Goal: Task Accomplishment & Management: Manage account settings

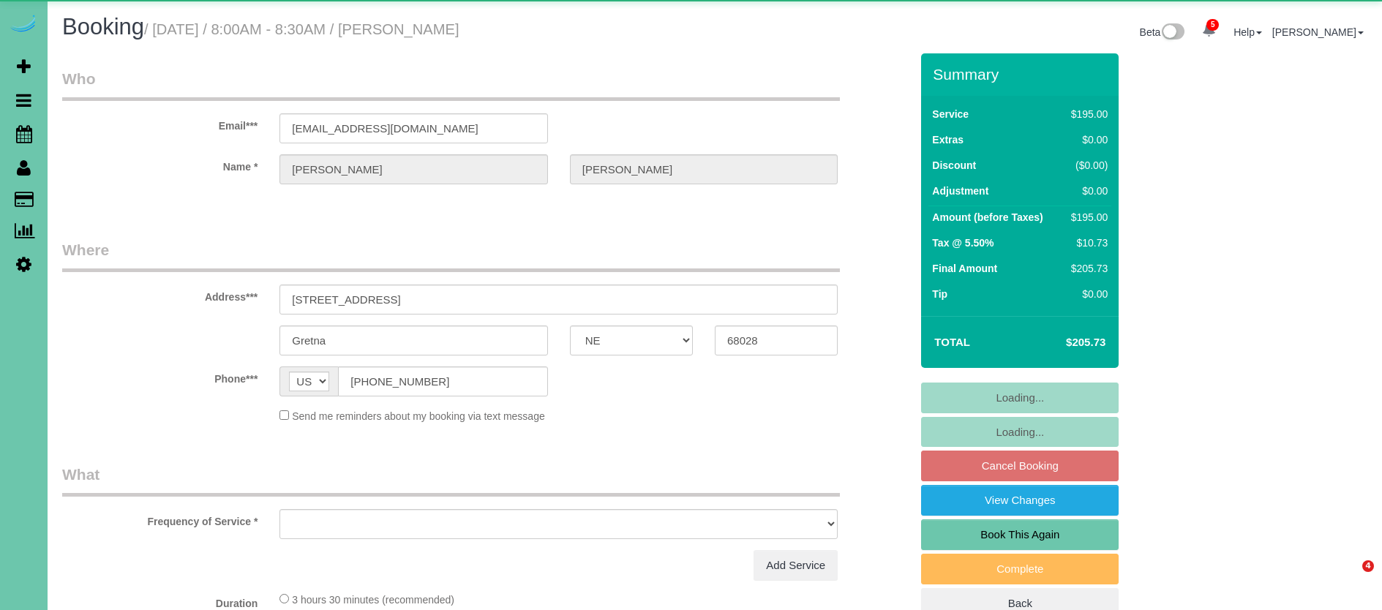
select select "NE"
select select "object:632"
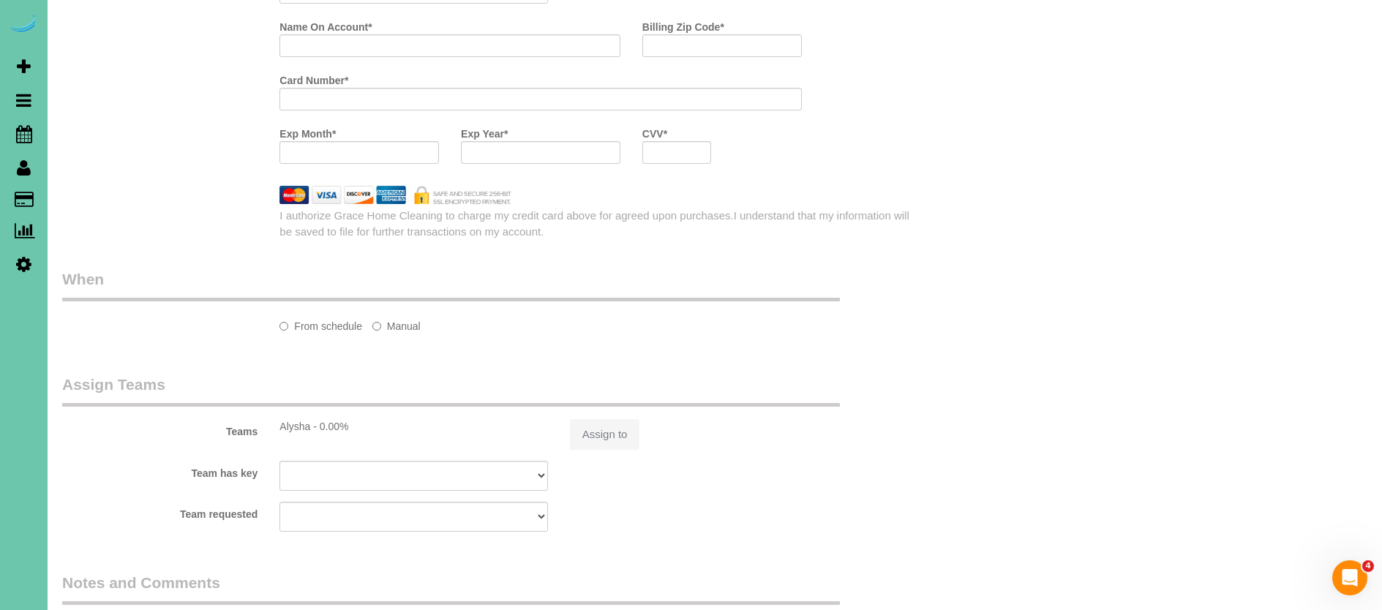
scroll to position [938, 0]
select select "string:fspay-fce9b262-4b33-4f53-aa6d-8bb3ba3eab75"
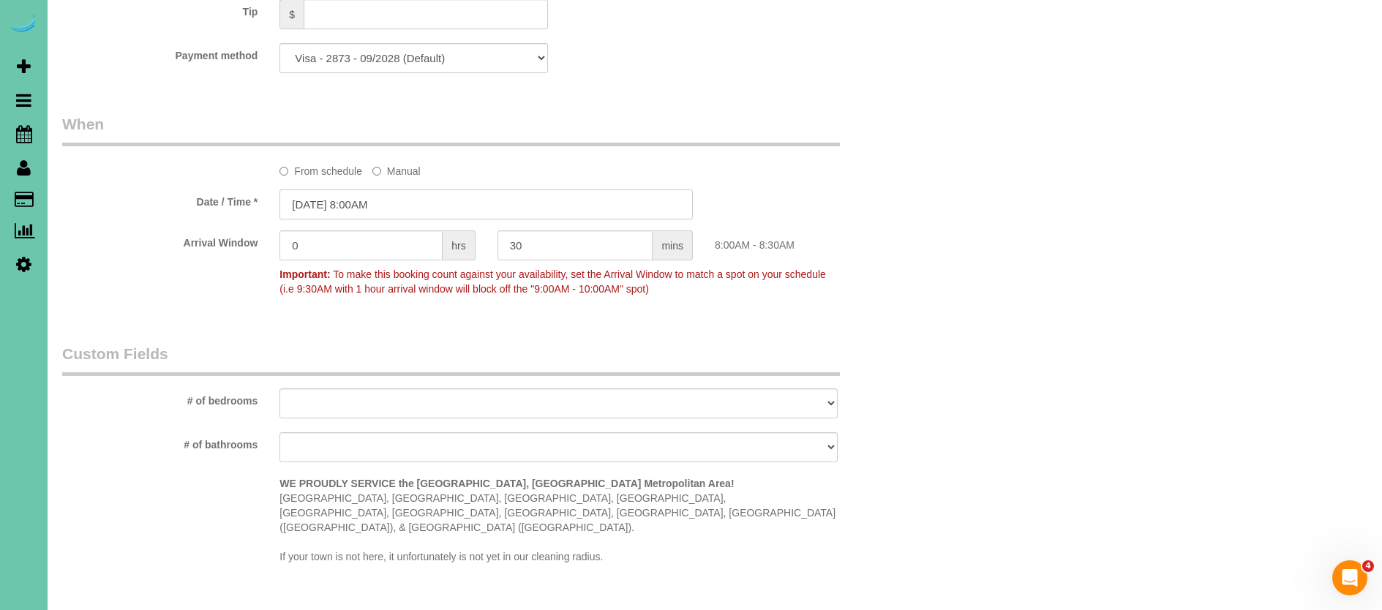
click at [330, 204] on input "[DATE] 8:00AM" at bounding box center [485, 204] width 413 height 30
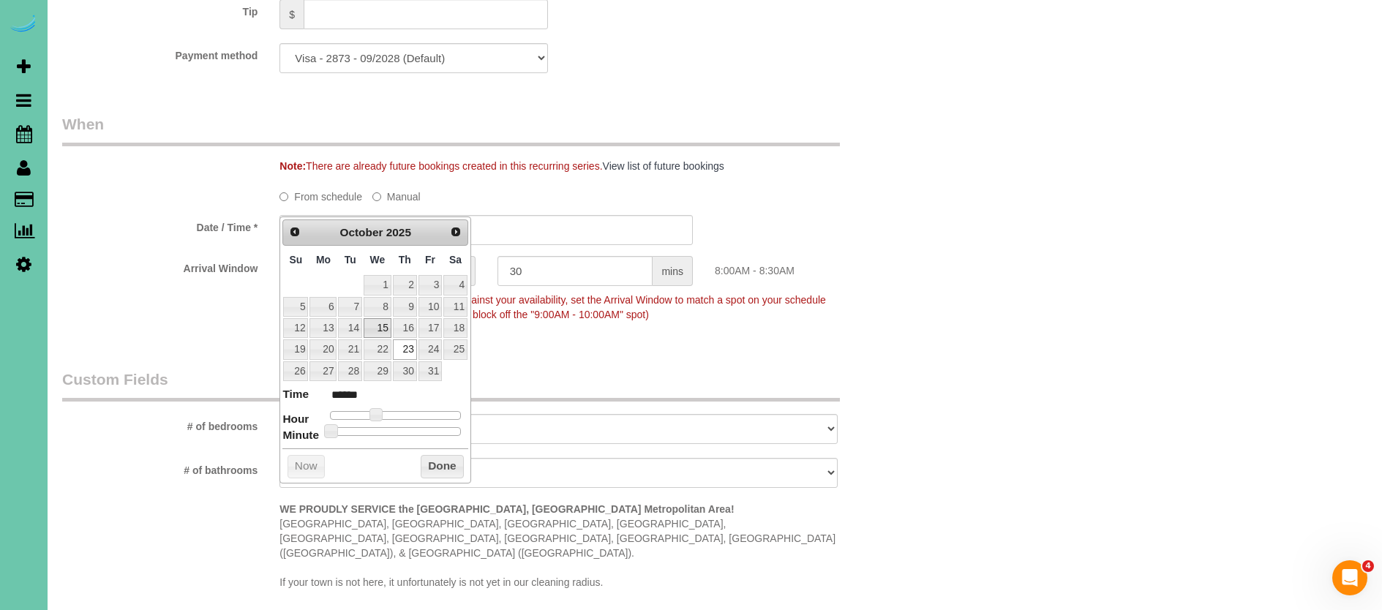
click at [374, 326] on link "15" at bounding box center [378, 328] width 28 height 20
type input "[DATE] 8:00AM"
click at [448, 467] on button "Done" at bounding box center [442, 466] width 43 height 23
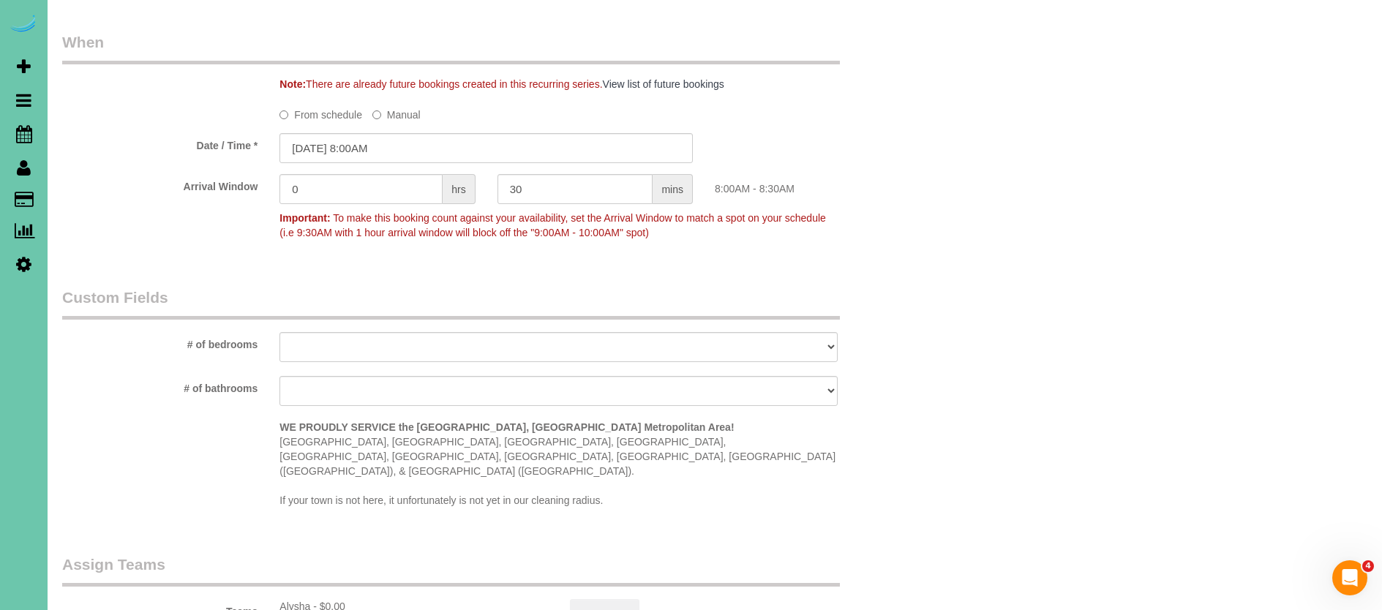
scroll to position [1023, 0]
select select "object:1275"
click at [361, 152] on input "[DATE] 8:00AM" at bounding box center [485, 145] width 413 height 30
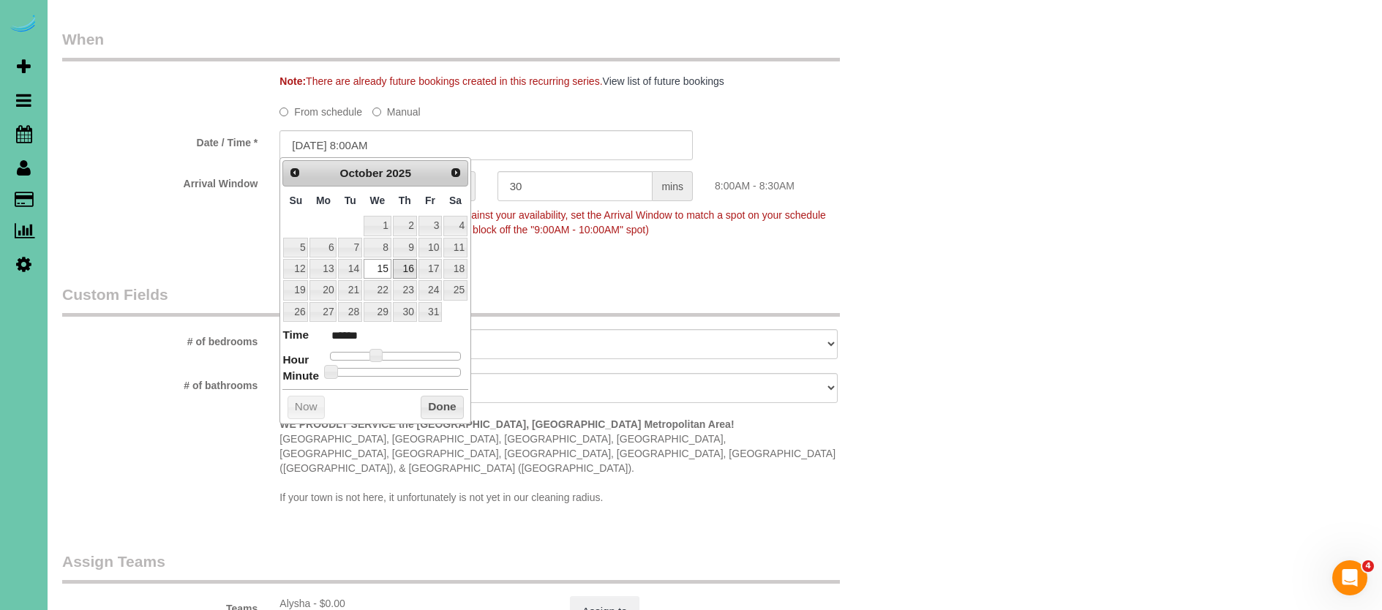
click at [403, 267] on link "16" at bounding box center [405, 269] width 24 height 20
type input "[DATE] 8:00AM"
click at [445, 396] on button "Done" at bounding box center [442, 407] width 43 height 23
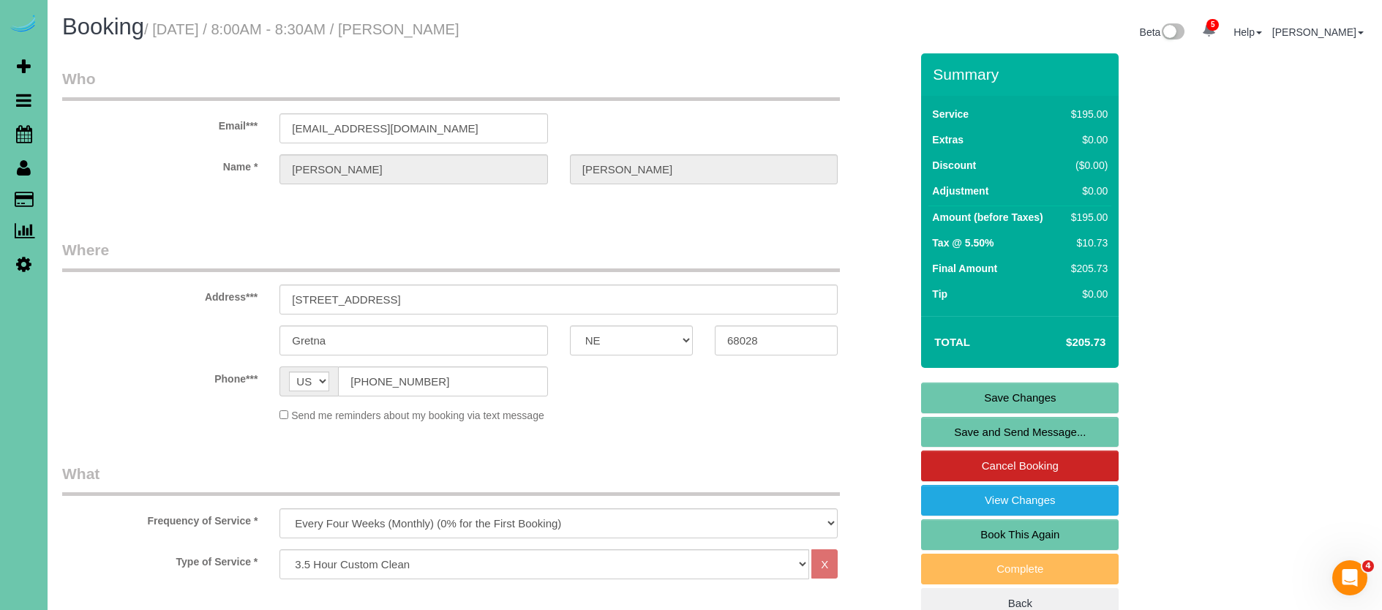
scroll to position [0, 0]
click at [975, 398] on link "Save Changes" at bounding box center [1020, 398] width 198 height 31
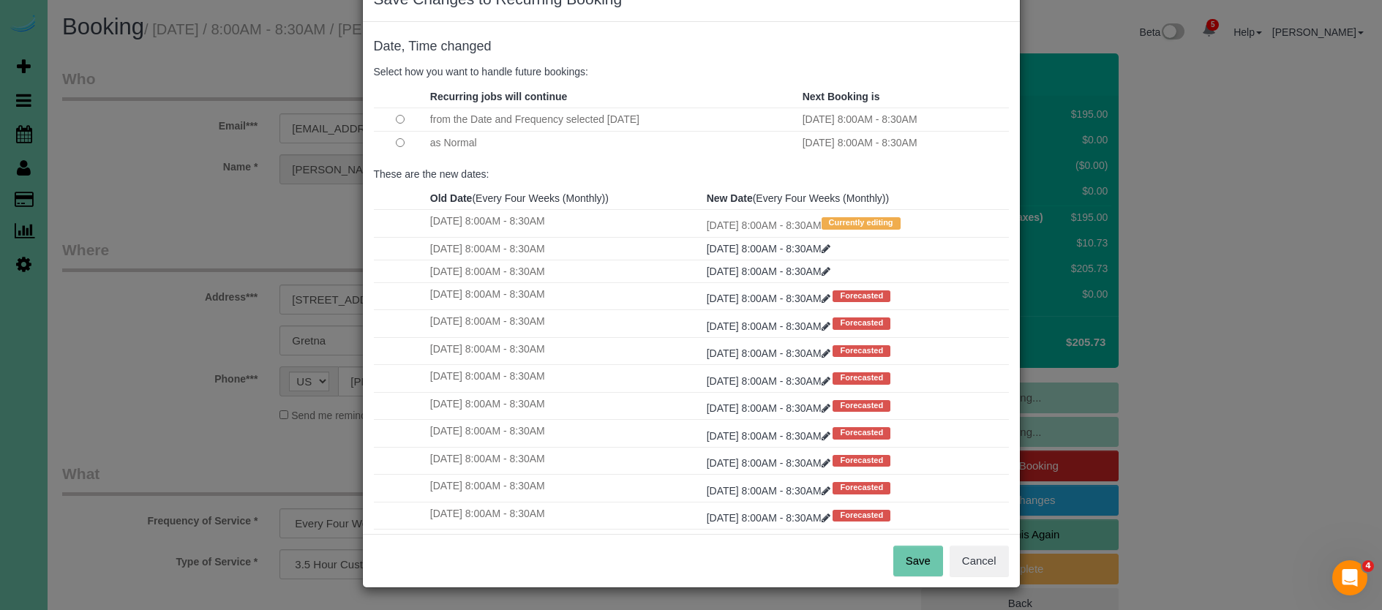
scroll to position [45, 0]
click at [923, 565] on button "Save" at bounding box center [918, 561] width 50 height 31
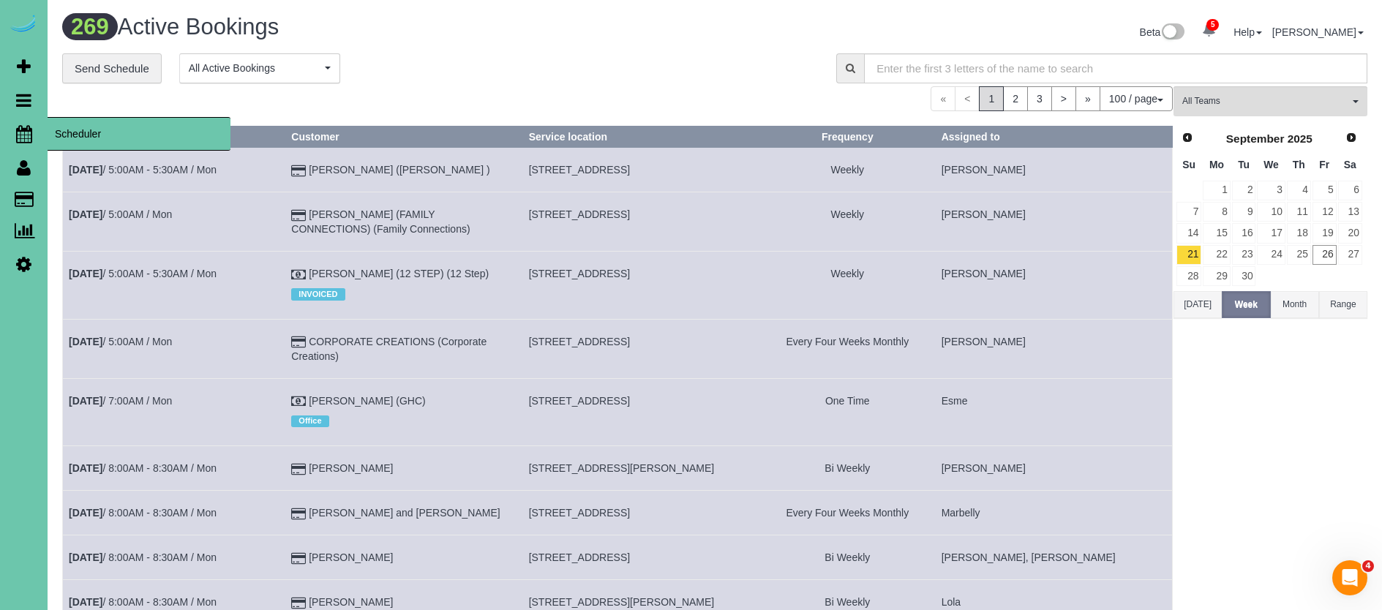
click at [23, 138] on icon at bounding box center [24, 134] width 16 height 18
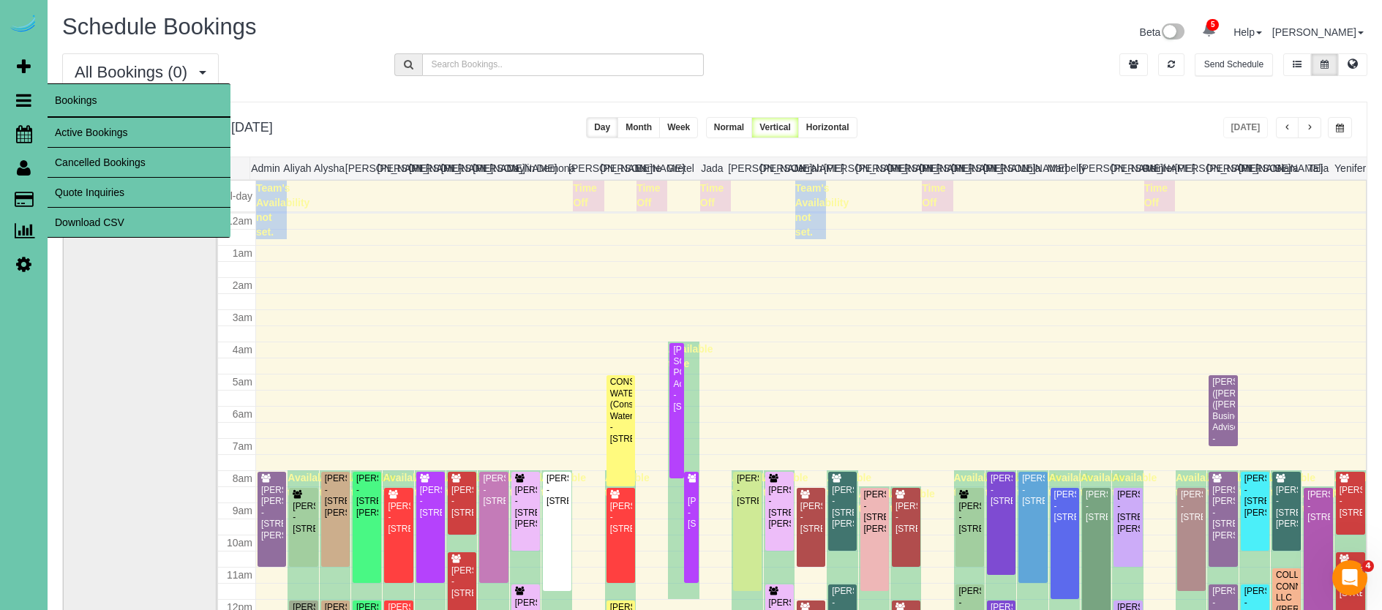
scroll to position [194, 0]
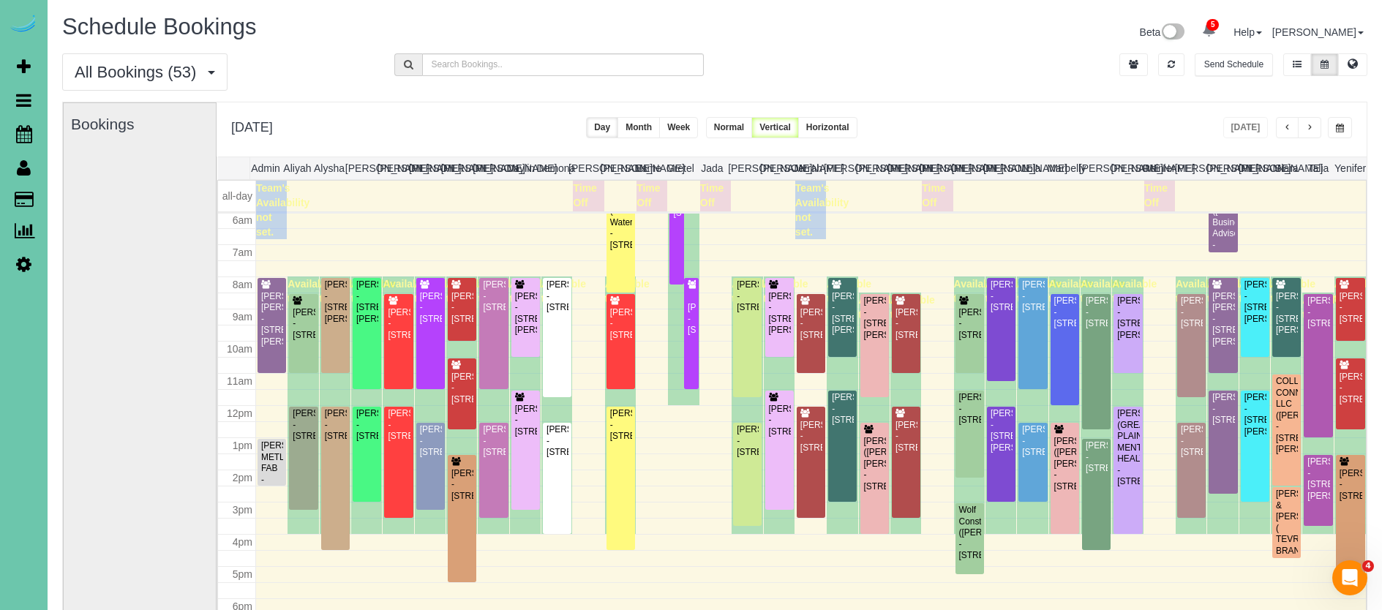
click at [1328, 129] on button "button" at bounding box center [1340, 127] width 24 height 21
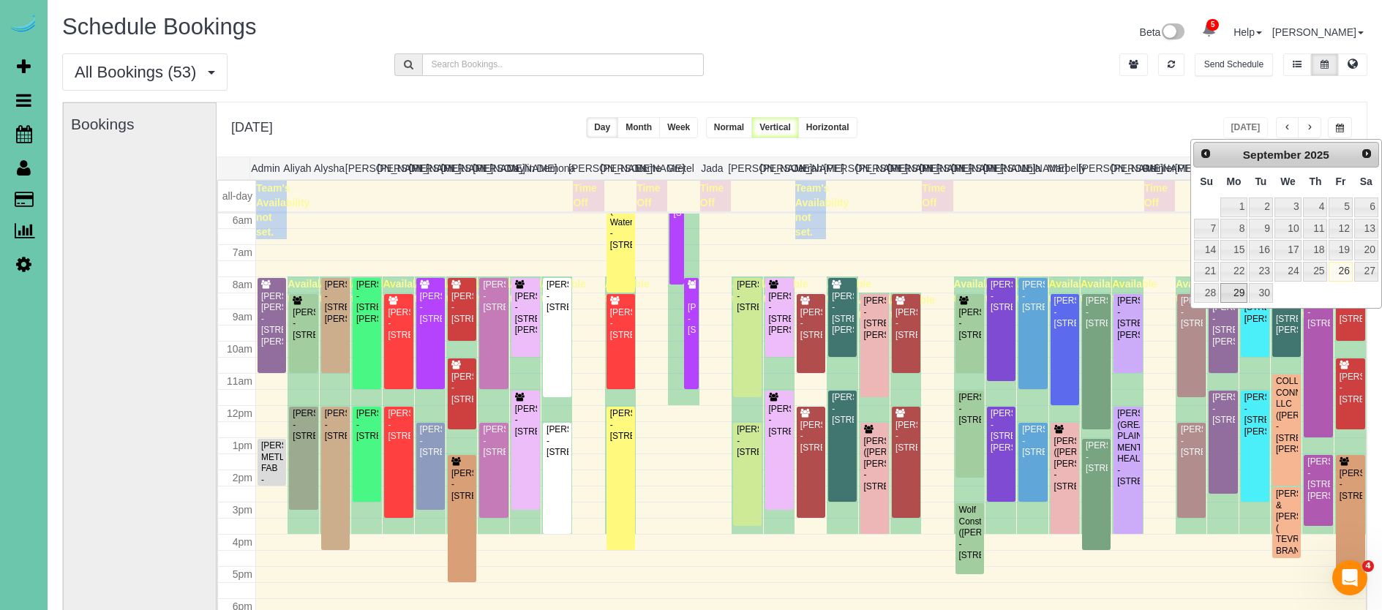
click at [1231, 291] on link "29" at bounding box center [1233, 293] width 27 height 20
type input "**********"
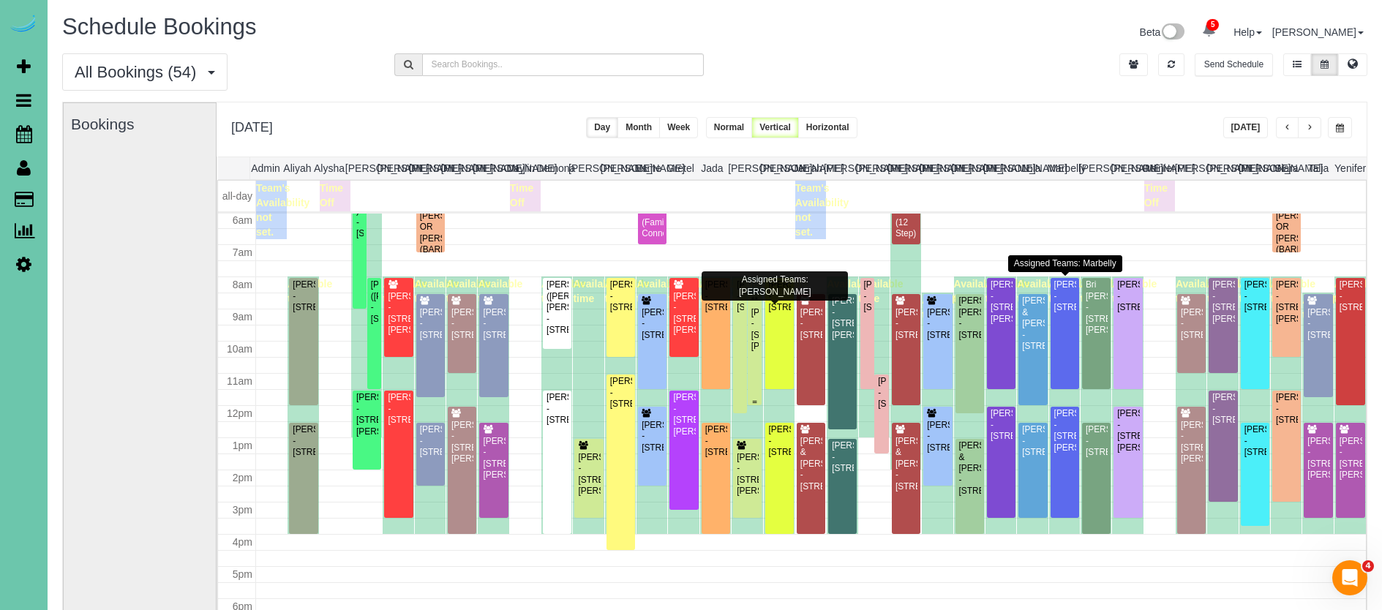
click at [753, 313] on div "**[PERSON_NAME] - [STREET_ADDRESS][PERSON_NAME]" at bounding box center [755, 324] width 9 height 56
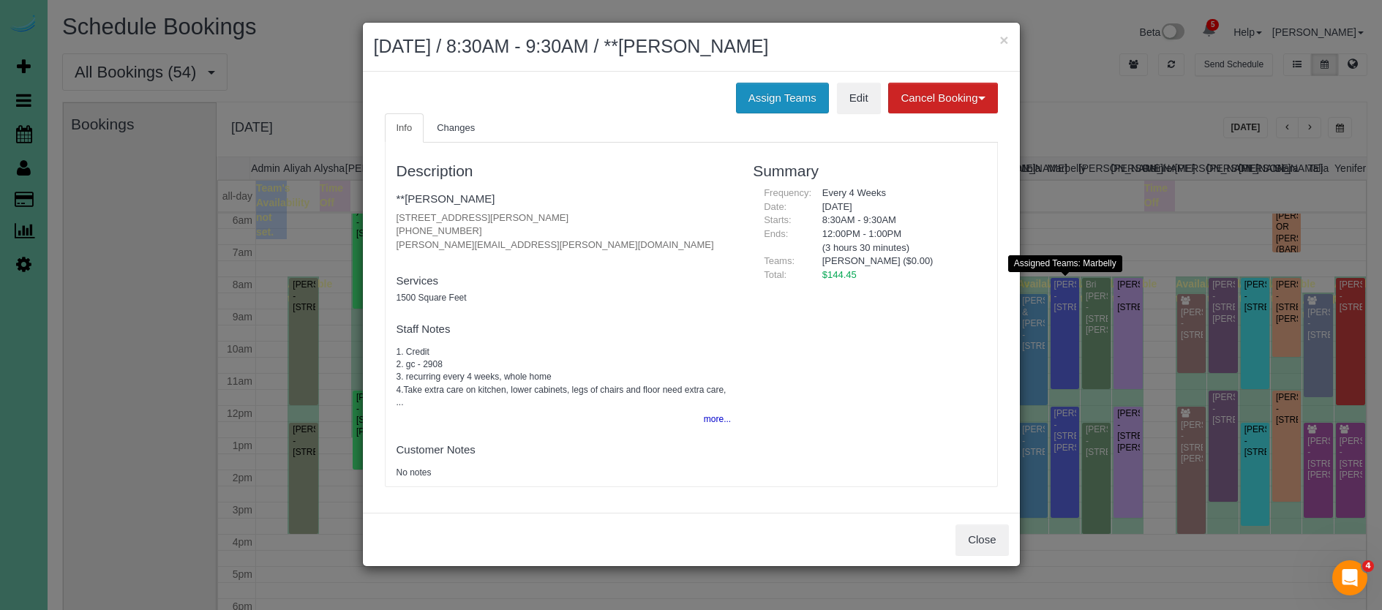
click at [769, 102] on button "Assign Teams" at bounding box center [782, 98] width 93 height 31
click at [763, 92] on button "Assign Teams" at bounding box center [782, 98] width 93 height 31
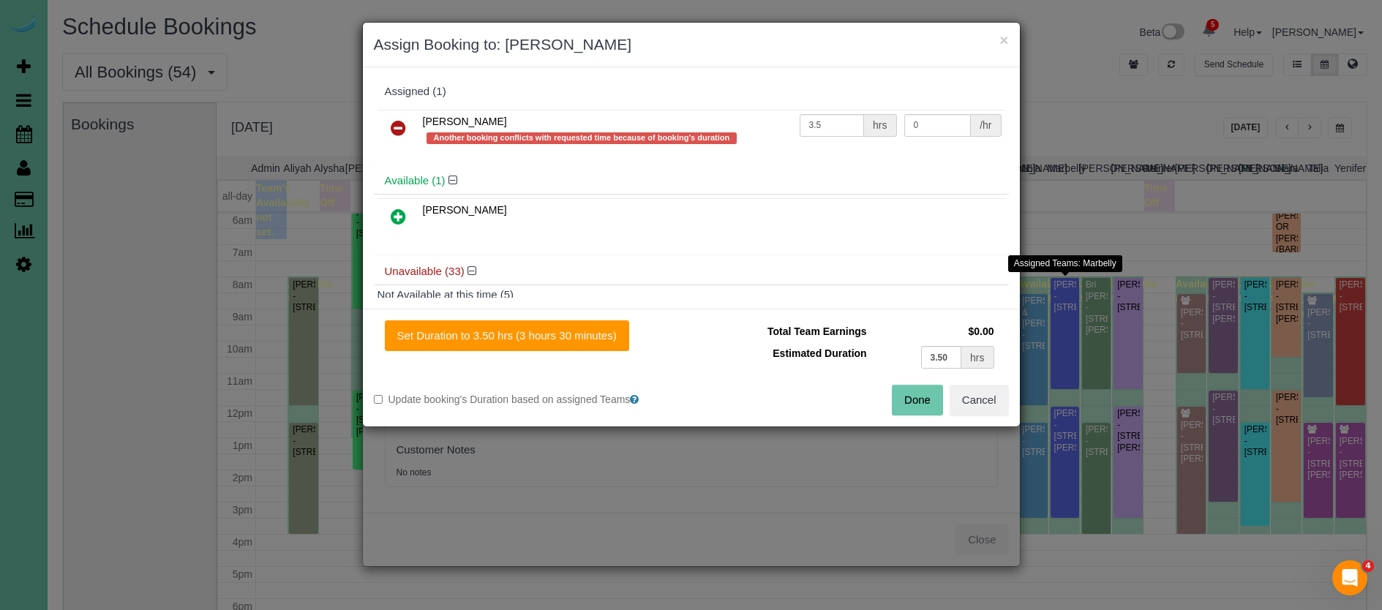
click at [402, 122] on icon at bounding box center [398, 128] width 15 height 18
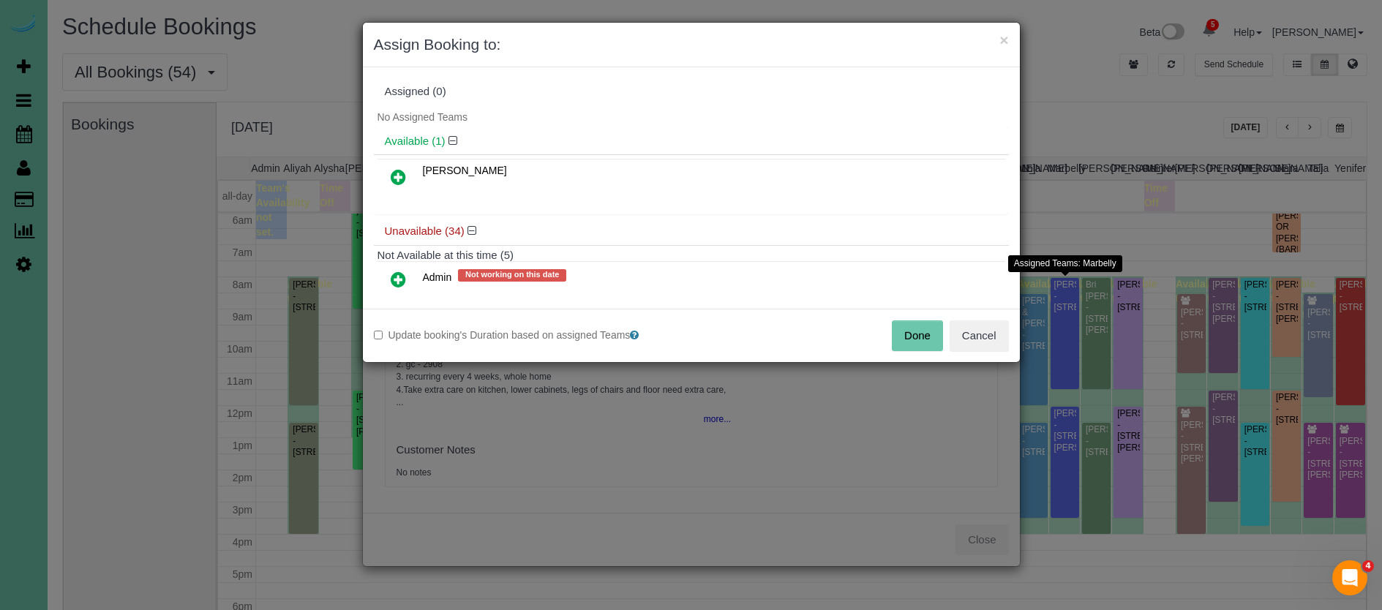
drag, startPoint x: 401, startPoint y: 175, endPoint x: 432, endPoint y: 190, distance: 35.0
click at [401, 175] on icon at bounding box center [398, 177] width 15 height 18
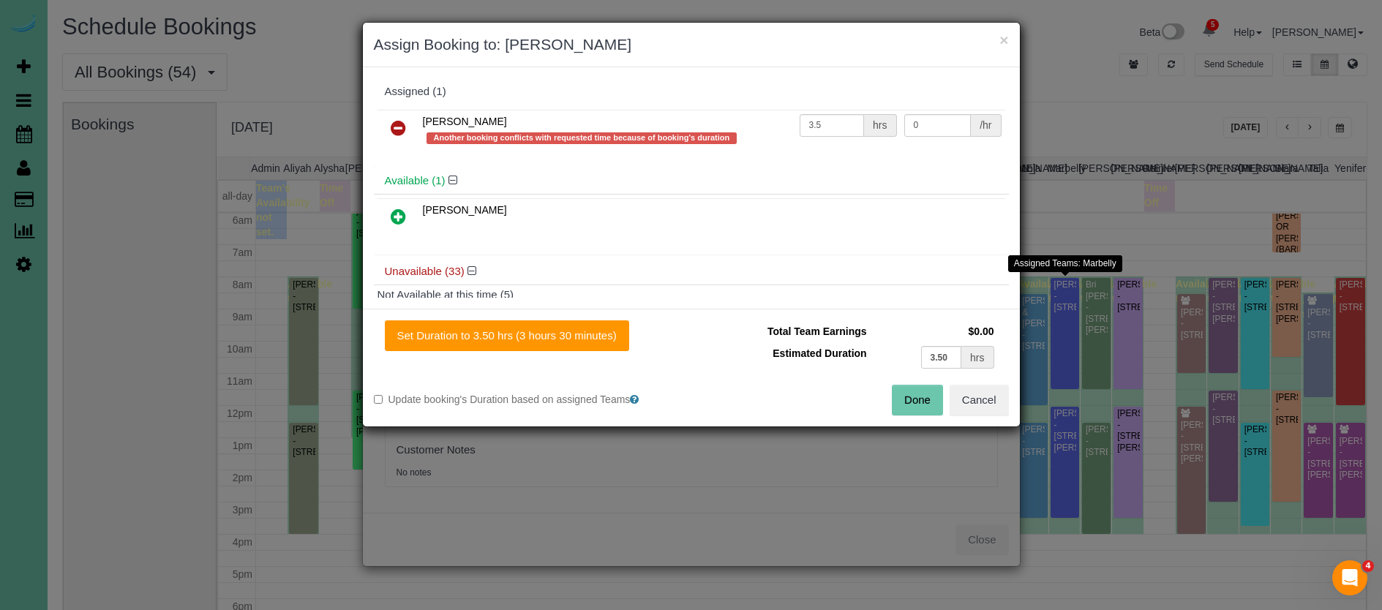
click at [400, 128] on icon at bounding box center [398, 128] width 15 height 18
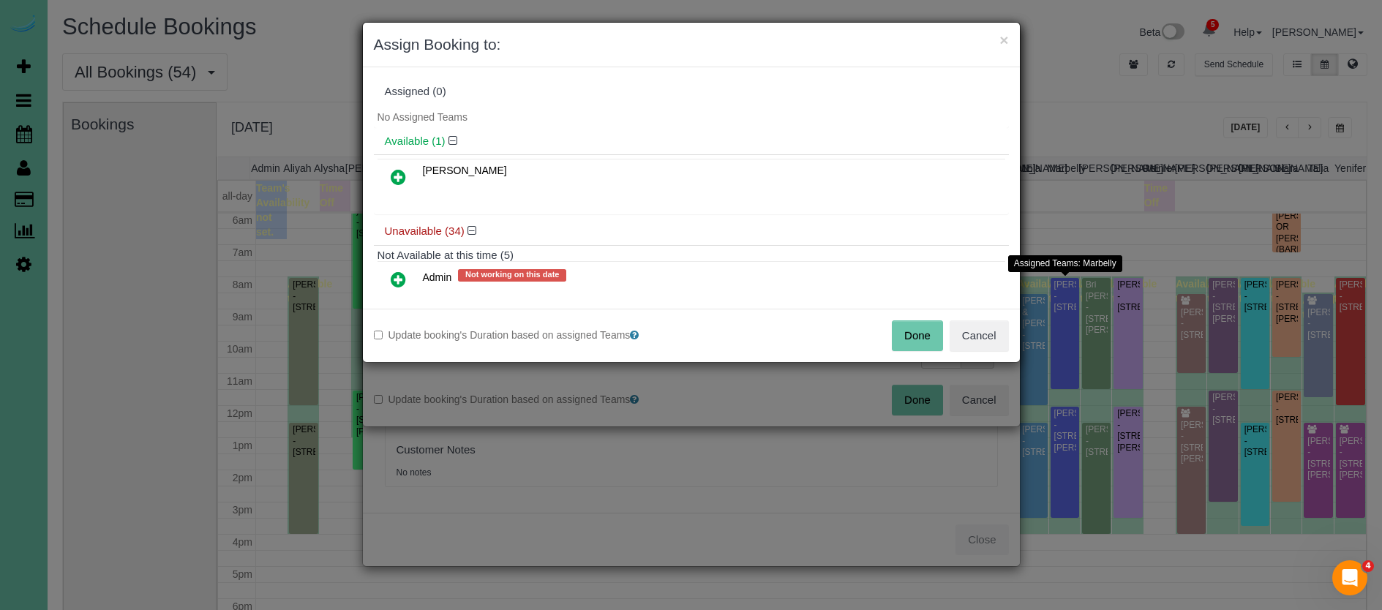
drag, startPoint x: 394, startPoint y: 173, endPoint x: 425, endPoint y: 208, distance: 46.6
click at [393, 173] on icon at bounding box center [398, 177] width 15 height 18
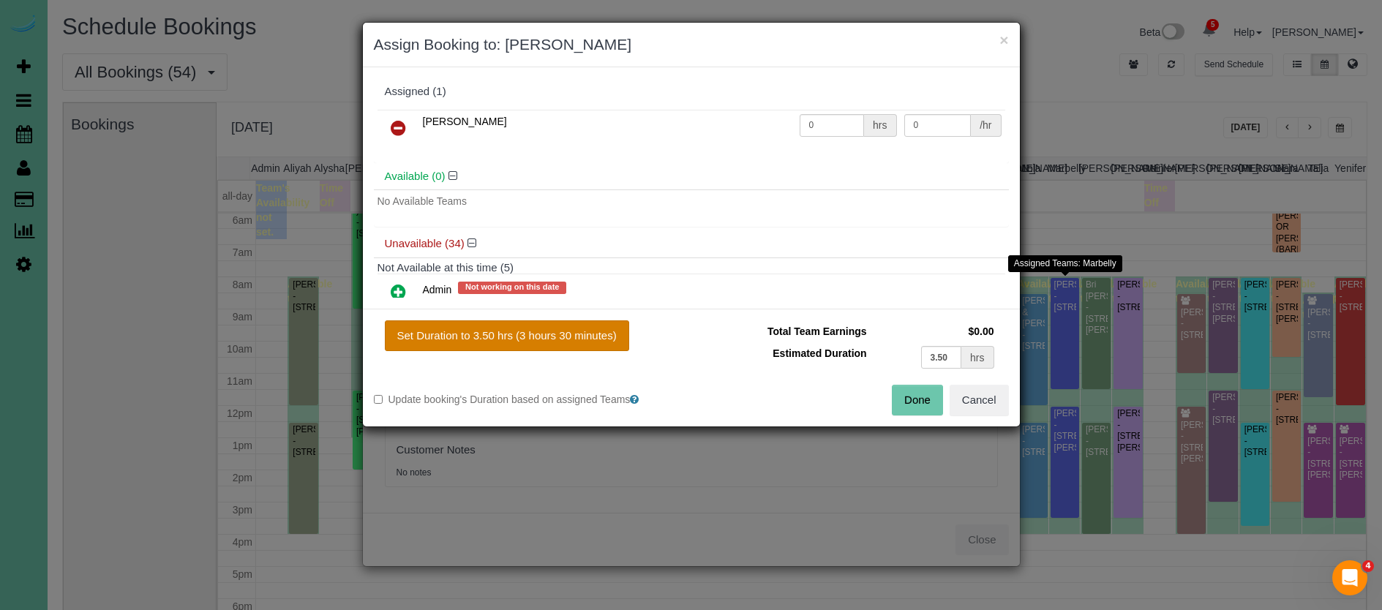
click at [586, 336] on button "Set Duration to 3.50 hrs (3 hours 30 minutes)" at bounding box center [507, 335] width 244 height 31
type input "3.50"
click at [918, 397] on button "Done" at bounding box center [917, 400] width 51 height 31
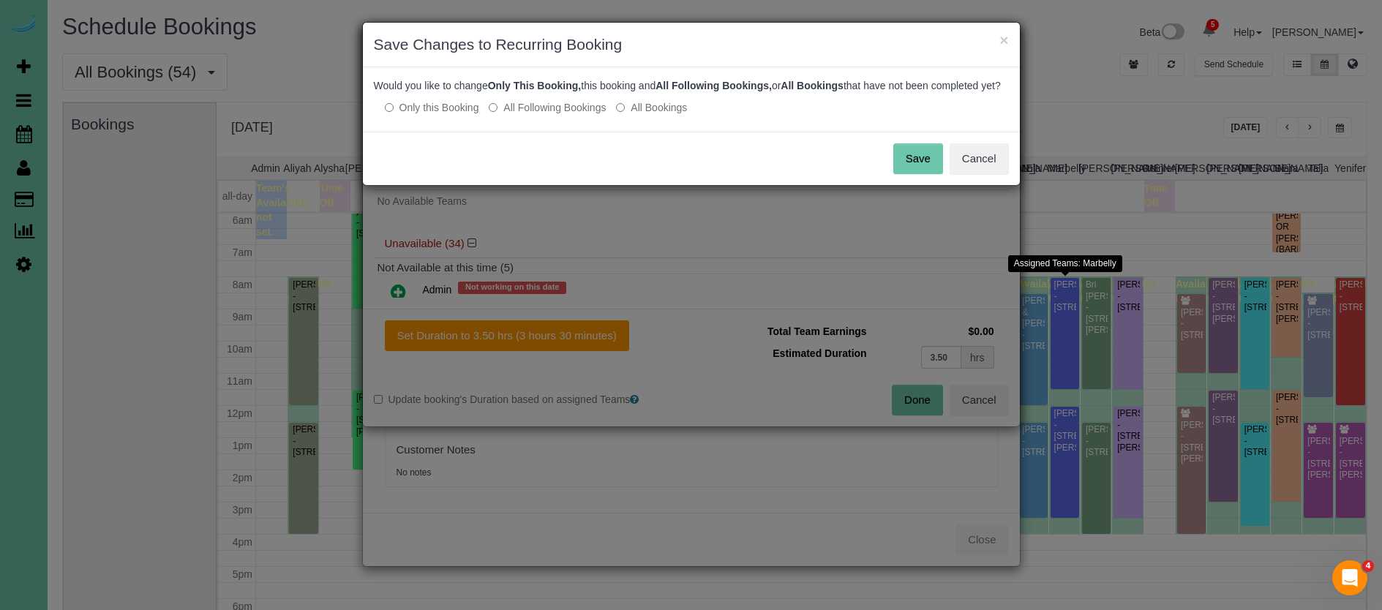
click at [911, 174] on button "Save" at bounding box center [918, 158] width 50 height 31
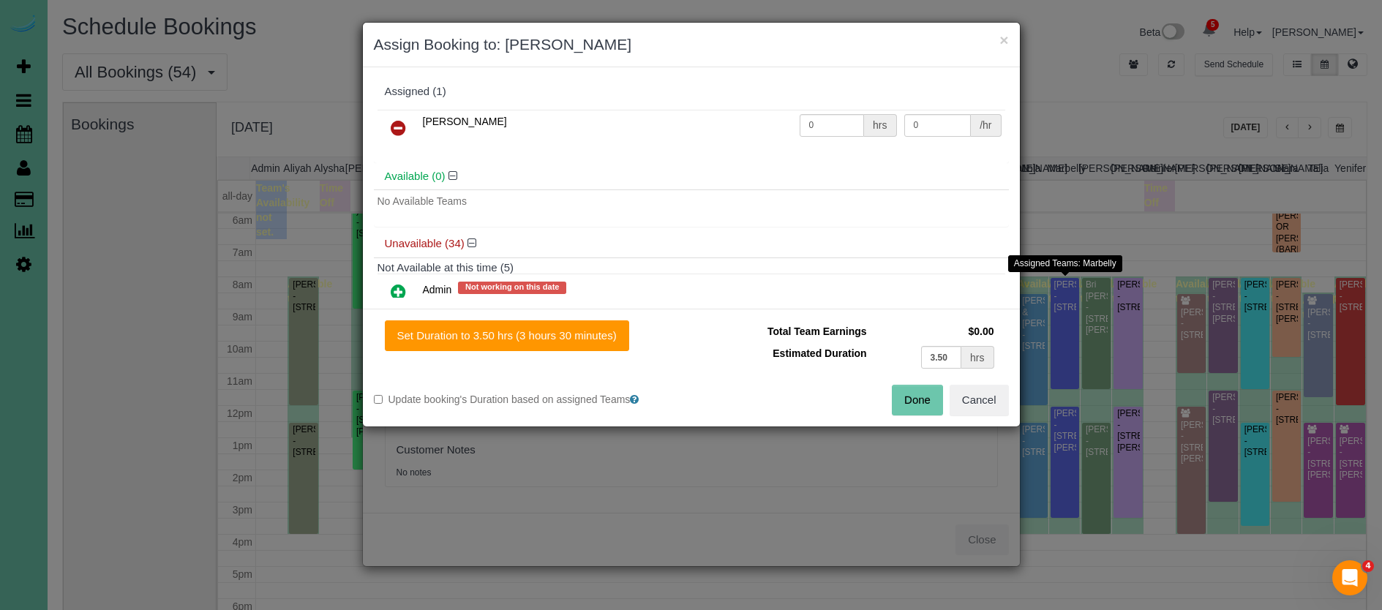
scroll to position [2, 0]
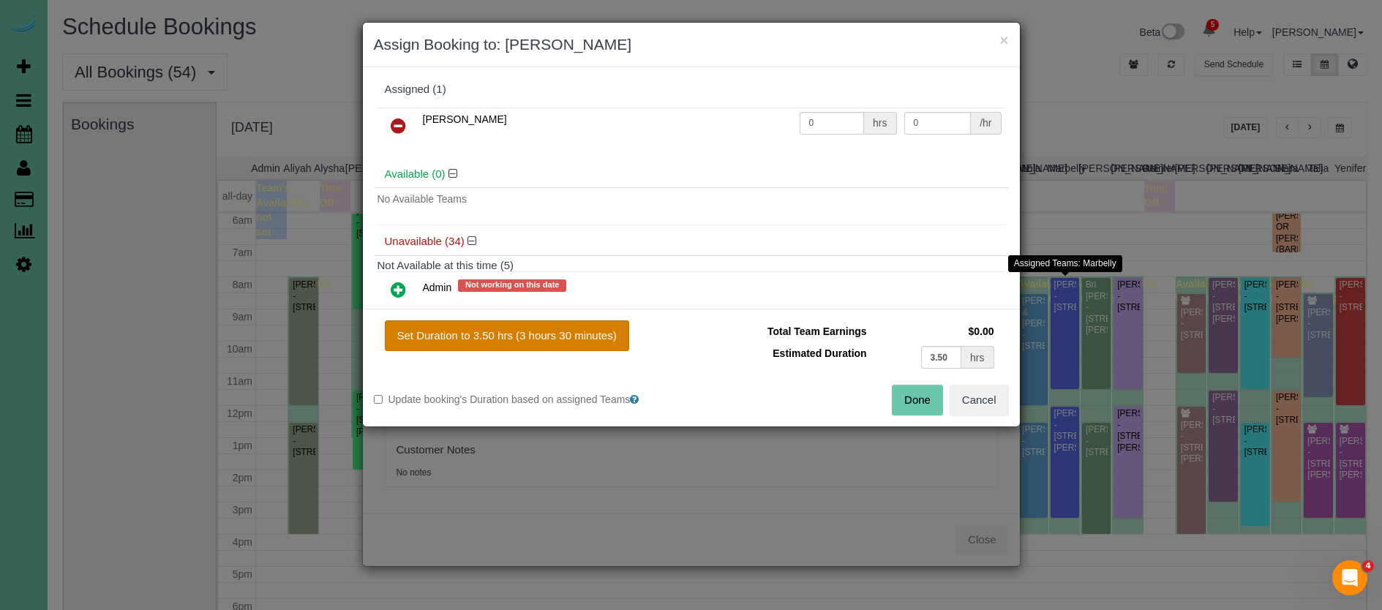
click at [580, 334] on button "Set Duration to 3.50 hrs (3 hours 30 minutes)" at bounding box center [507, 335] width 244 height 31
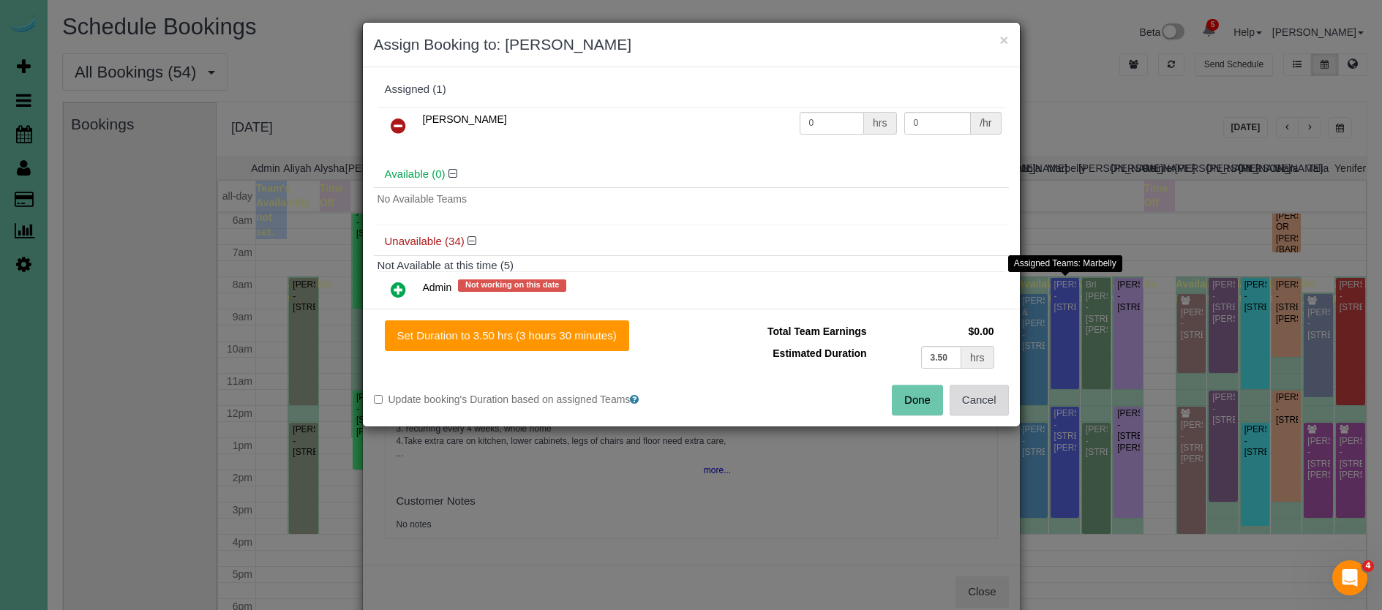
click at [981, 399] on button "Cancel" at bounding box center [979, 400] width 59 height 31
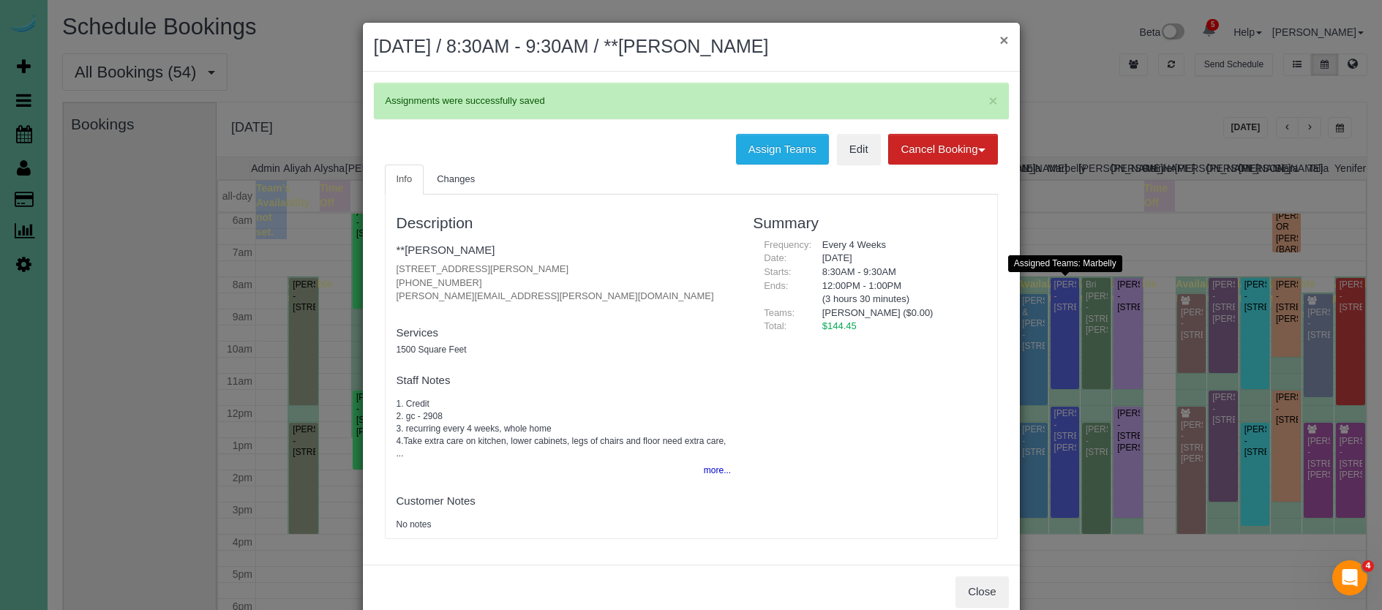
click at [1005, 40] on button "×" at bounding box center [1003, 39] width 9 height 15
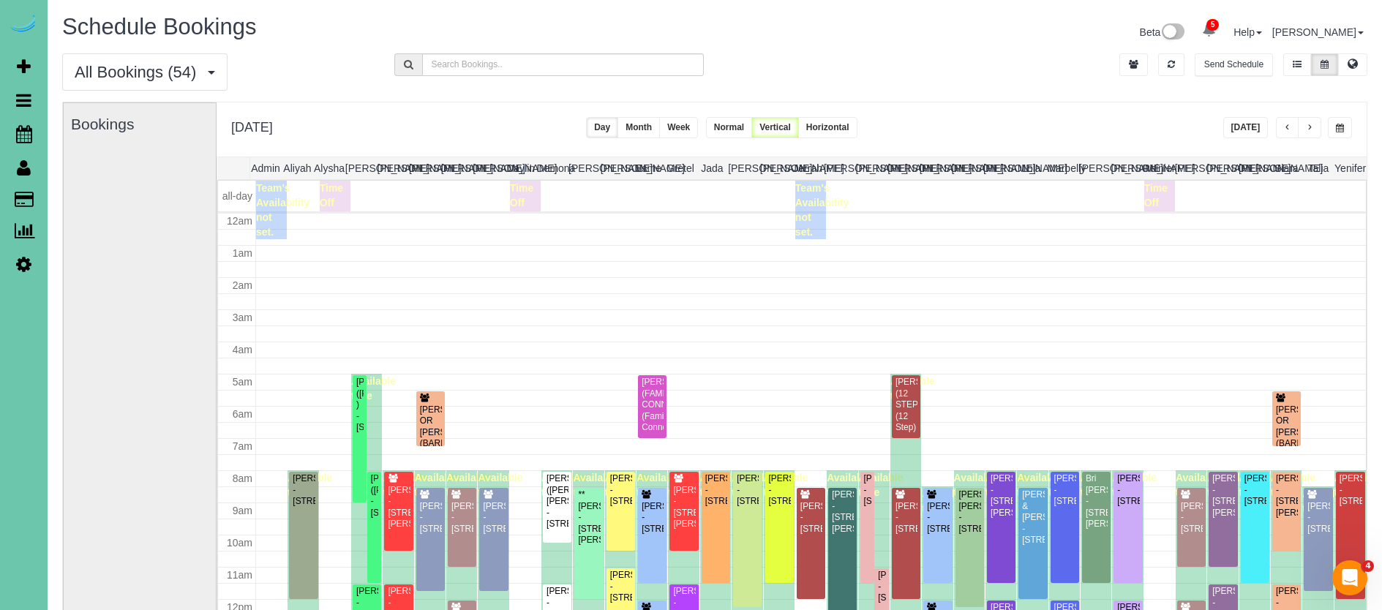
scroll to position [194, 0]
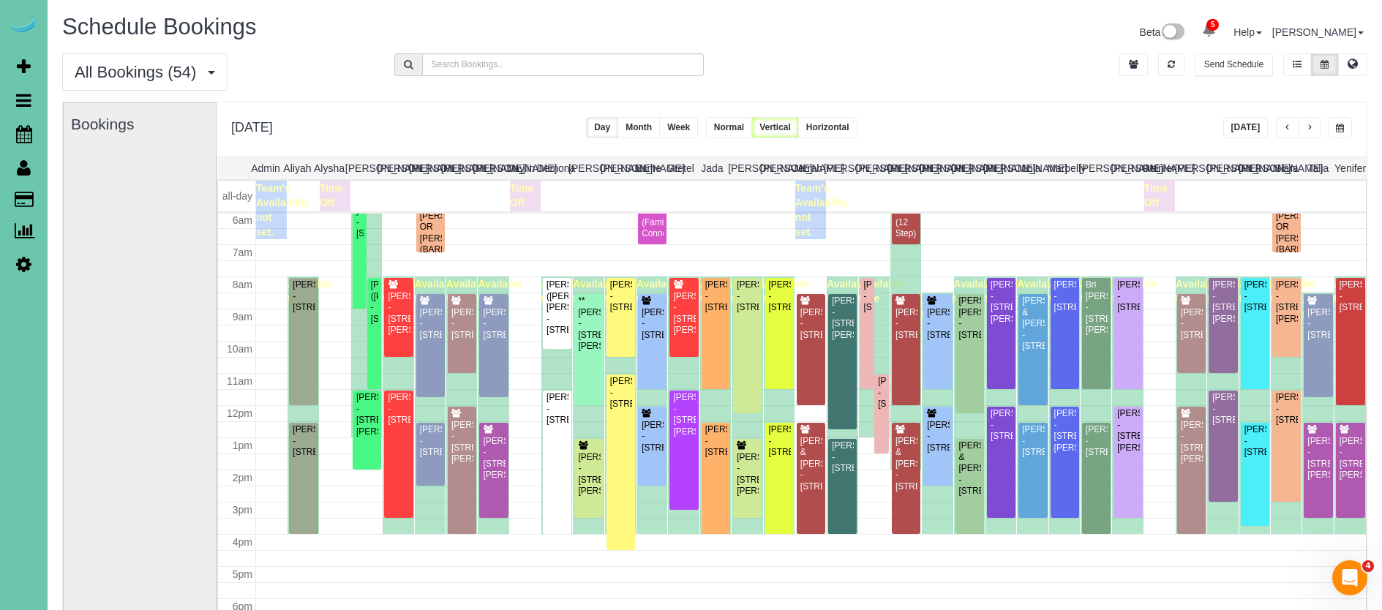
click at [1304, 125] on button "button" at bounding box center [1309, 127] width 23 height 21
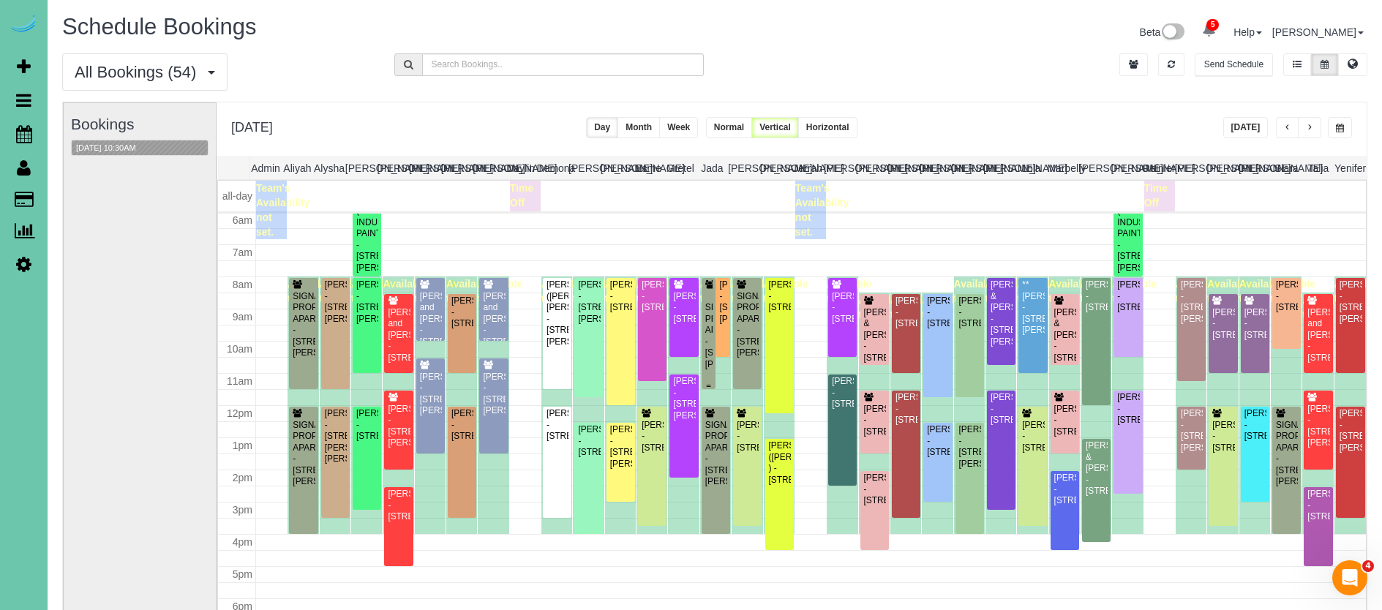
click at [705, 333] on div "SIGNATURE PROPERTIES APARTMENTS - [STREET_ADDRESS][PERSON_NAME]" at bounding box center [708, 336] width 8 height 68
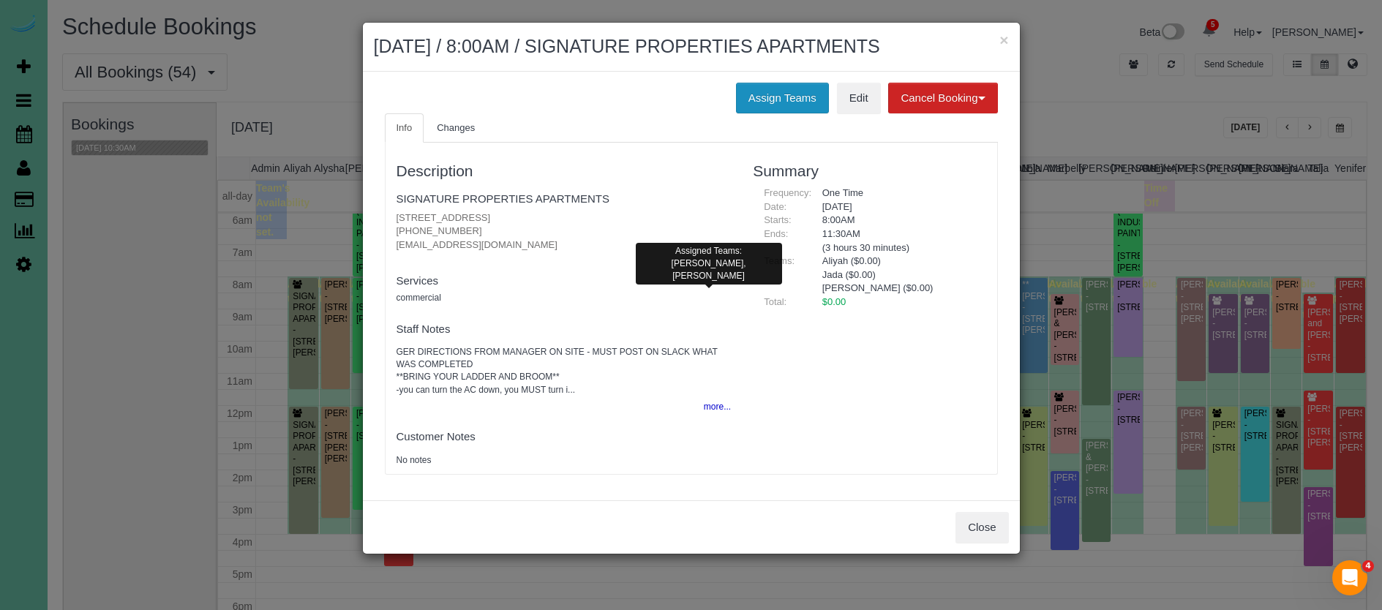
click at [770, 102] on button "Assign Teams" at bounding box center [782, 98] width 93 height 31
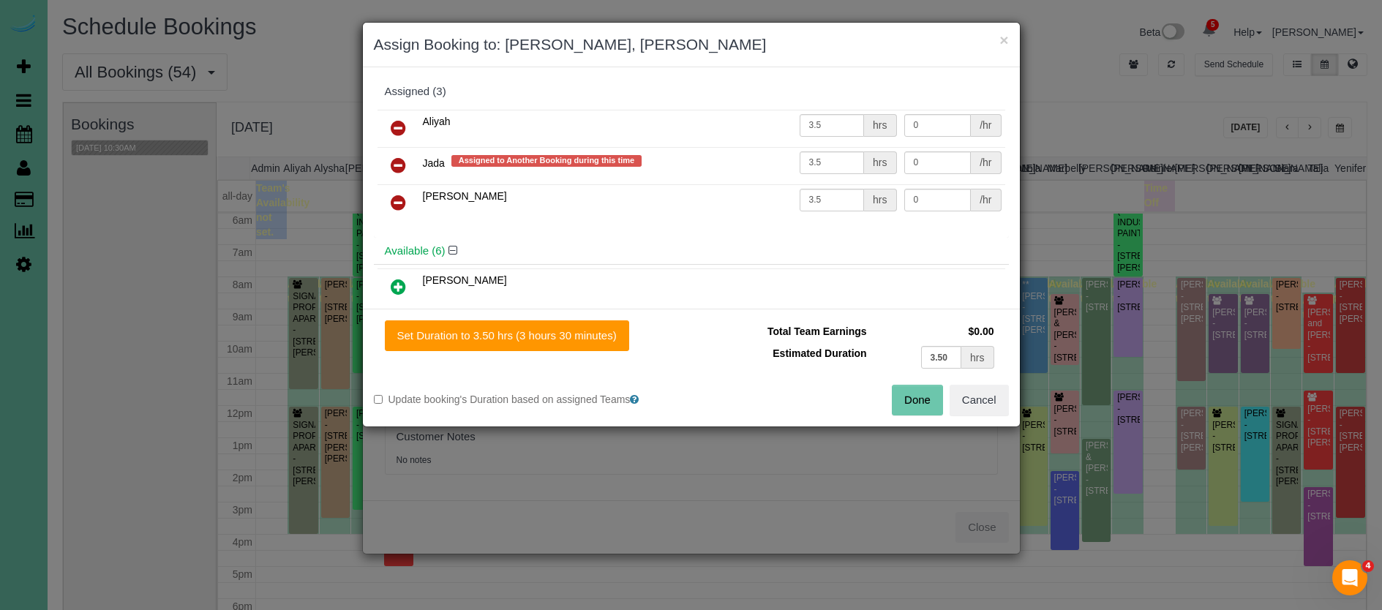
click at [397, 159] on icon at bounding box center [398, 166] width 15 height 18
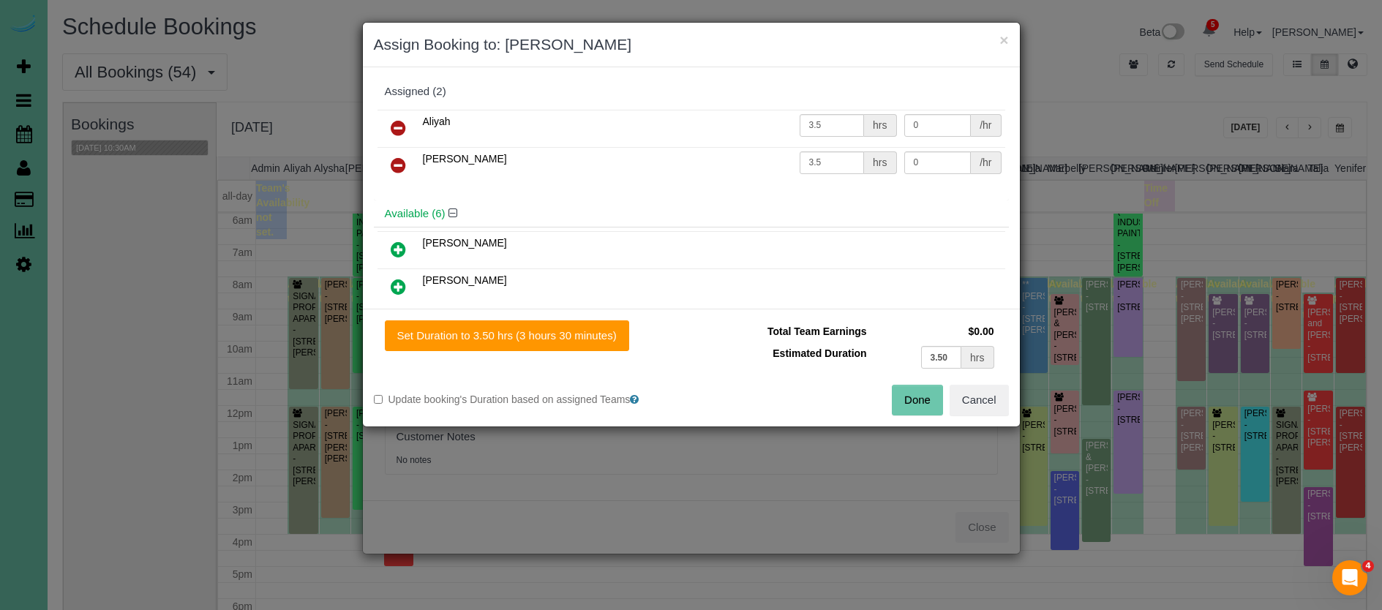
click at [898, 391] on button "Done" at bounding box center [917, 400] width 51 height 31
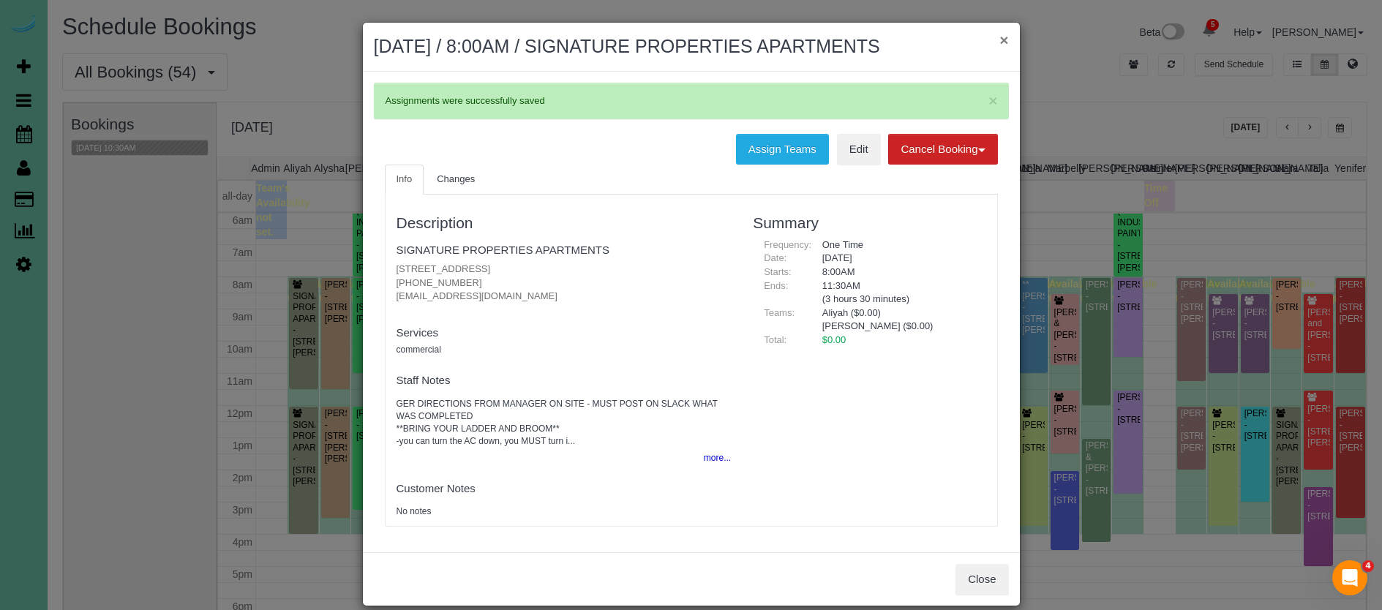
click at [1006, 39] on button "×" at bounding box center [1003, 39] width 9 height 15
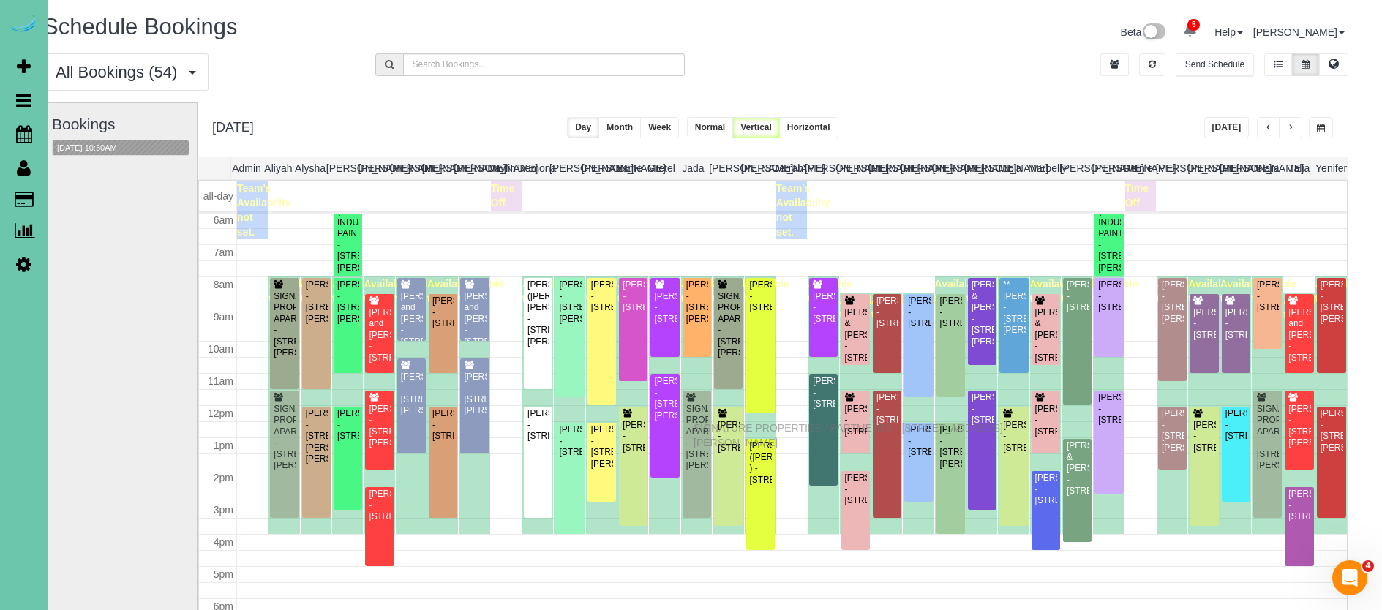
drag, startPoint x: 696, startPoint y: 441, endPoint x: 697, endPoint y: 426, distance: 15.4
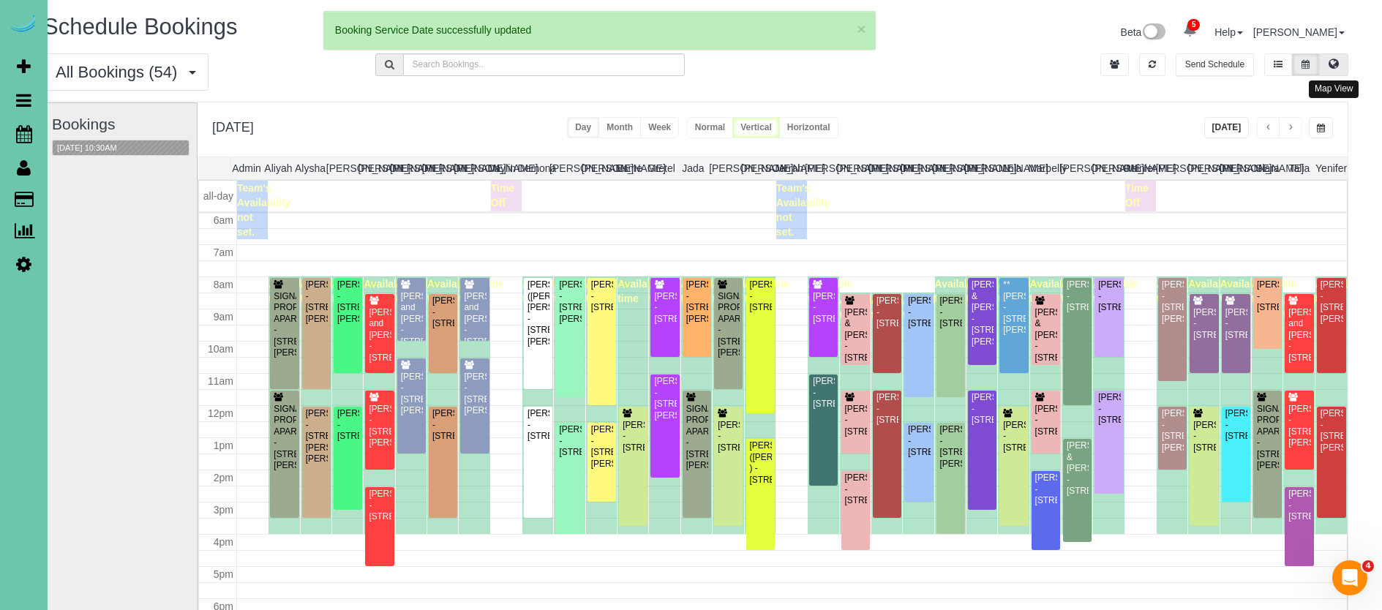
click at [1335, 68] on icon at bounding box center [1333, 63] width 10 height 9
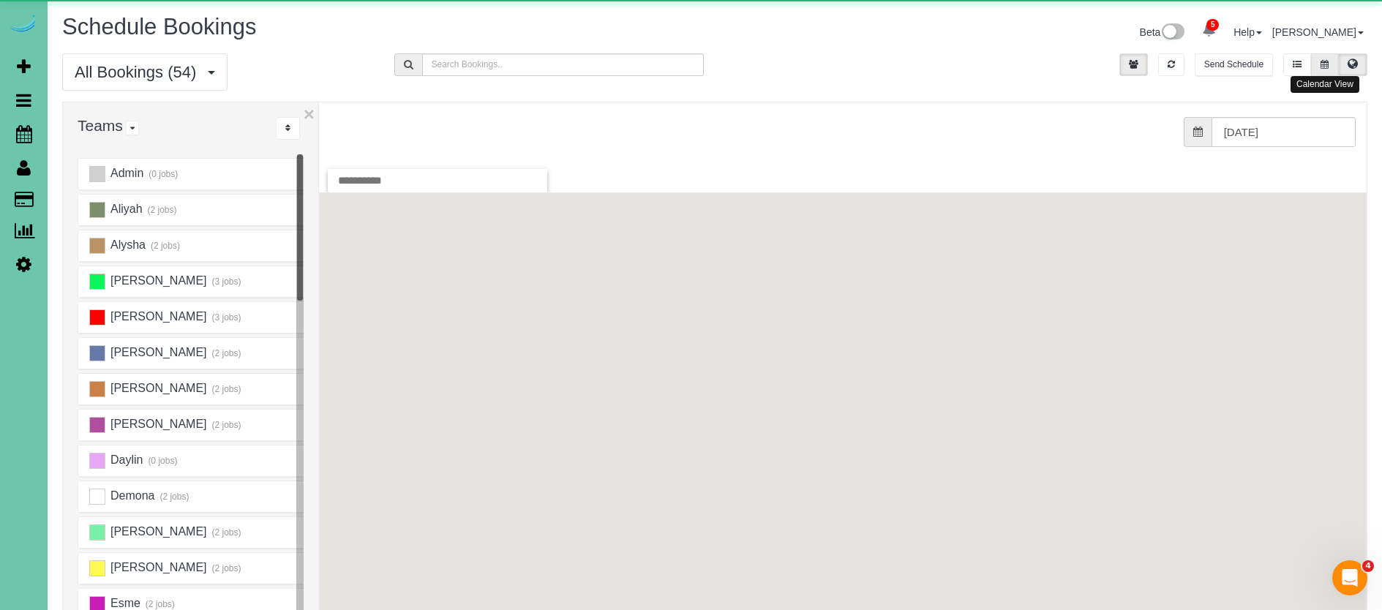
scroll to position [0, 0]
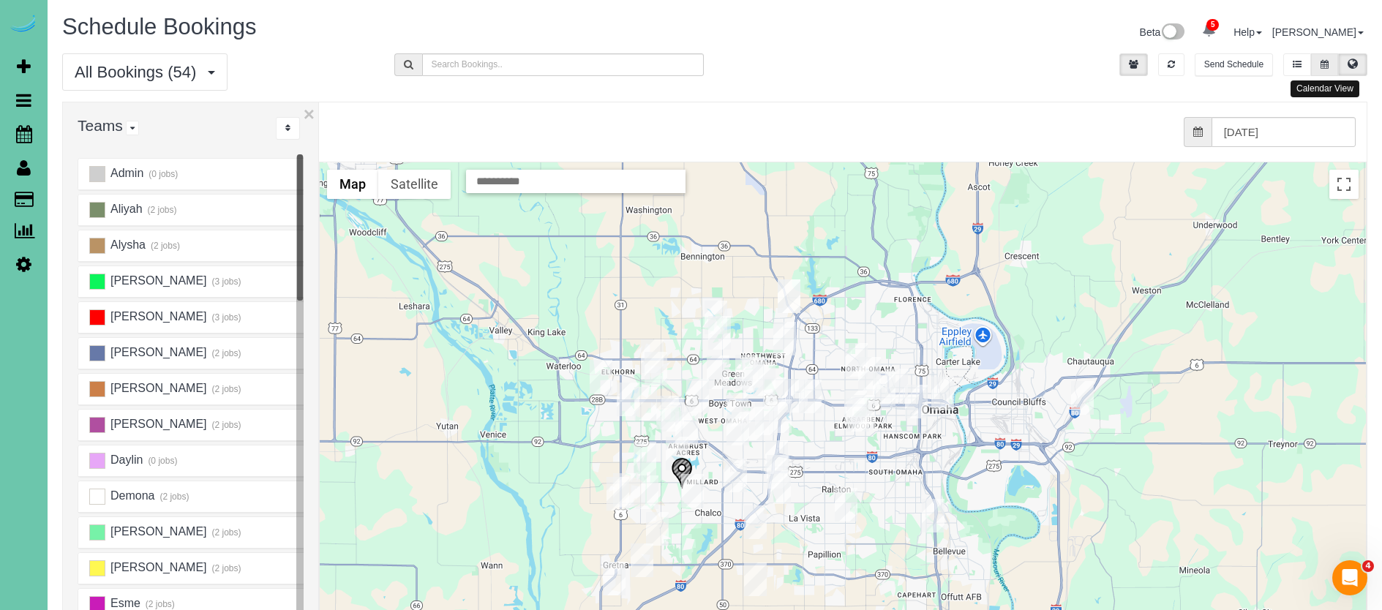
click at [1328, 59] on button at bounding box center [1324, 64] width 27 height 23
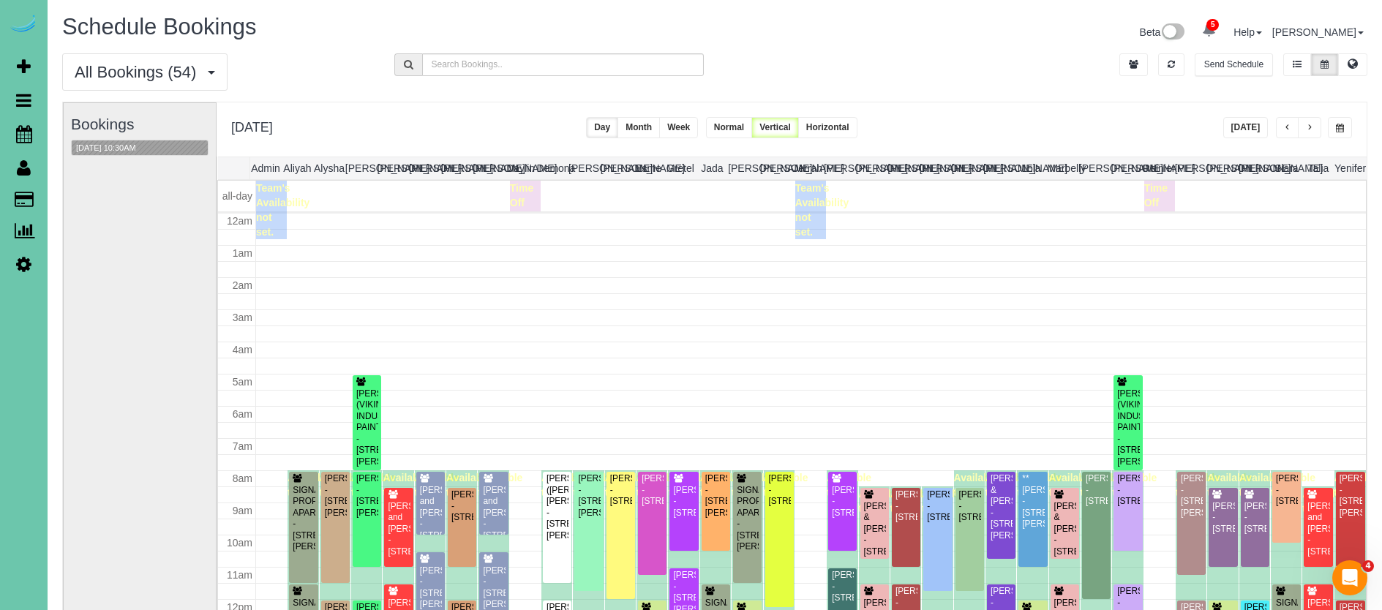
scroll to position [194, 0]
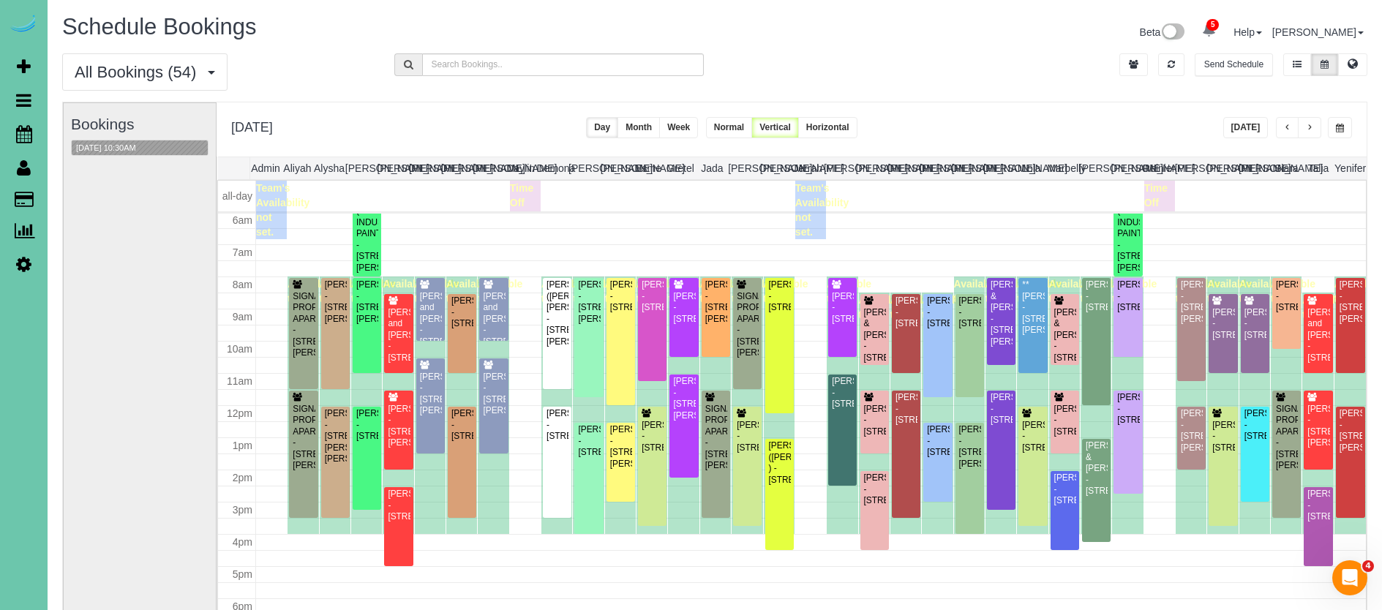
click at [1242, 127] on button "[DATE]" at bounding box center [1245, 127] width 45 height 21
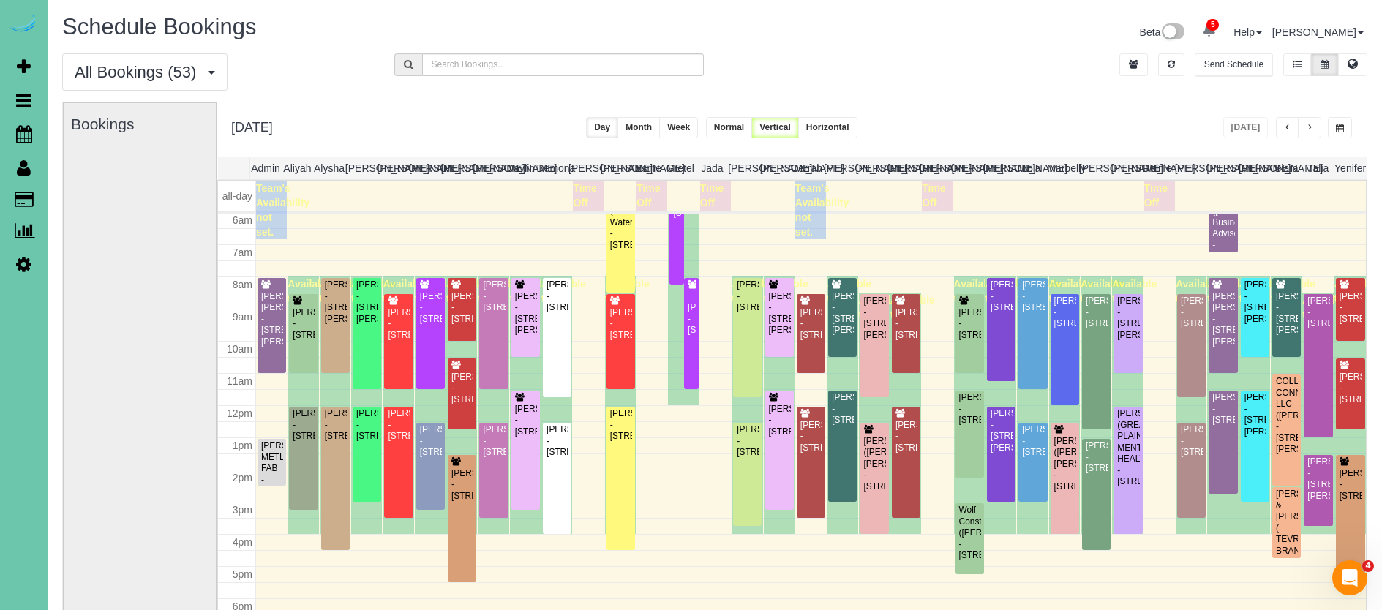
click at [1339, 127] on span "button" at bounding box center [1340, 128] width 8 height 9
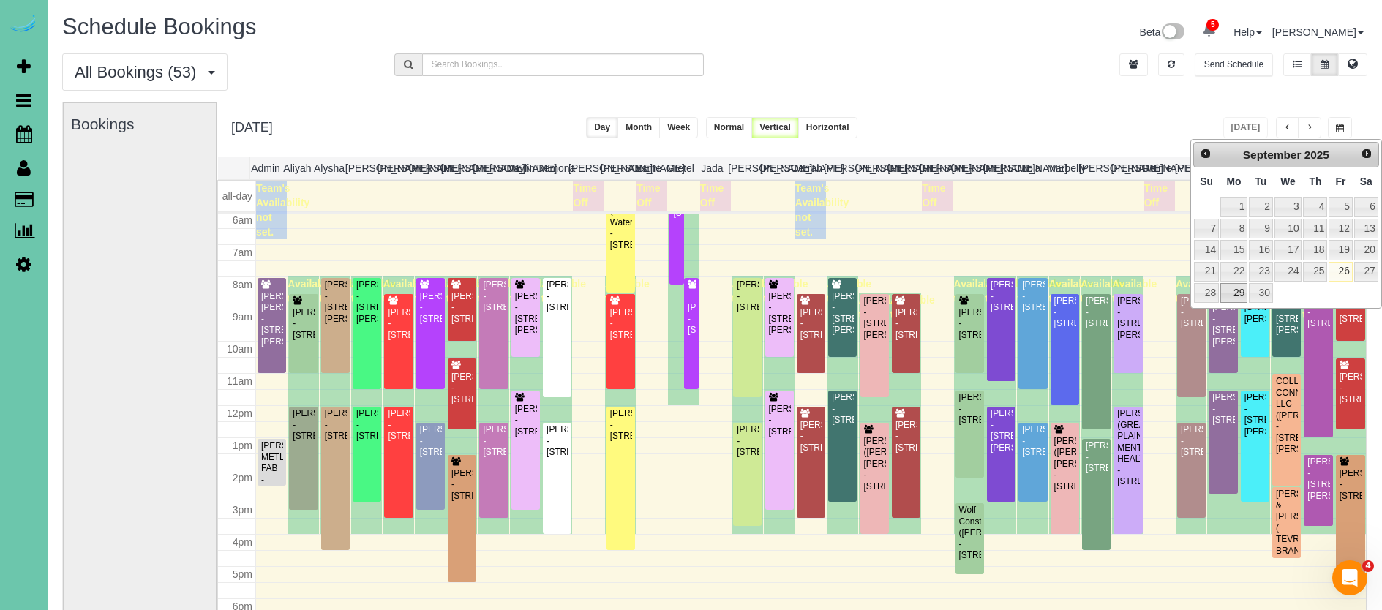
click at [1227, 285] on link "29" at bounding box center [1233, 293] width 27 height 20
type input "**********"
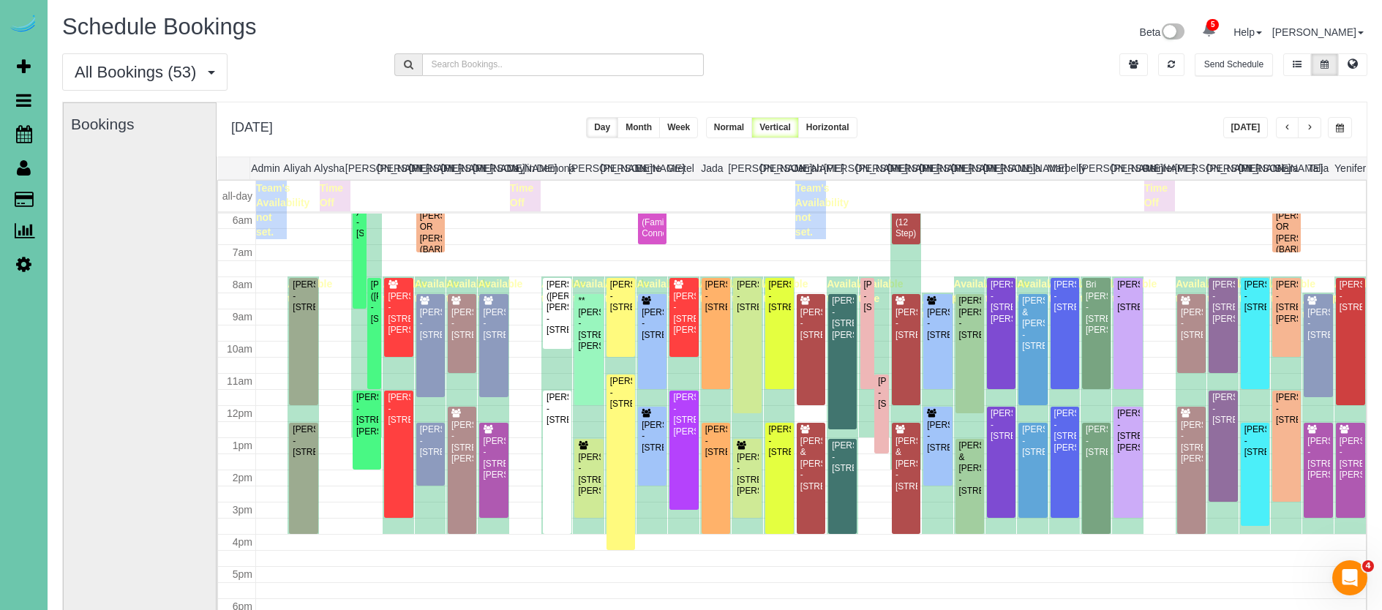
click at [1309, 122] on button "button" at bounding box center [1309, 127] width 23 height 21
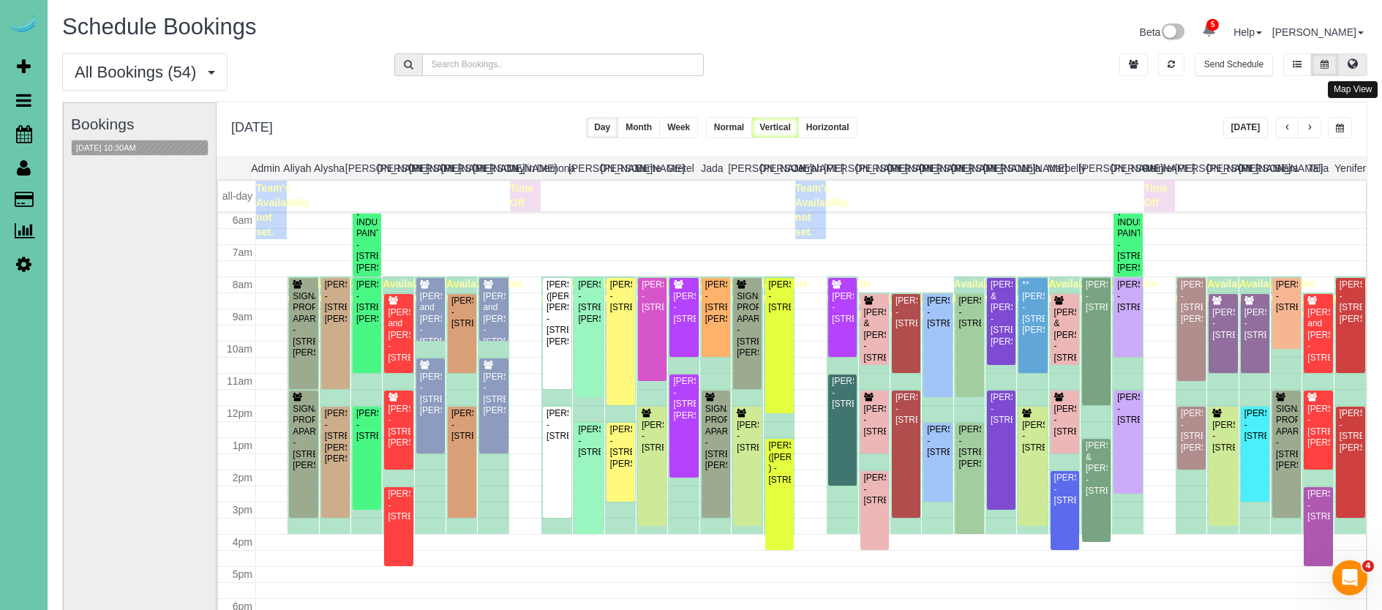
click at [1355, 61] on icon at bounding box center [1352, 63] width 10 height 9
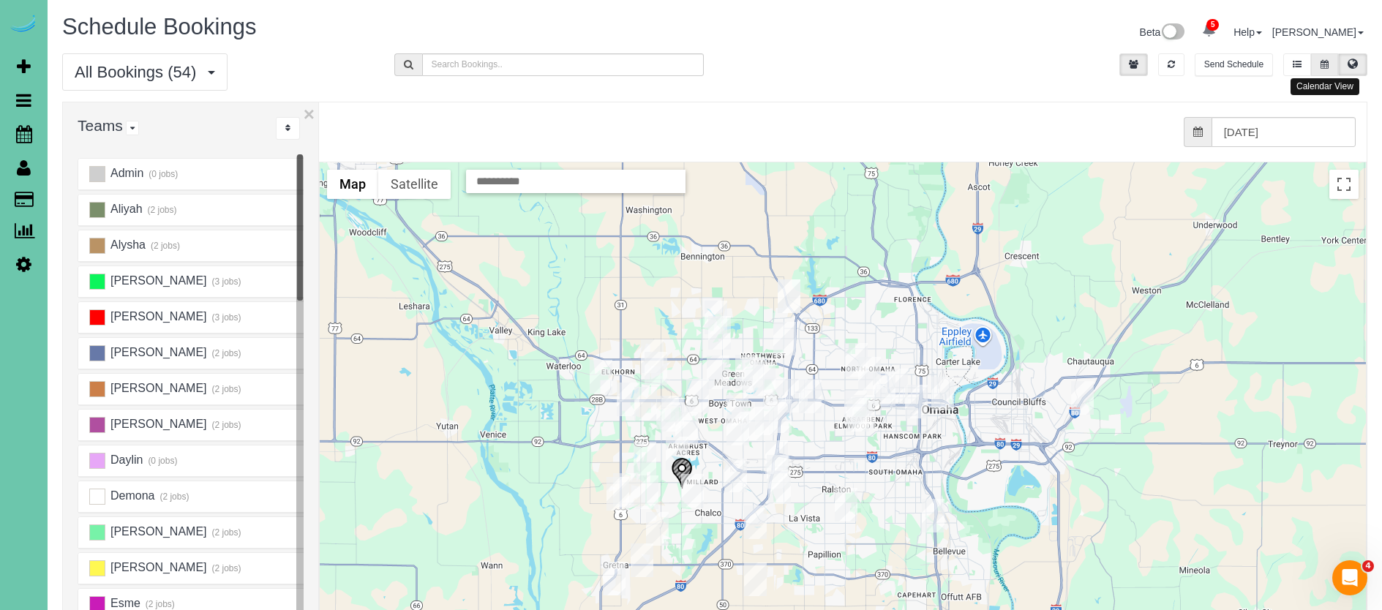
click at [1318, 66] on button at bounding box center [1324, 64] width 27 height 23
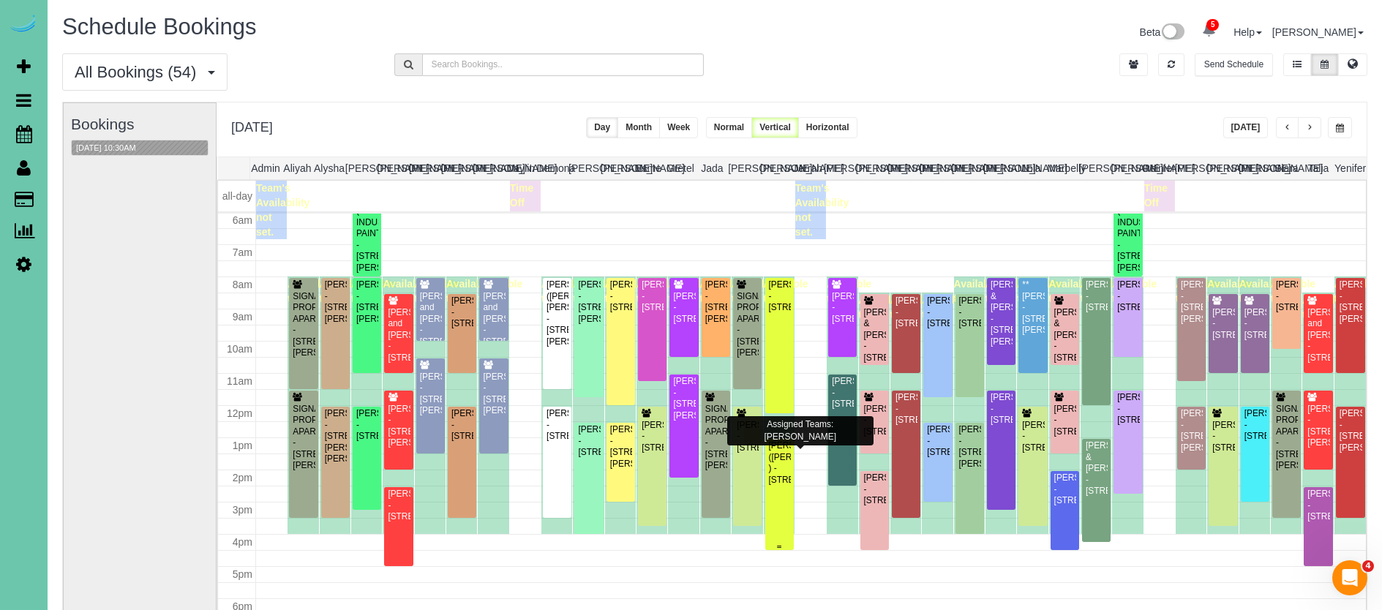
click at [780, 486] on div "[PERSON_NAME] ([PERSON_NAME] ) - [STREET_ADDRESS]" at bounding box center [779, 462] width 23 height 45
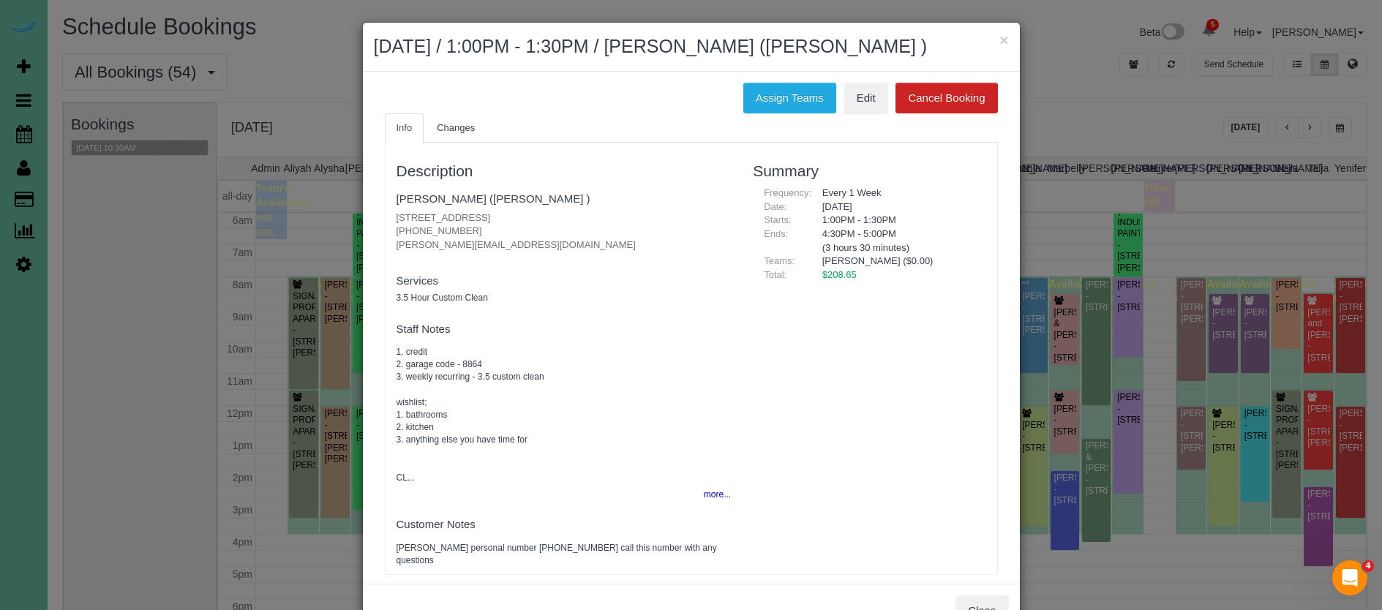
click at [998, 45] on h2 "[DATE] / 1:00PM - 1:30PM / [PERSON_NAME] ([PERSON_NAME] )" at bounding box center [691, 47] width 635 height 26
click at [1003, 39] on button "×" at bounding box center [1003, 39] width 9 height 15
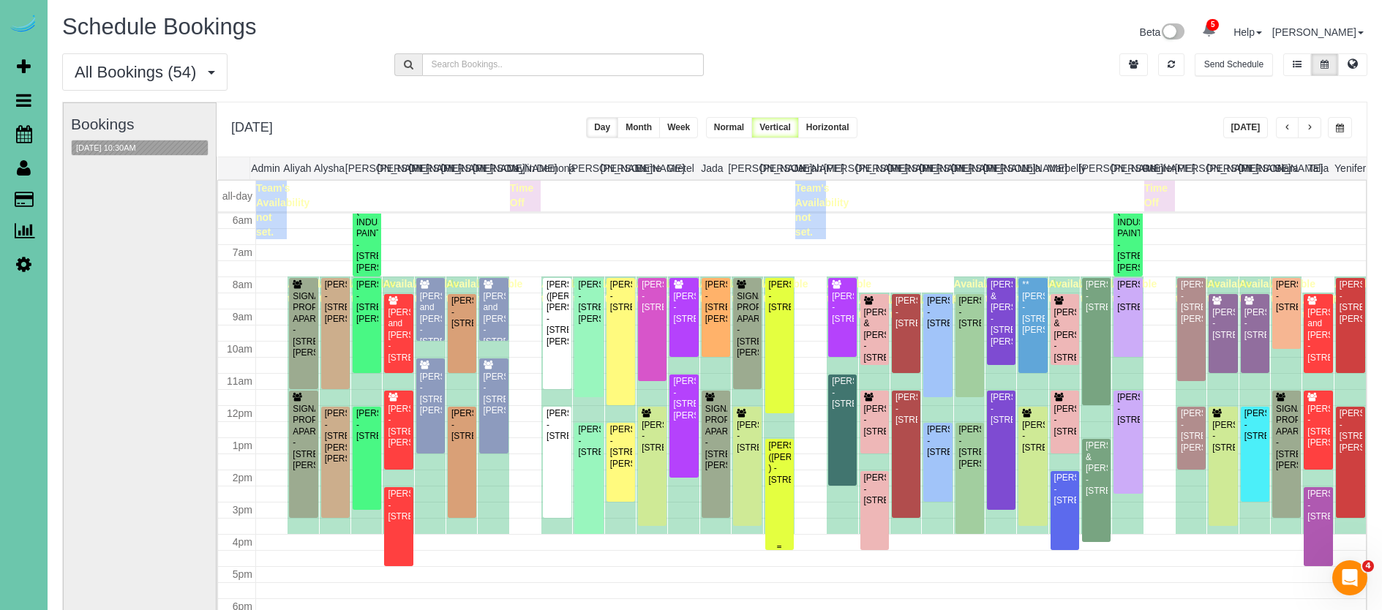
click at [775, 486] on div "[PERSON_NAME] ([PERSON_NAME] ) - [STREET_ADDRESS]" at bounding box center [779, 462] width 23 height 45
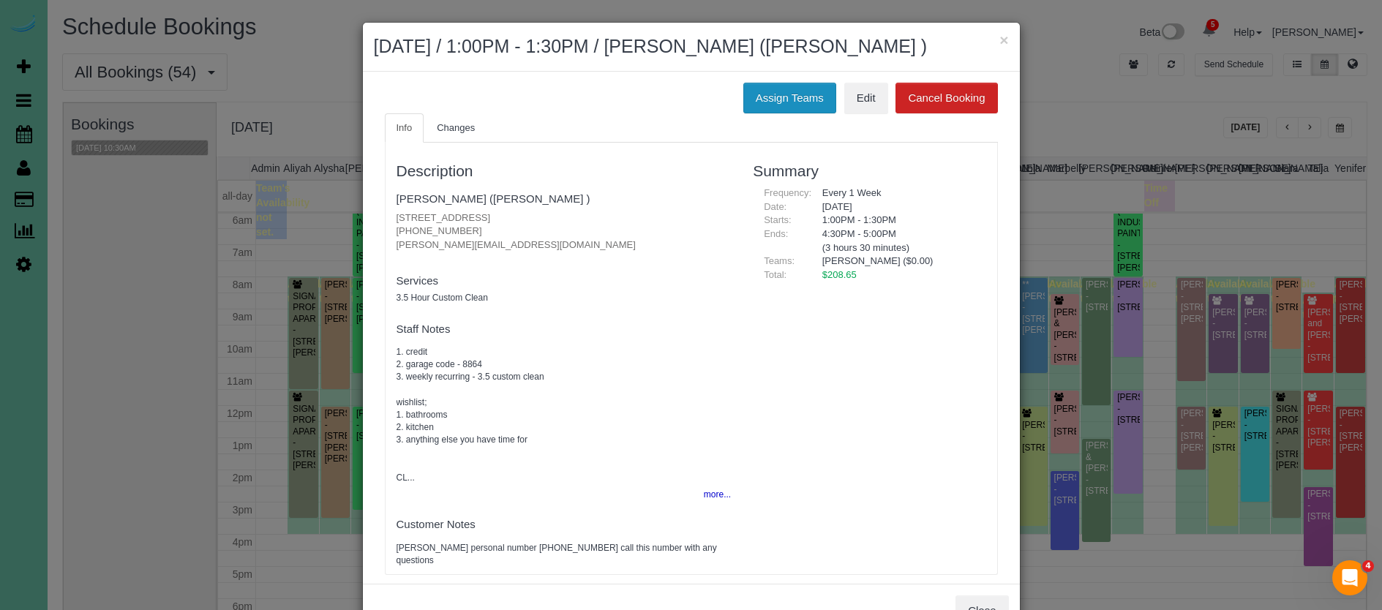
click at [753, 113] on button "Assign Teams" at bounding box center [789, 98] width 93 height 31
click at [784, 113] on button "Assign Teams" at bounding box center [789, 98] width 93 height 31
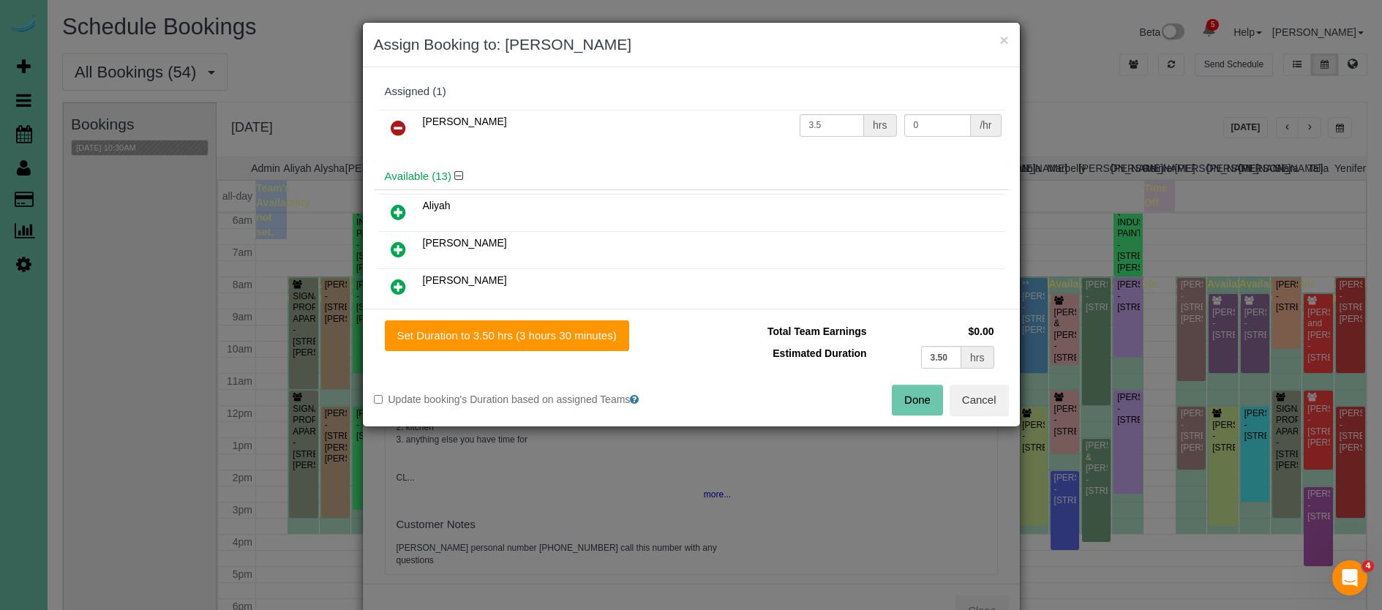
click at [396, 121] on icon at bounding box center [398, 128] width 15 height 18
drag, startPoint x: 394, startPoint y: 133, endPoint x: 392, endPoint y: 173, distance: 39.5
click at [394, 133] on icon at bounding box center [398, 128] width 15 height 18
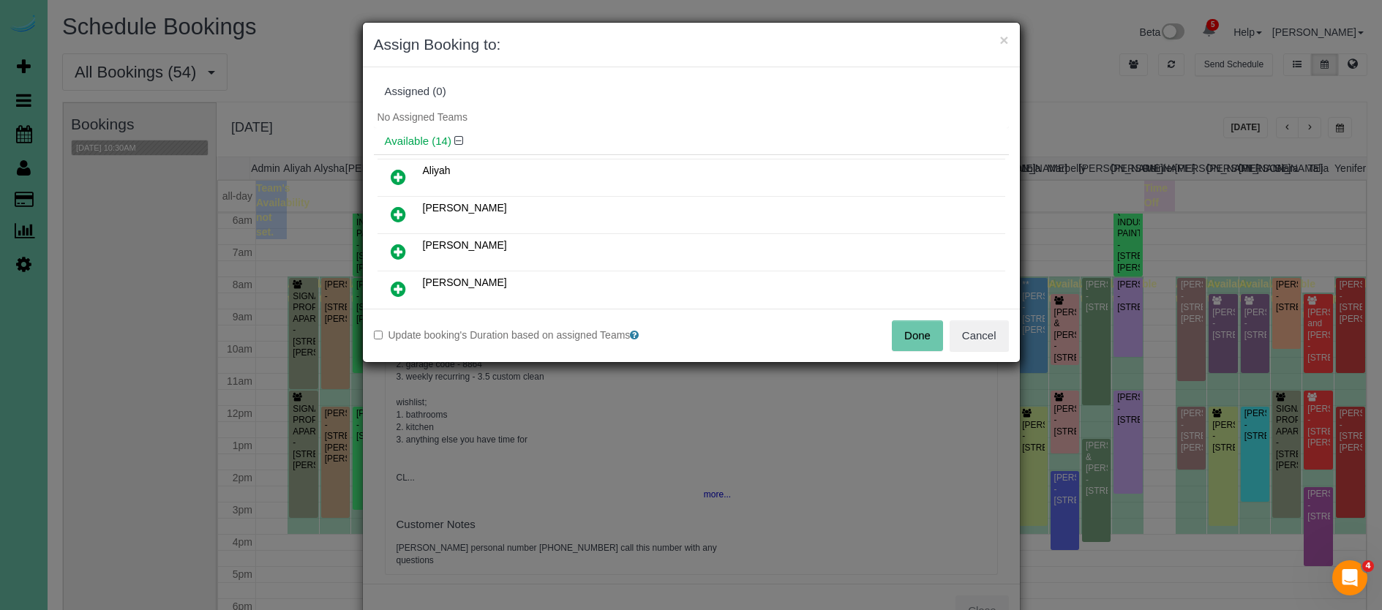
click at [397, 290] on icon at bounding box center [398, 289] width 15 height 18
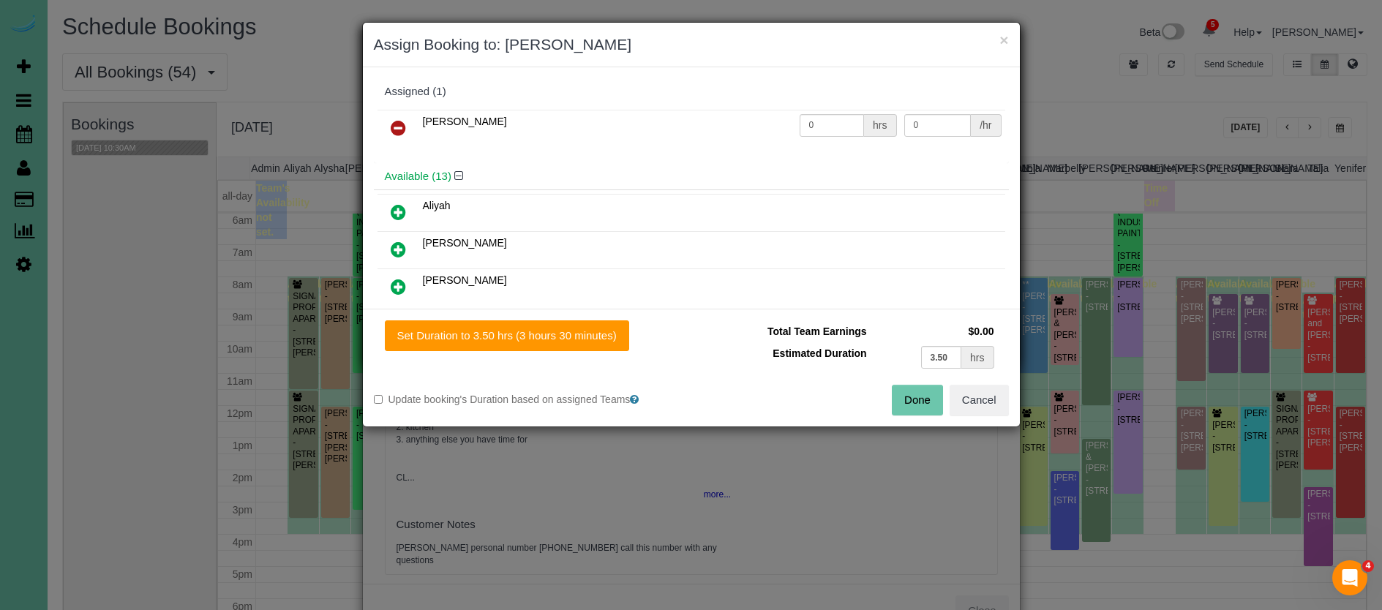
click at [395, 288] on icon at bounding box center [398, 287] width 15 height 18
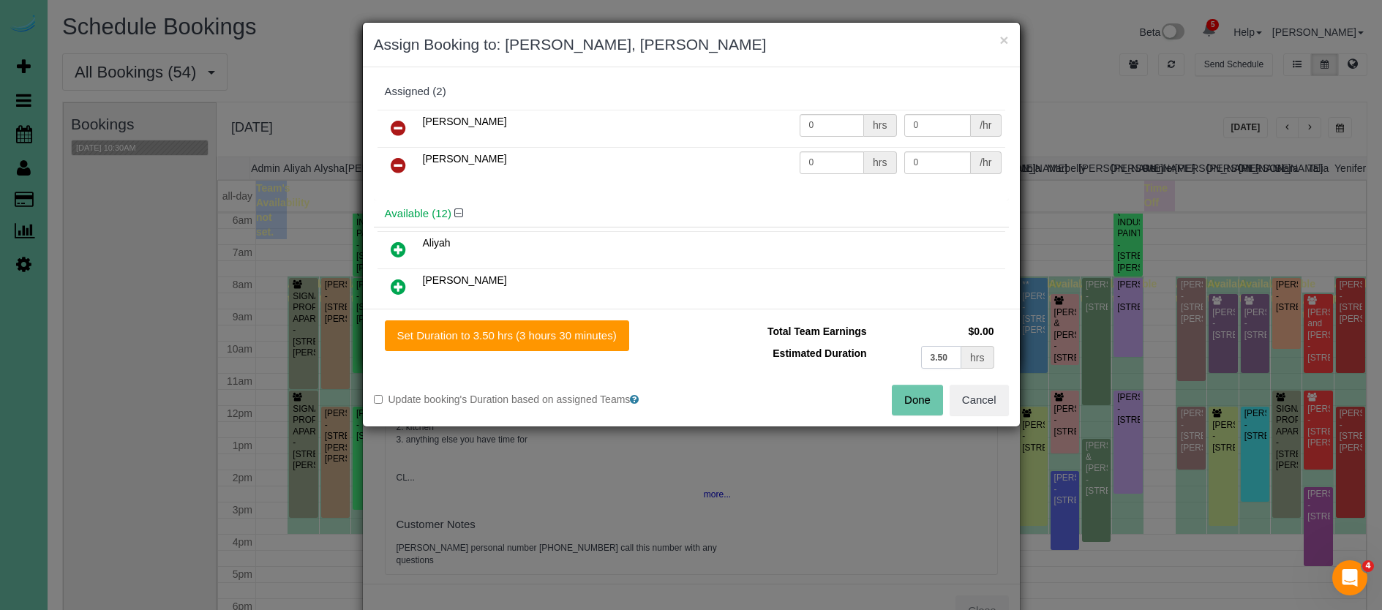
drag, startPoint x: 947, startPoint y: 359, endPoint x: 909, endPoint y: 356, distance: 38.2
click at [910, 356] on td "3.50 hrs" at bounding box center [934, 357] width 127 height 30
type input "1.75"
click at [554, 337] on button "Set Duration to 1.75 hrs (1 hour 45 minutes)" at bounding box center [504, 335] width 239 height 31
type input "1.75"
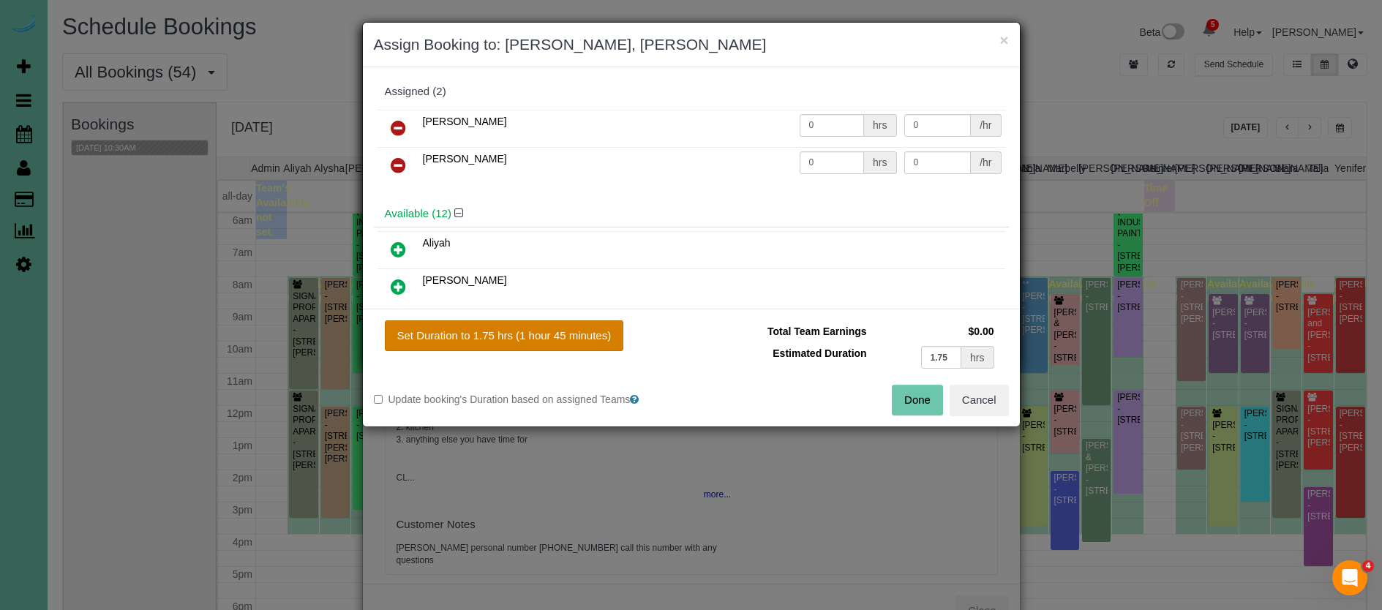
type input "1.75"
click at [916, 403] on button "Done" at bounding box center [917, 400] width 51 height 31
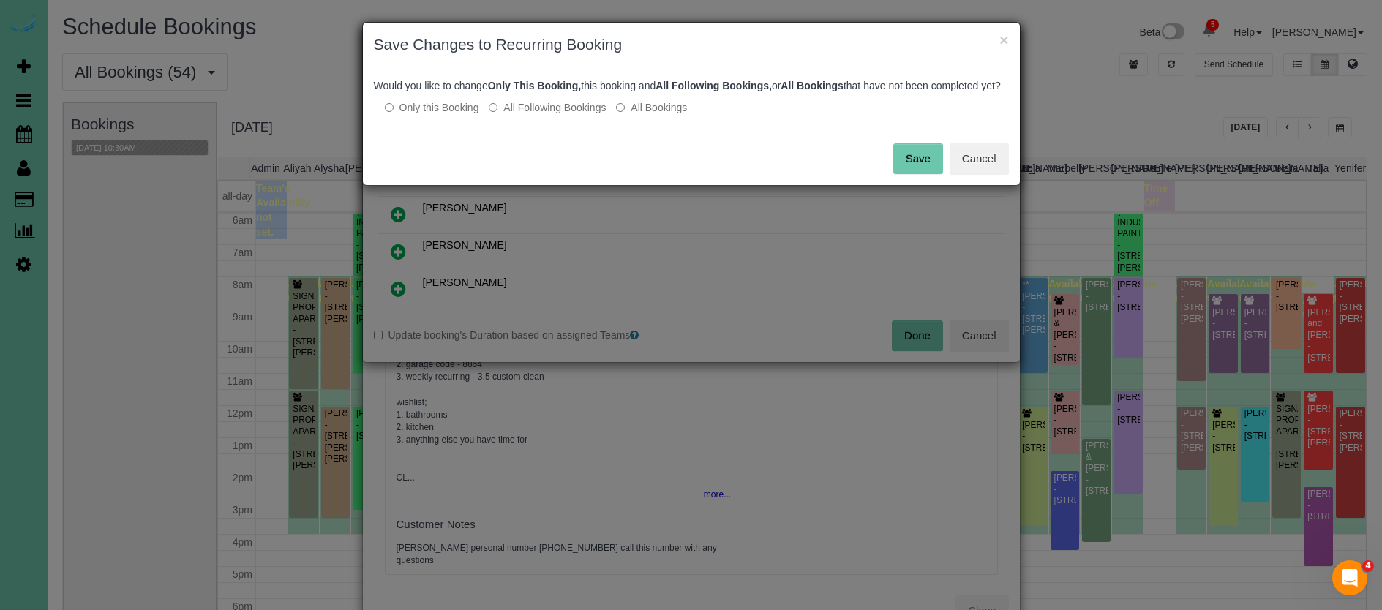
click at [907, 170] on button "Save" at bounding box center [918, 158] width 50 height 31
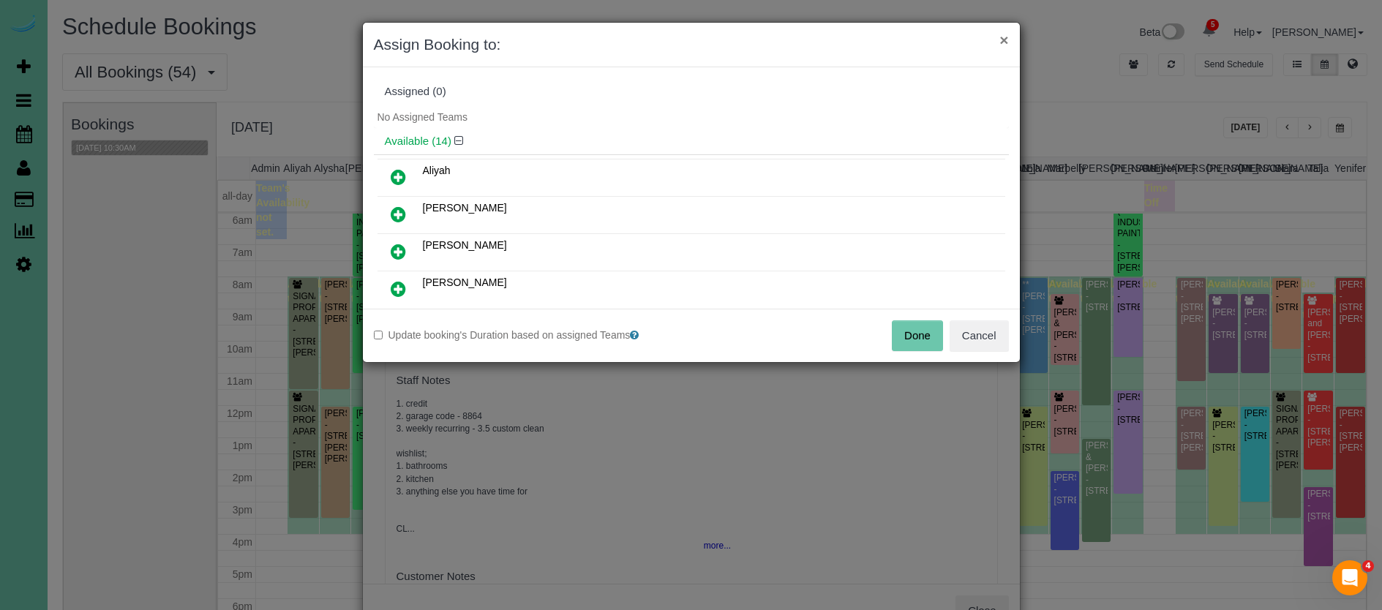
click at [1001, 38] on button "×" at bounding box center [1003, 39] width 9 height 15
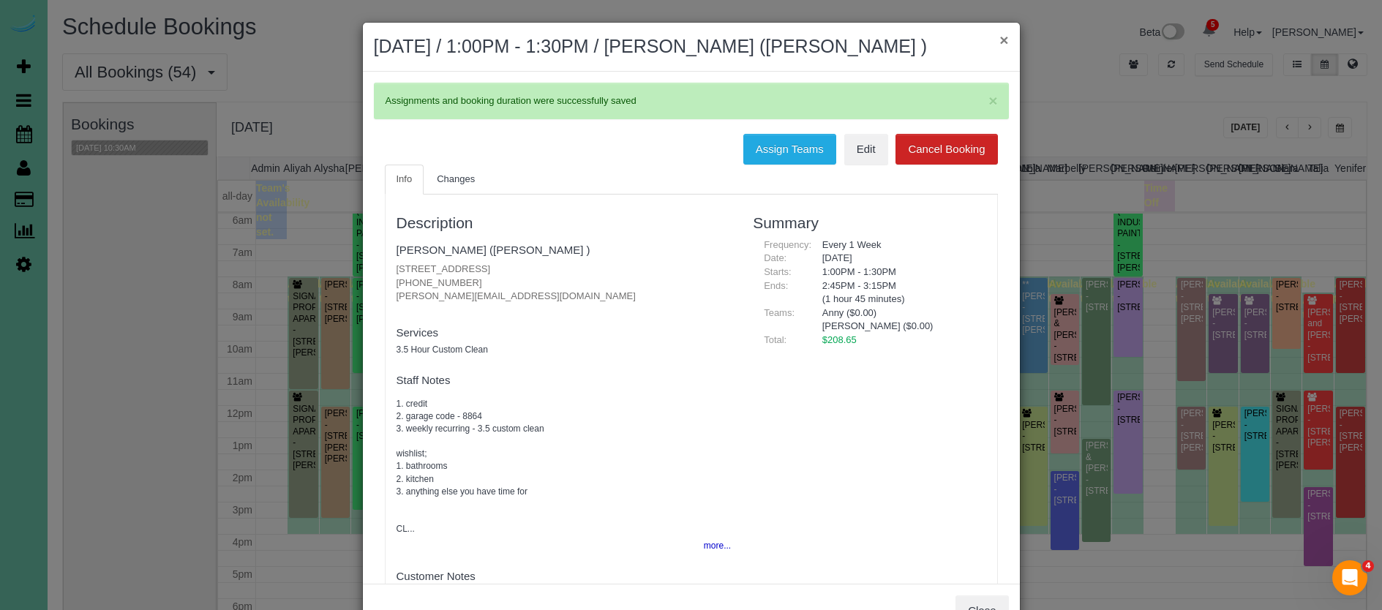
click at [1004, 38] on button "×" at bounding box center [1003, 39] width 9 height 15
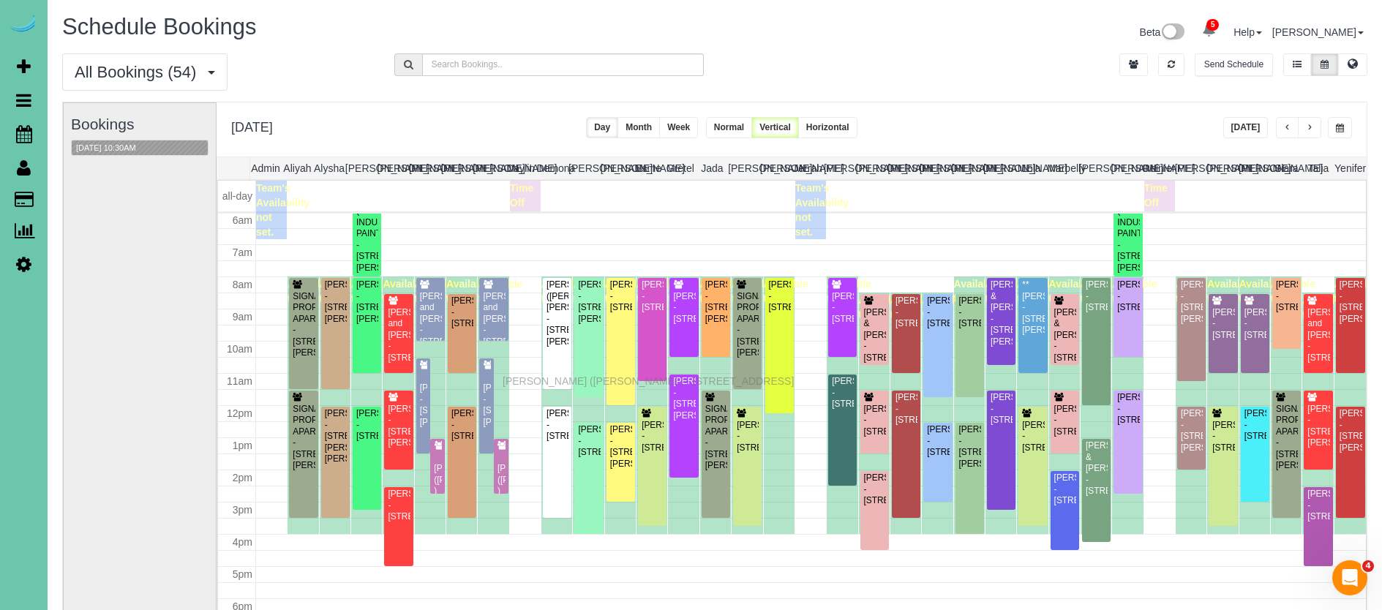
drag, startPoint x: 504, startPoint y: 460, endPoint x: 505, endPoint y: 391, distance: 68.8
drag, startPoint x: 500, startPoint y: 448, endPoint x: 497, endPoint y: 361, distance: 86.4
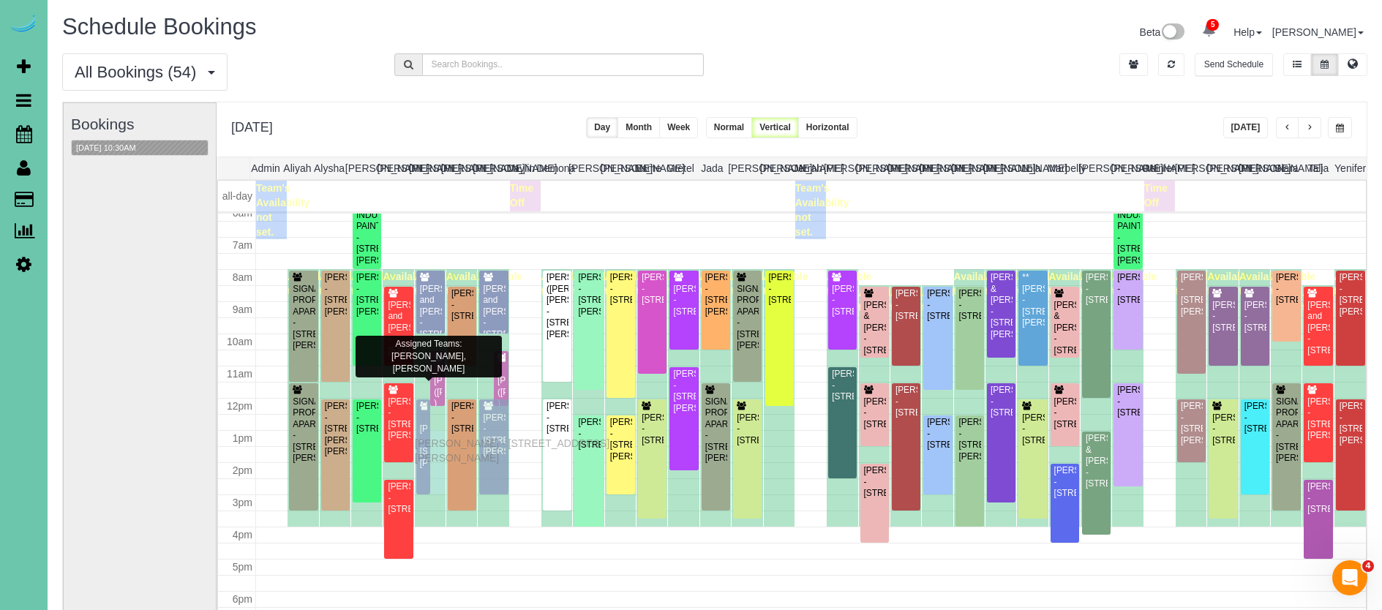
scroll to position [0, 0]
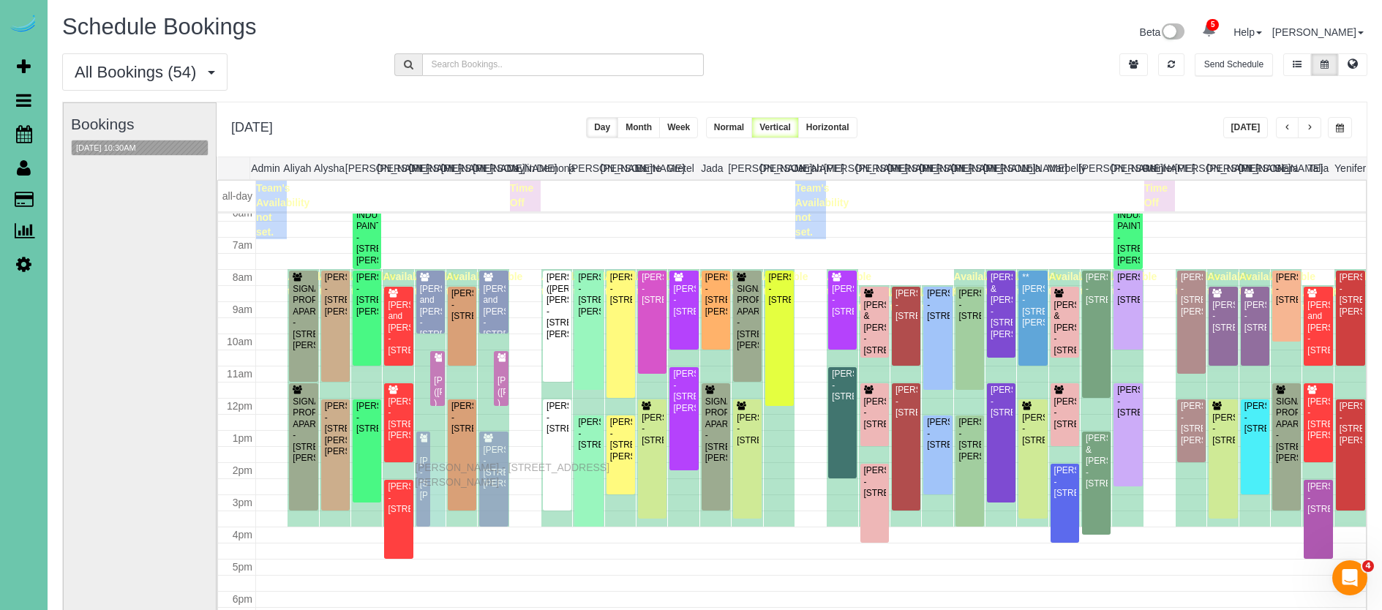
drag, startPoint x: 421, startPoint y: 395, endPoint x: 418, endPoint y: 465, distance: 70.3
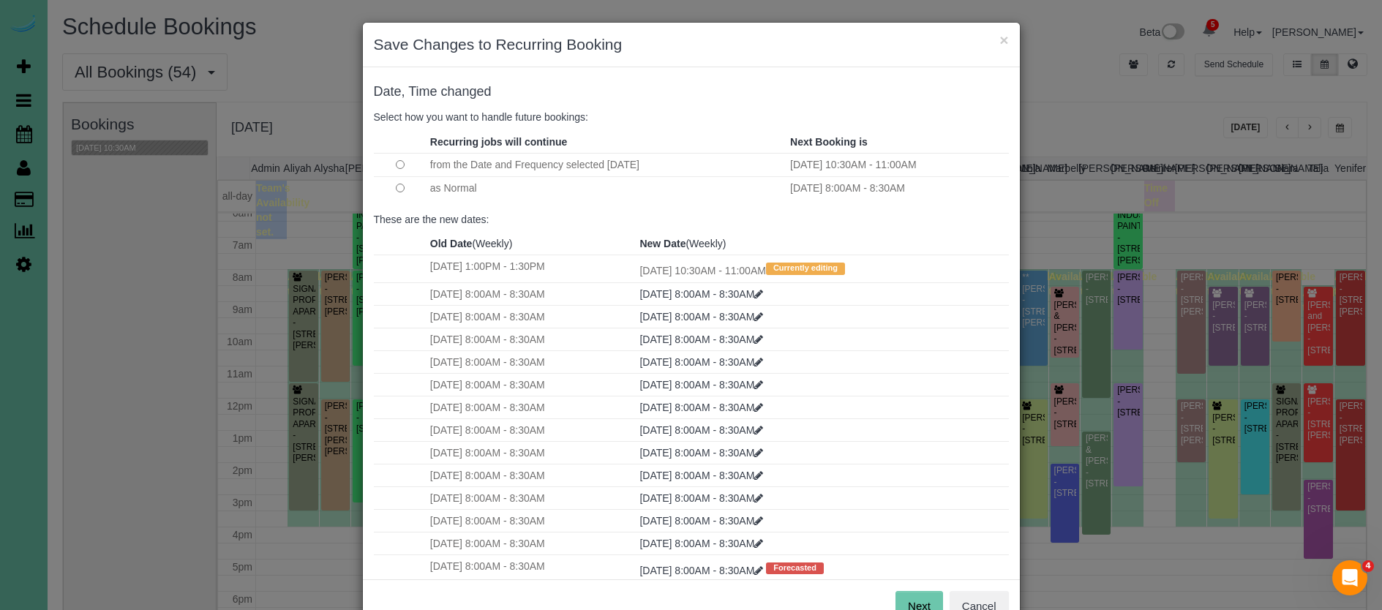
click at [911, 602] on button "Next" at bounding box center [919, 606] width 48 height 31
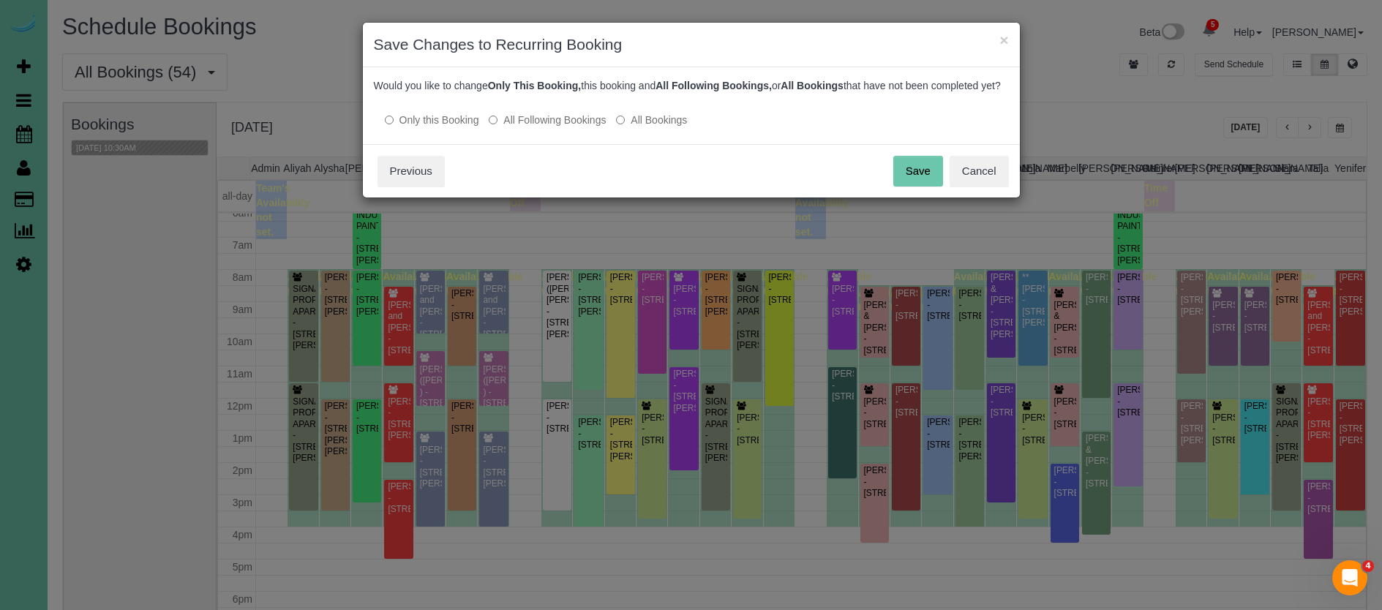
click at [928, 183] on button "Save" at bounding box center [918, 171] width 50 height 31
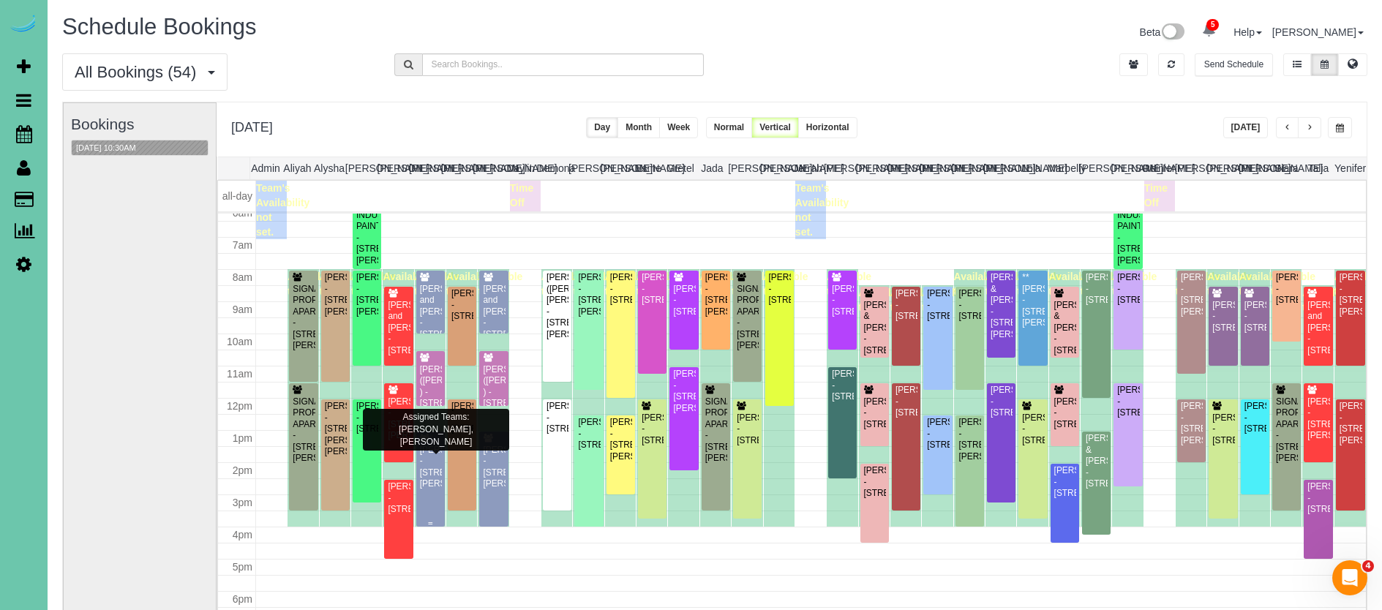
click at [427, 471] on div "[PERSON_NAME] - [STREET_ADDRESS][PERSON_NAME]" at bounding box center [430, 467] width 23 height 45
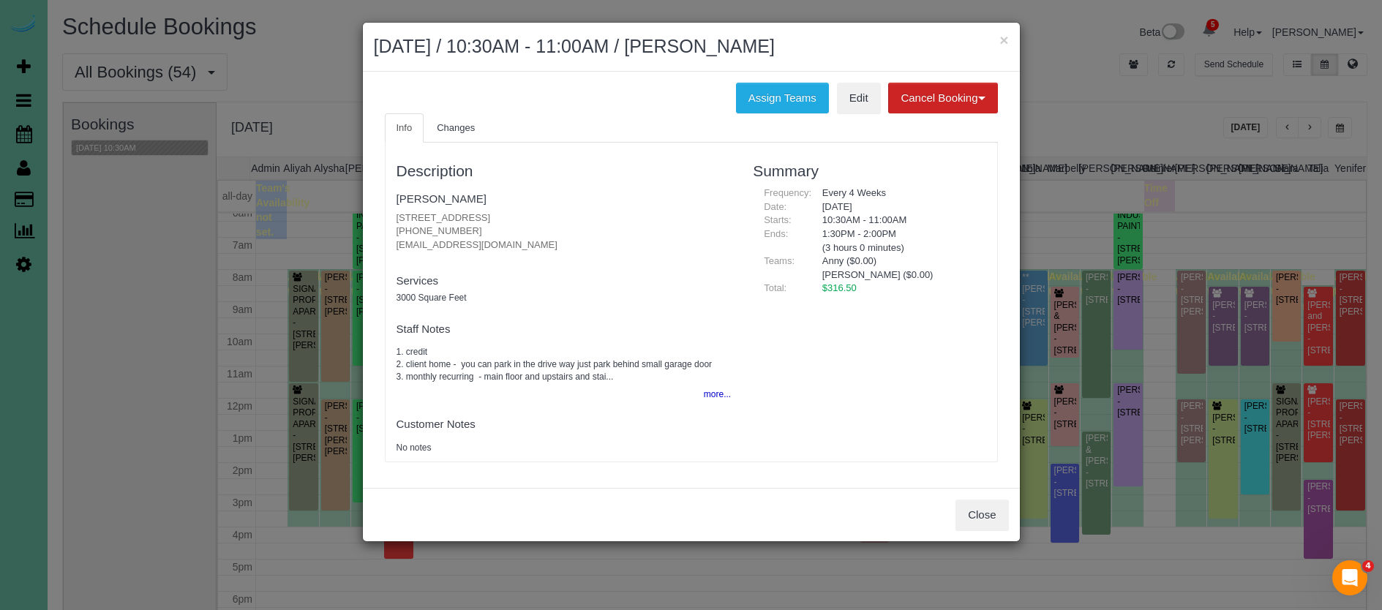
drag, startPoint x: 461, startPoint y: 229, endPoint x: 393, endPoint y: 229, distance: 68.0
click at [393, 229] on div "Description [PERSON_NAME] [STREET_ADDRESS][PERSON_NAME] [PHONE_NUMBER] [EMAIL_A…" at bounding box center [564, 302] width 357 height 304
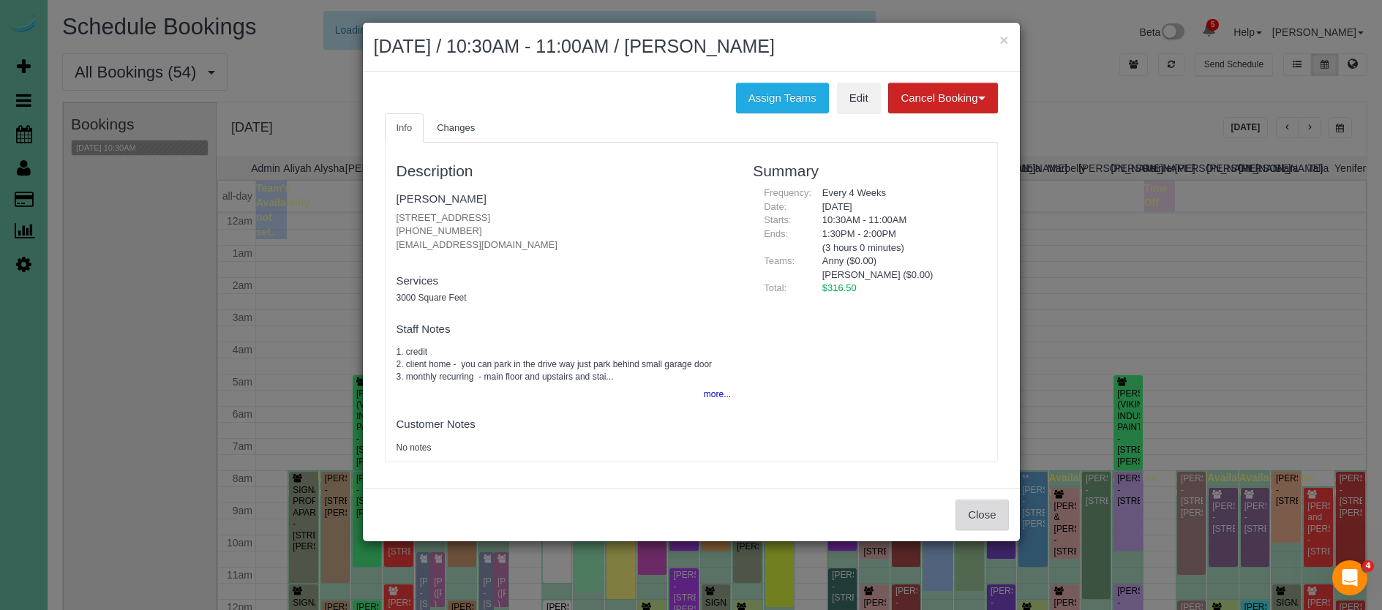
scroll to position [201, 0]
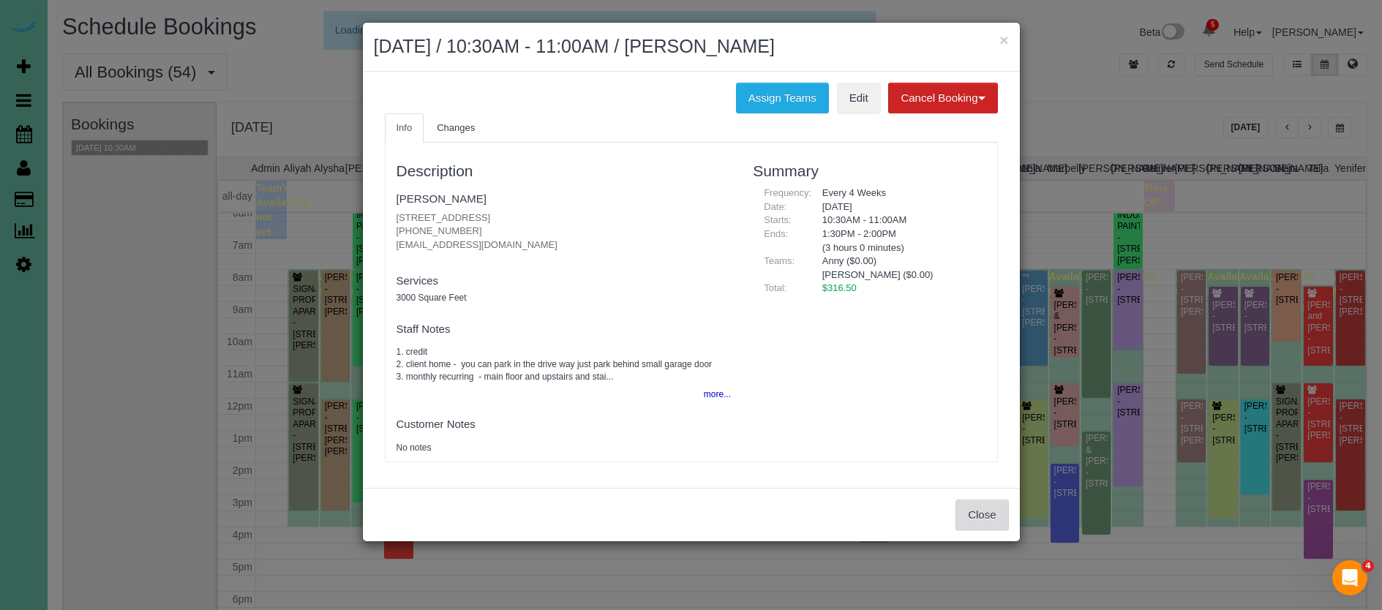
click at [971, 502] on button "Close" at bounding box center [981, 515] width 53 height 31
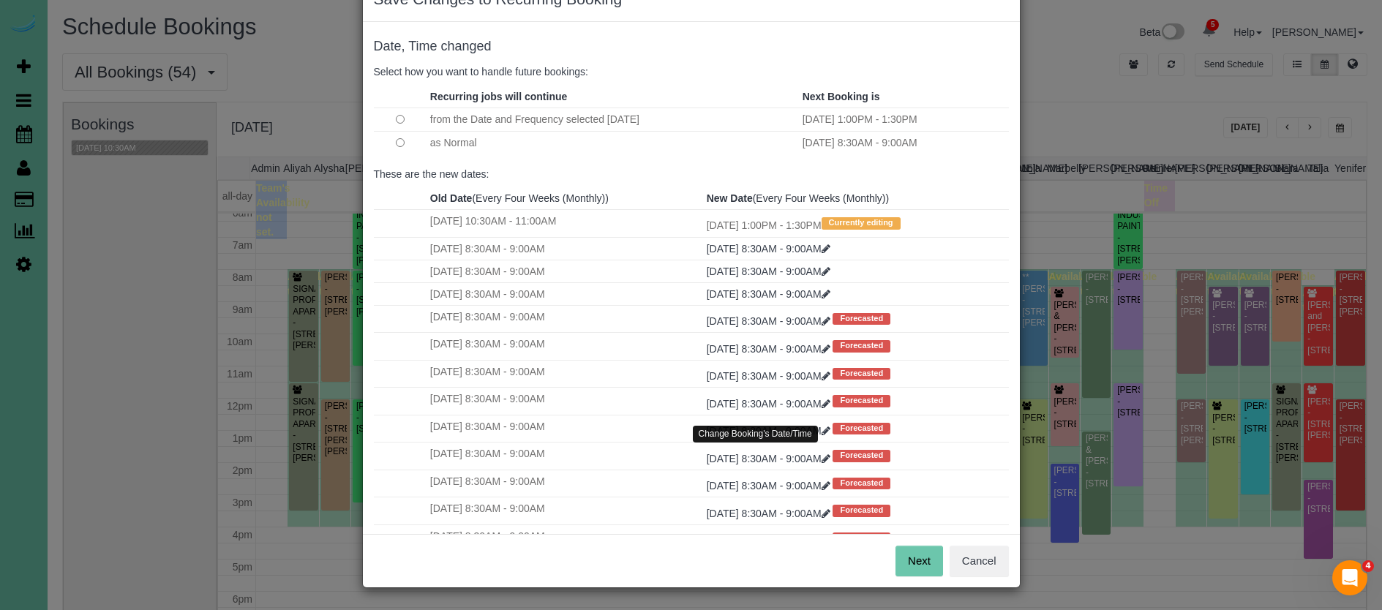
scroll to position [45, 0]
click at [922, 568] on button "Next" at bounding box center [919, 561] width 48 height 31
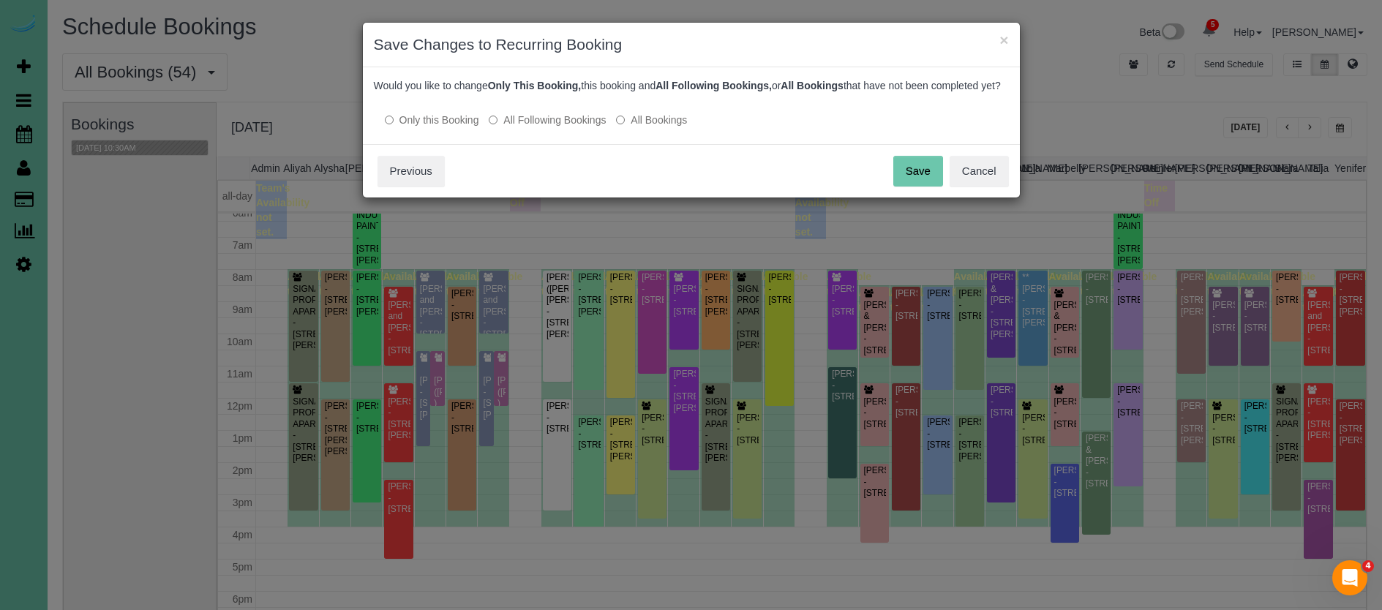
scroll to position [0, 0]
drag, startPoint x: 903, startPoint y: 183, endPoint x: 892, endPoint y: 181, distance: 11.1
click at [903, 183] on button "Save" at bounding box center [918, 171] width 50 height 31
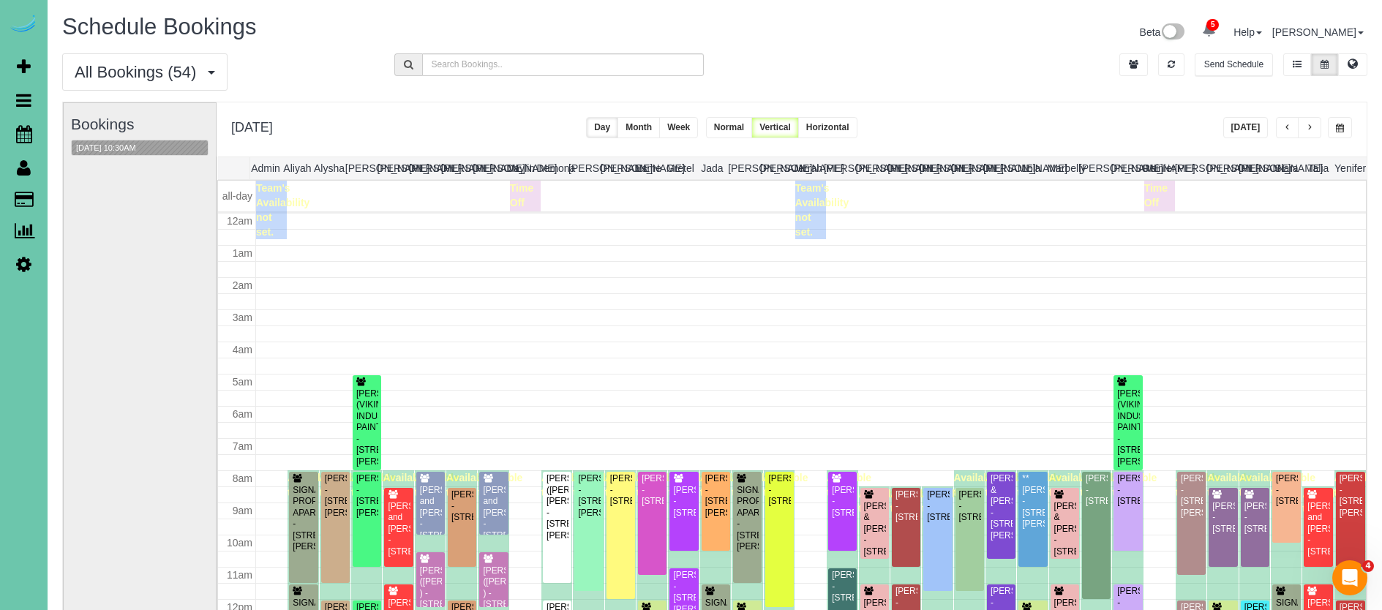
scroll to position [201, 0]
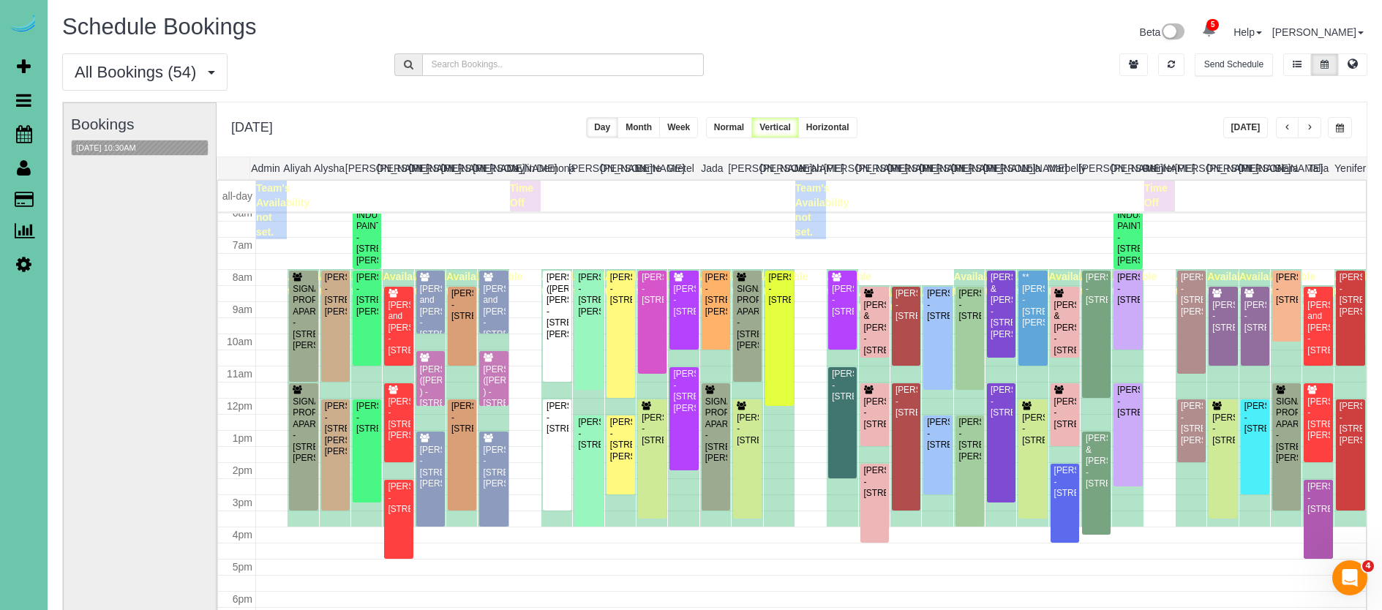
click at [1311, 128] on span "button" at bounding box center [1309, 128] width 7 height 9
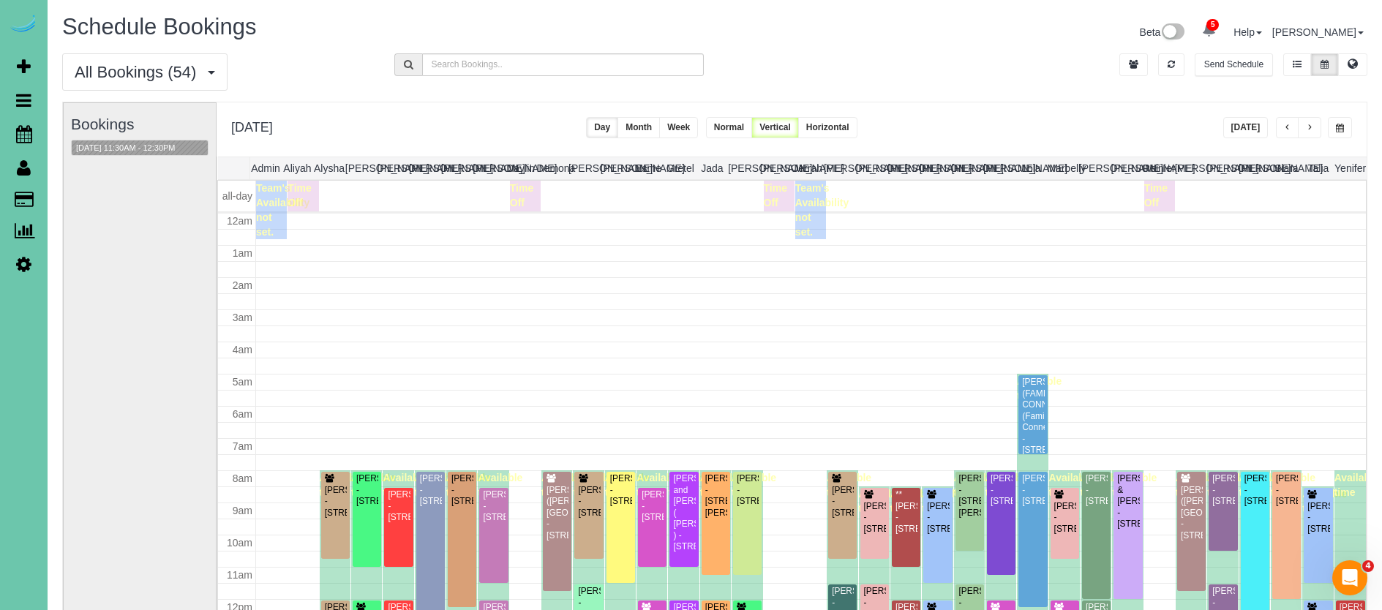
scroll to position [194, 0]
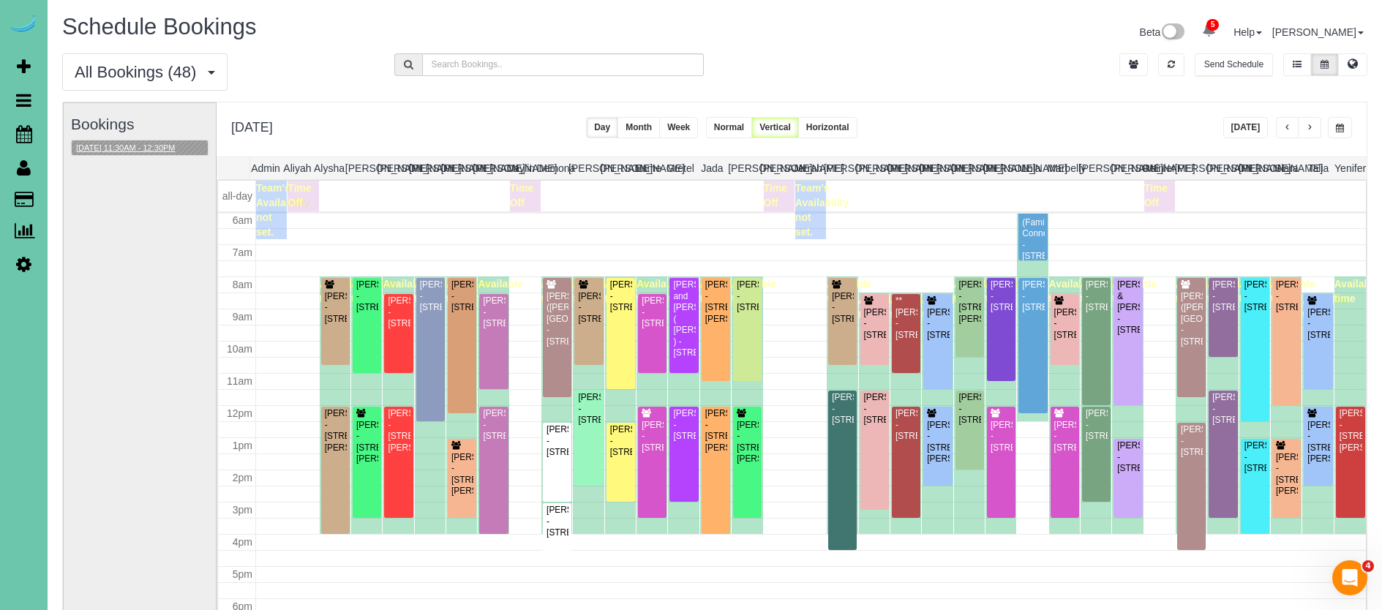
click at [130, 148] on button "[DATE] 11:30AM - 12:30PM" at bounding box center [126, 147] width 108 height 15
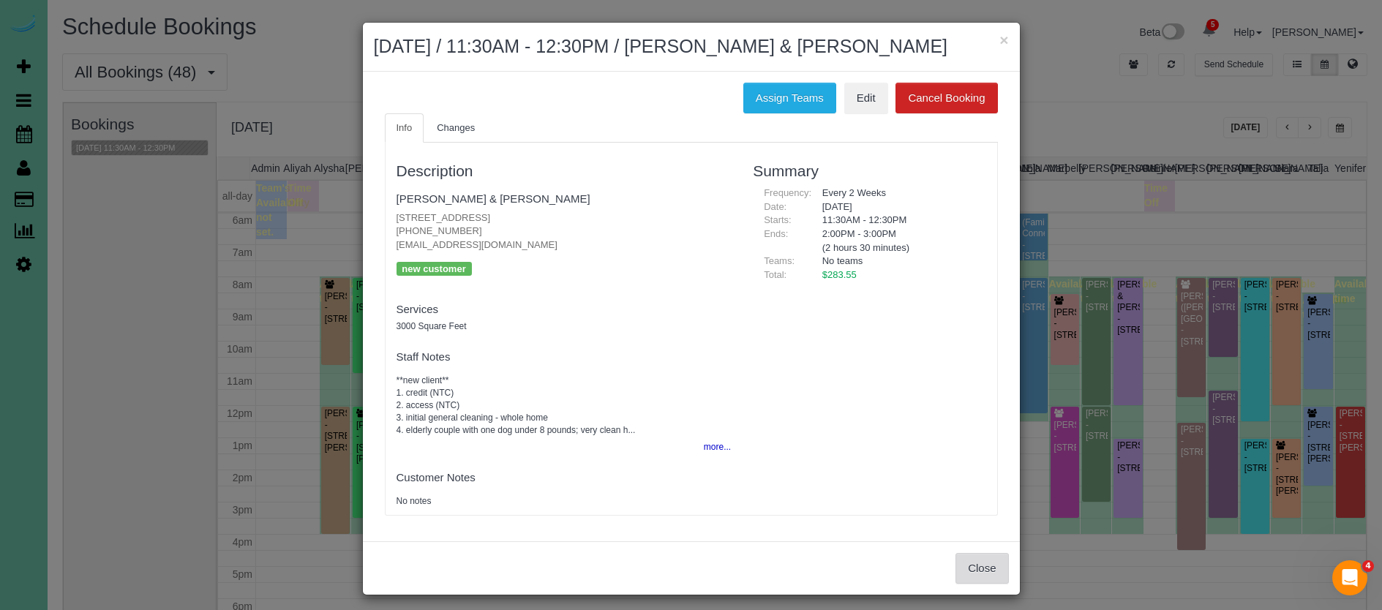
click at [983, 565] on button "Close" at bounding box center [981, 568] width 53 height 31
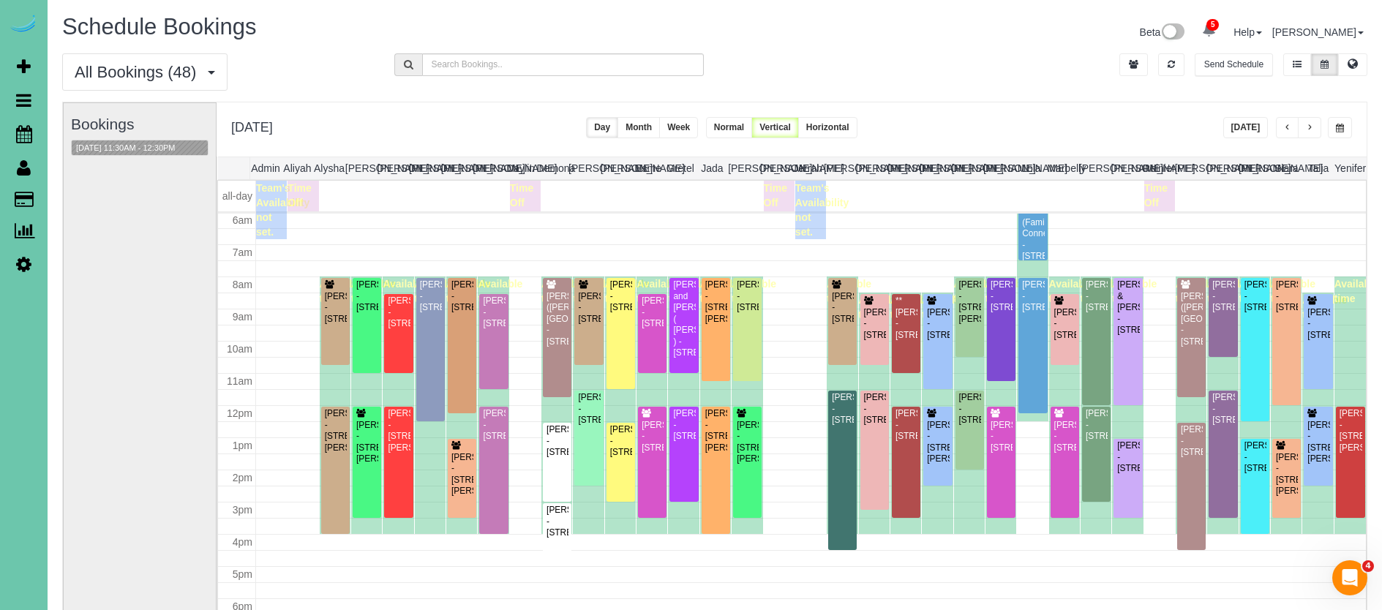
scroll to position [77, 0]
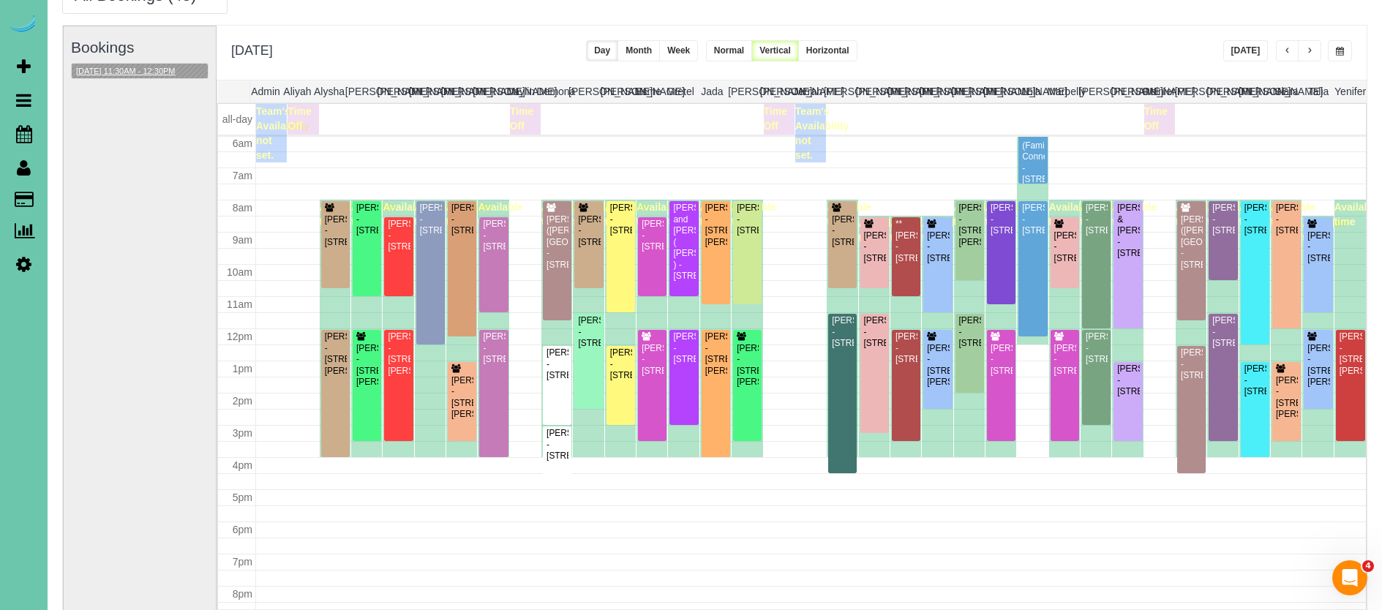
click at [105, 68] on button "[DATE] 11:30AM - 12:30PM" at bounding box center [126, 71] width 108 height 15
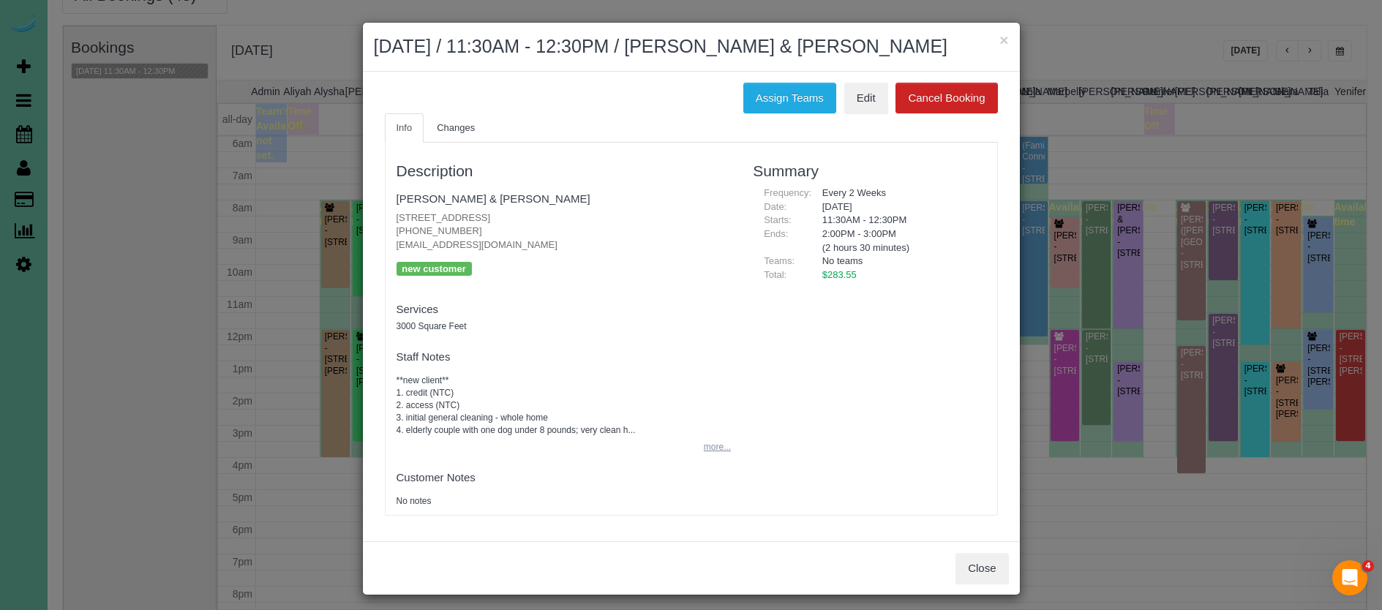
click at [707, 443] on button "more..." at bounding box center [713, 447] width 36 height 21
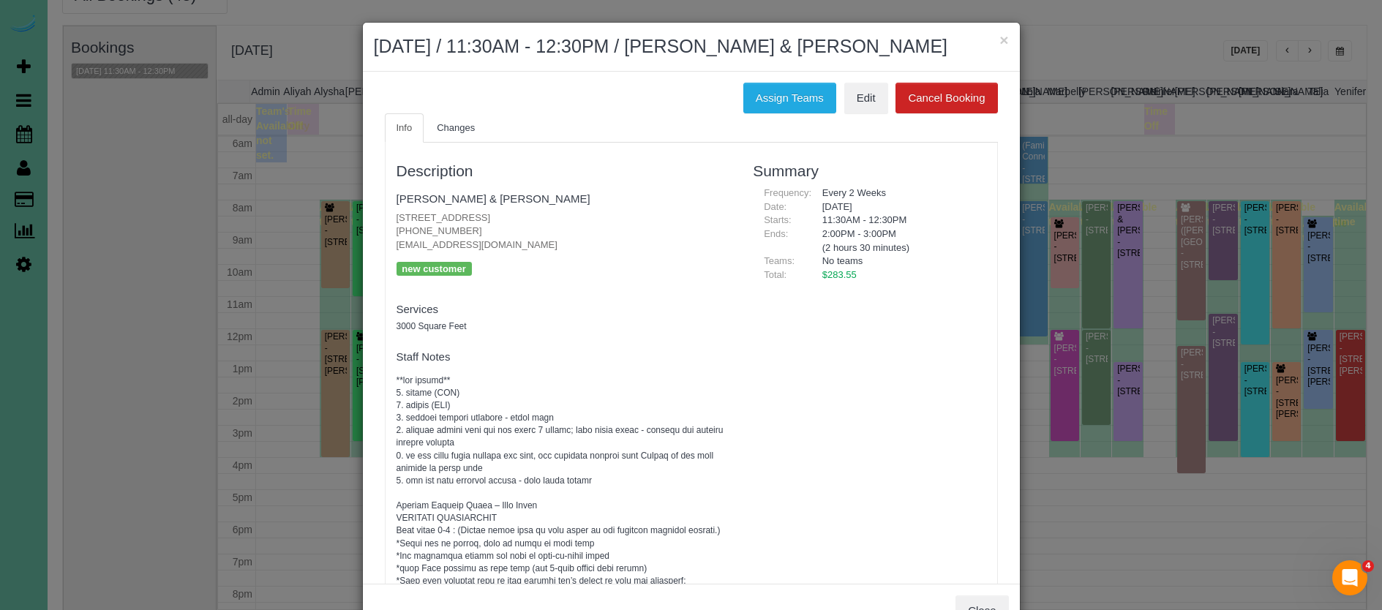
scroll to position [0, 0]
click at [768, 94] on button "Assign Teams" at bounding box center [789, 98] width 93 height 31
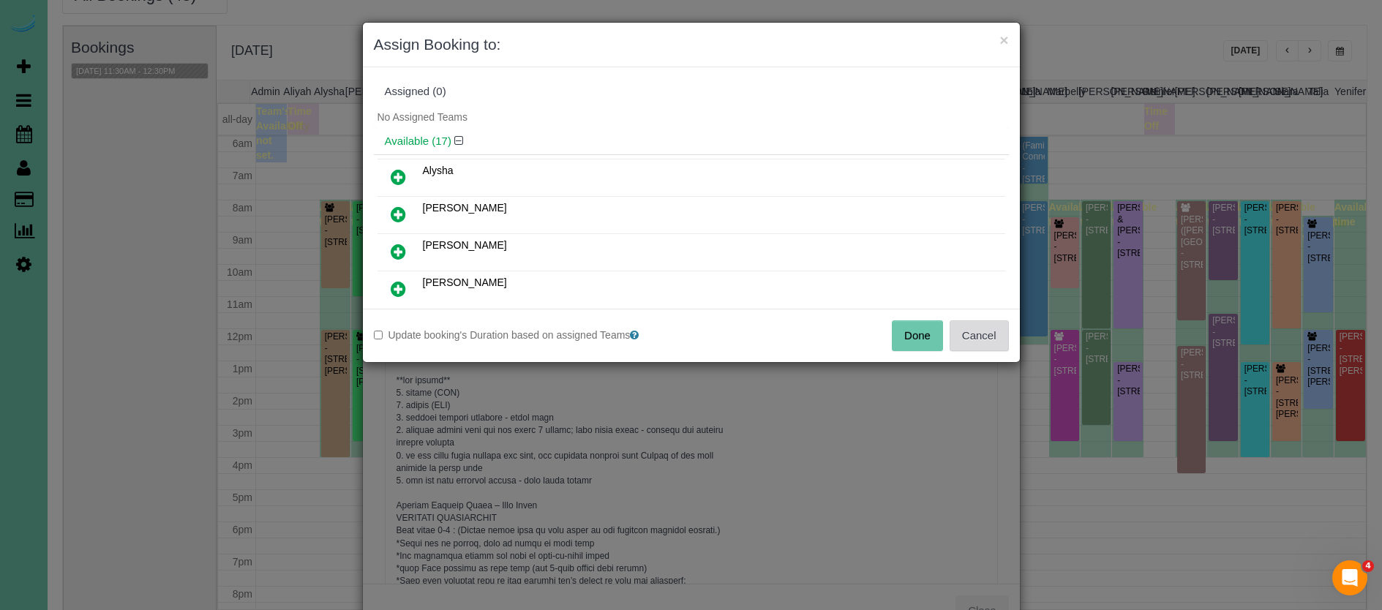
click at [985, 339] on button "Cancel" at bounding box center [979, 335] width 59 height 31
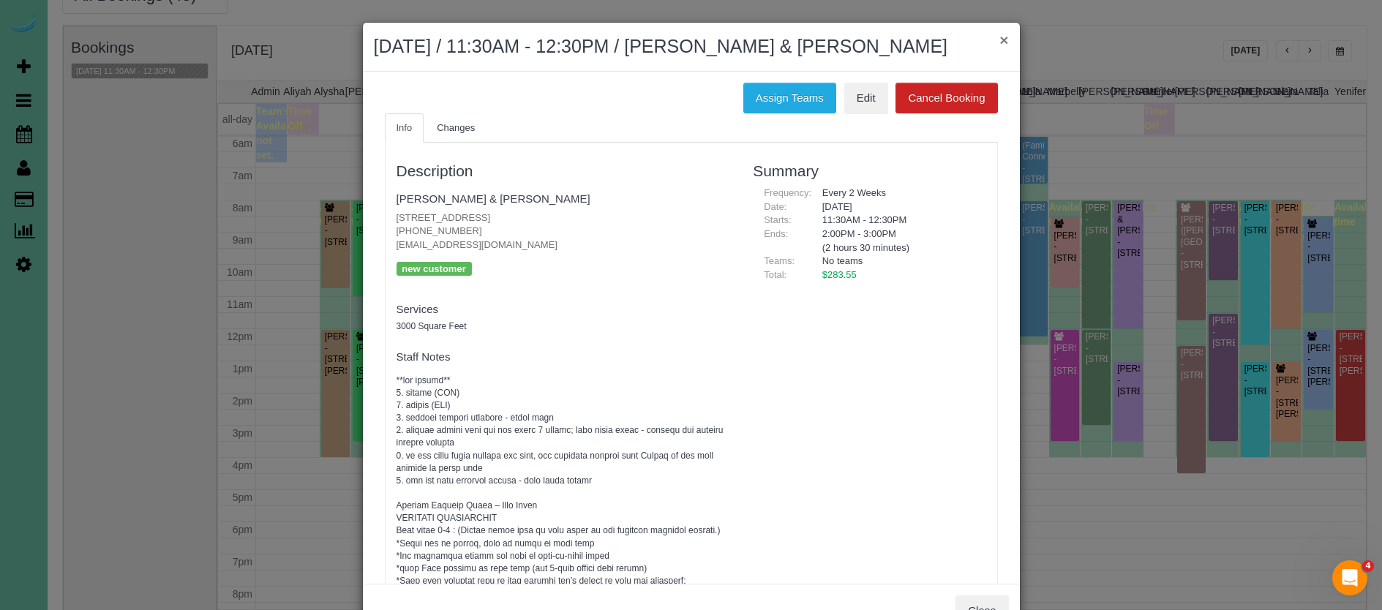
click at [1004, 37] on button "×" at bounding box center [1003, 39] width 9 height 15
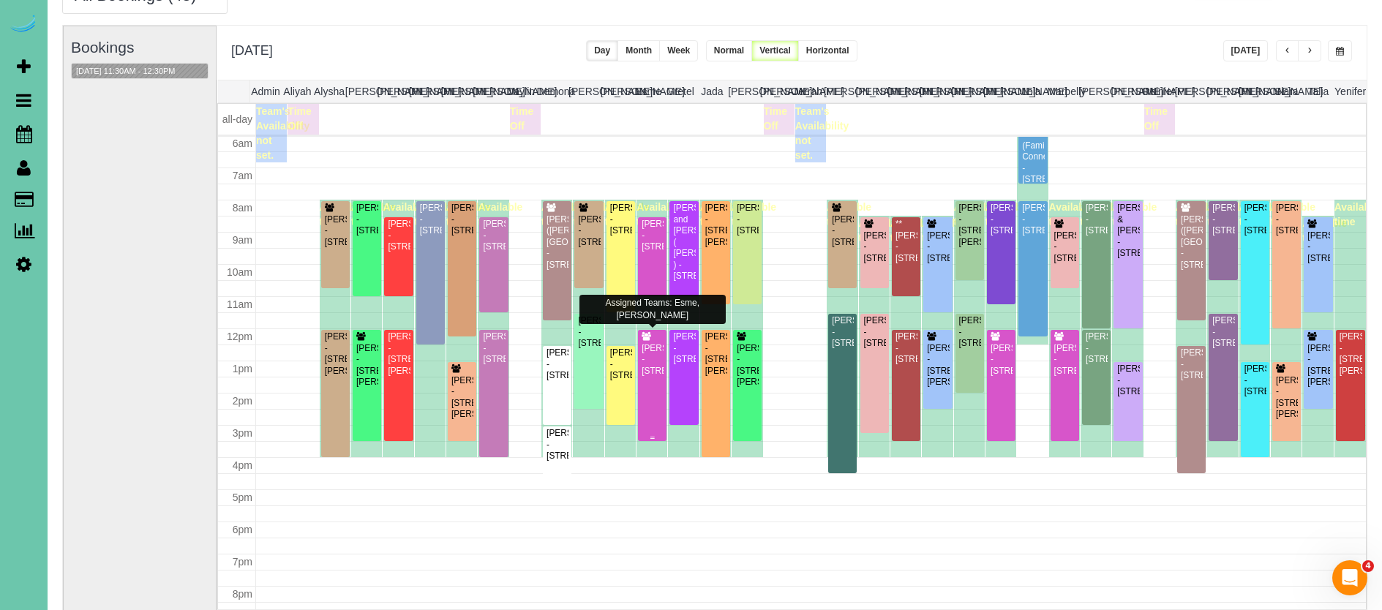
click at [663, 349] on div "[PERSON_NAME] - [STREET_ADDRESS]" at bounding box center [652, 360] width 23 height 34
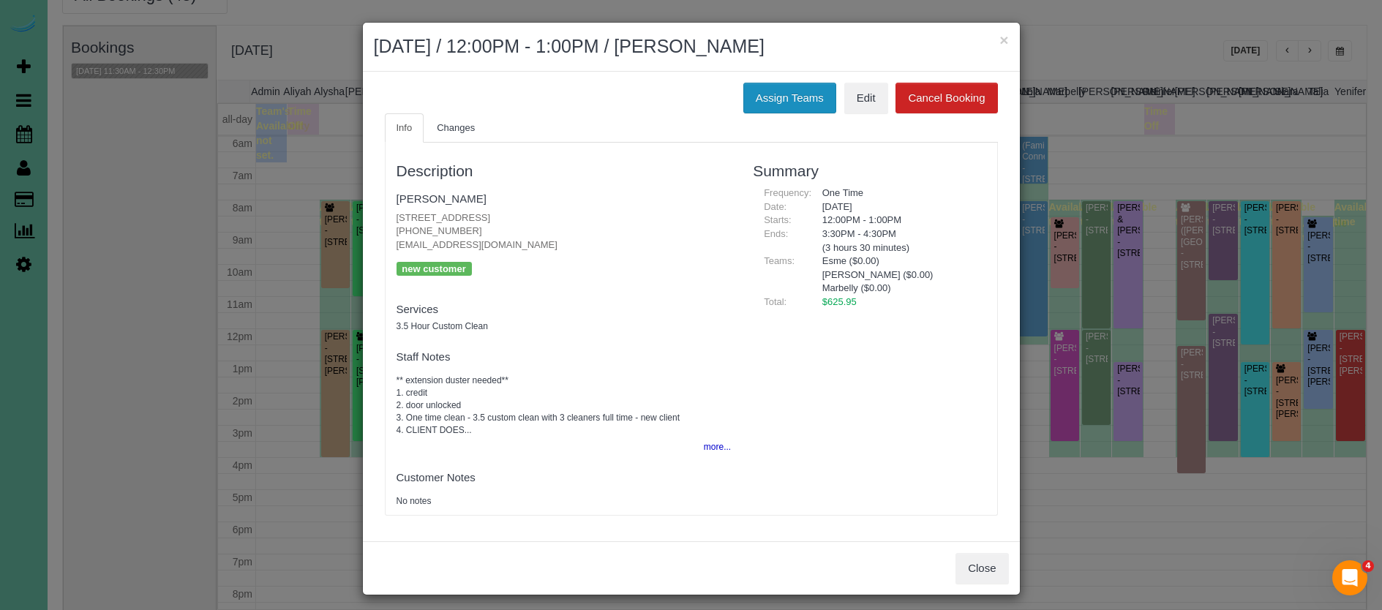
click at [789, 83] on button "Assign Teams" at bounding box center [789, 98] width 93 height 31
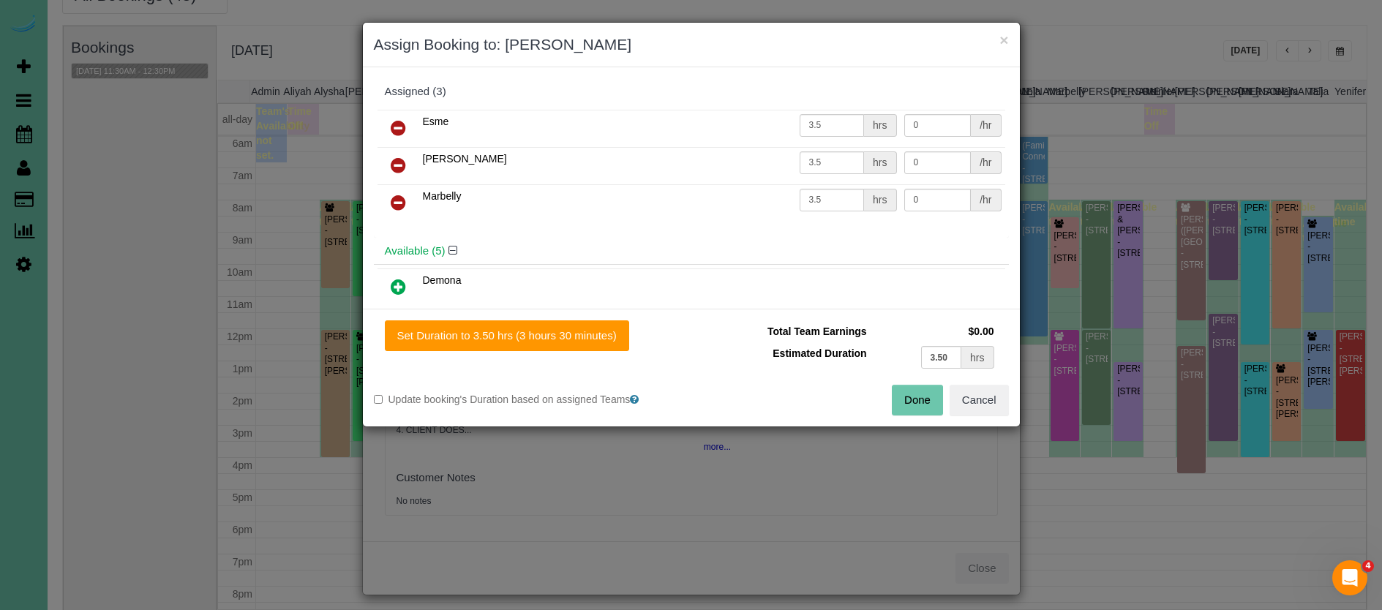
drag, startPoint x: 398, startPoint y: 119, endPoint x: 411, endPoint y: 172, distance: 54.3
click at [398, 119] on icon at bounding box center [398, 128] width 15 height 18
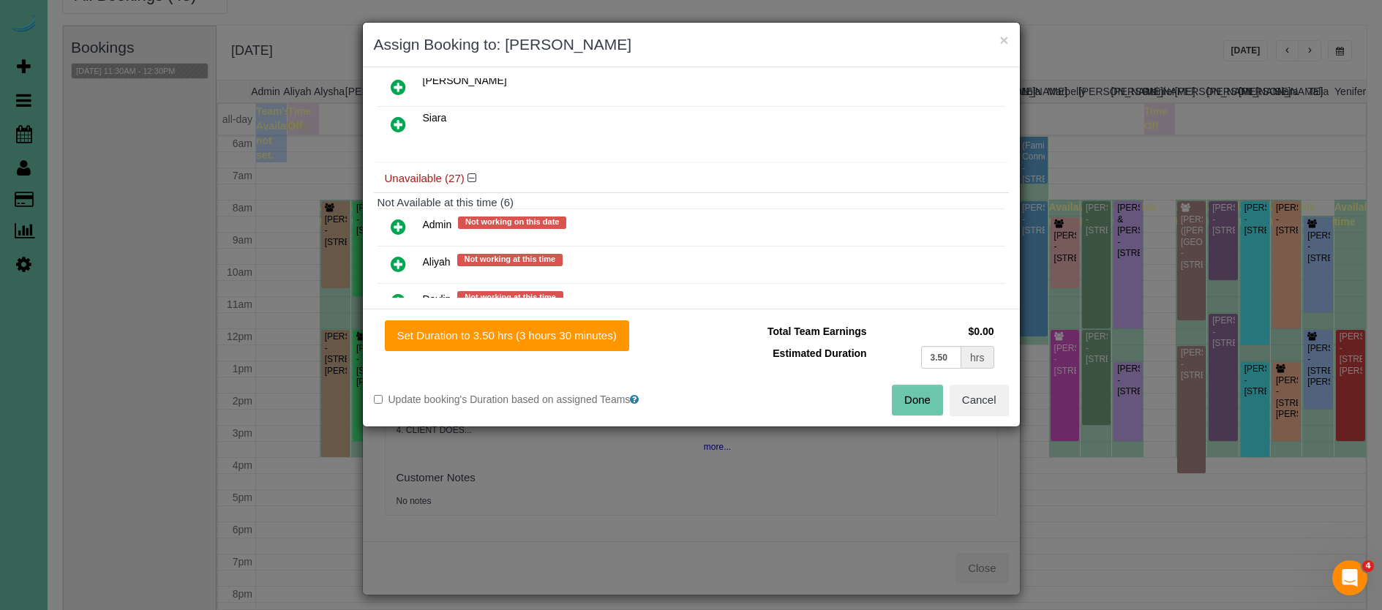
scroll to position [352, 0]
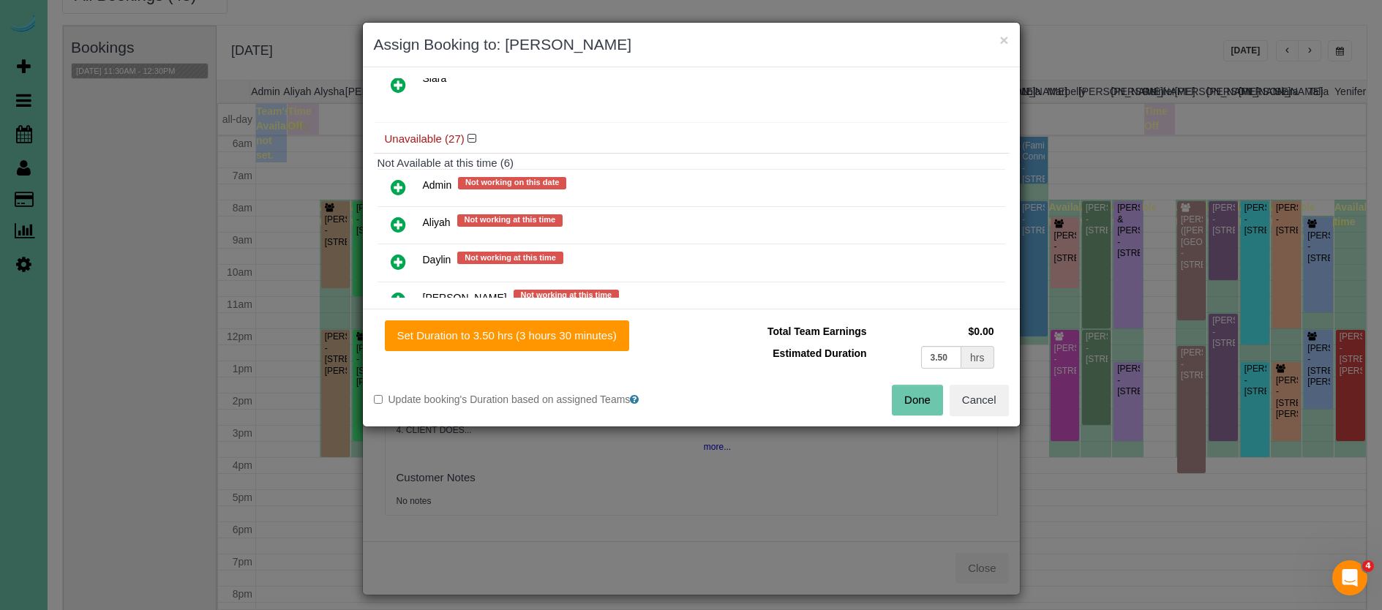
drag, startPoint x: 394, startPoint y: 183, endPoint x: 406, endPoint y: 216, distance: 34.9
click at [395, 184] on icon at bounding box center [398, 187] width 15 height 18
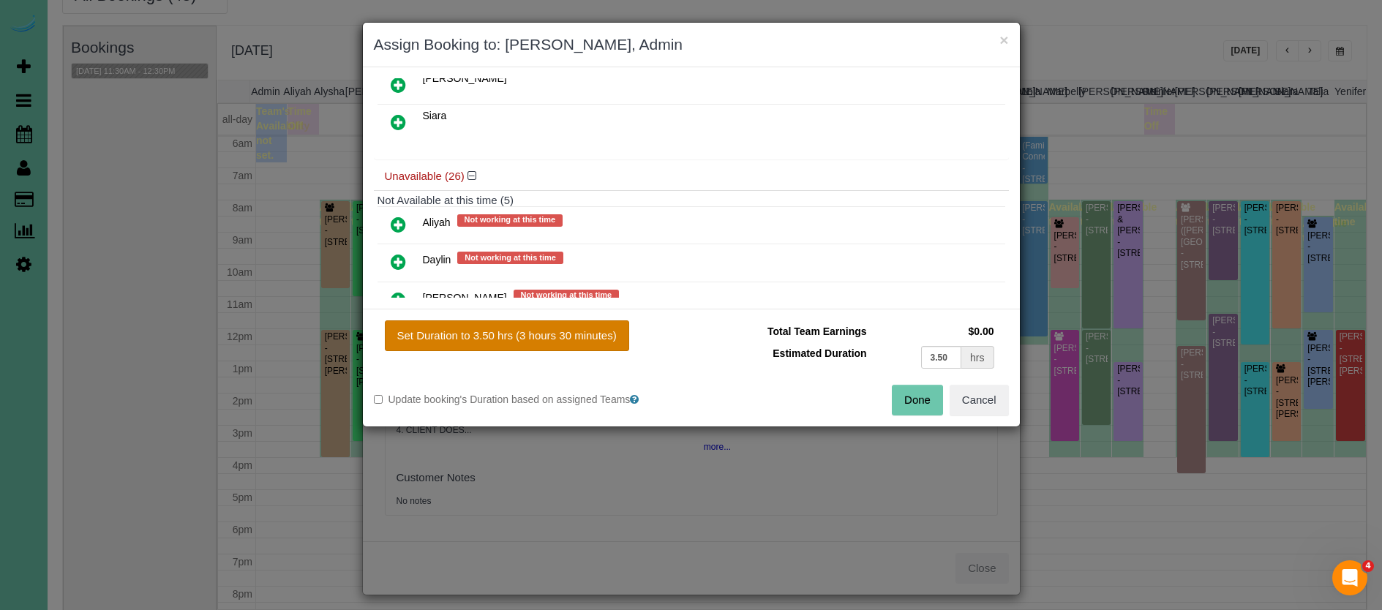
click at [462, 330] on button "Set Duration to 3.50 hrs (3 hours 30 minutes)" at bounding box center [507, 335] width 244 height 31
type input "3.50"
drag, startPoint x: 897, startPoint y: 396, endPoint x: 888, endPoint y: 395, distance: 8.8
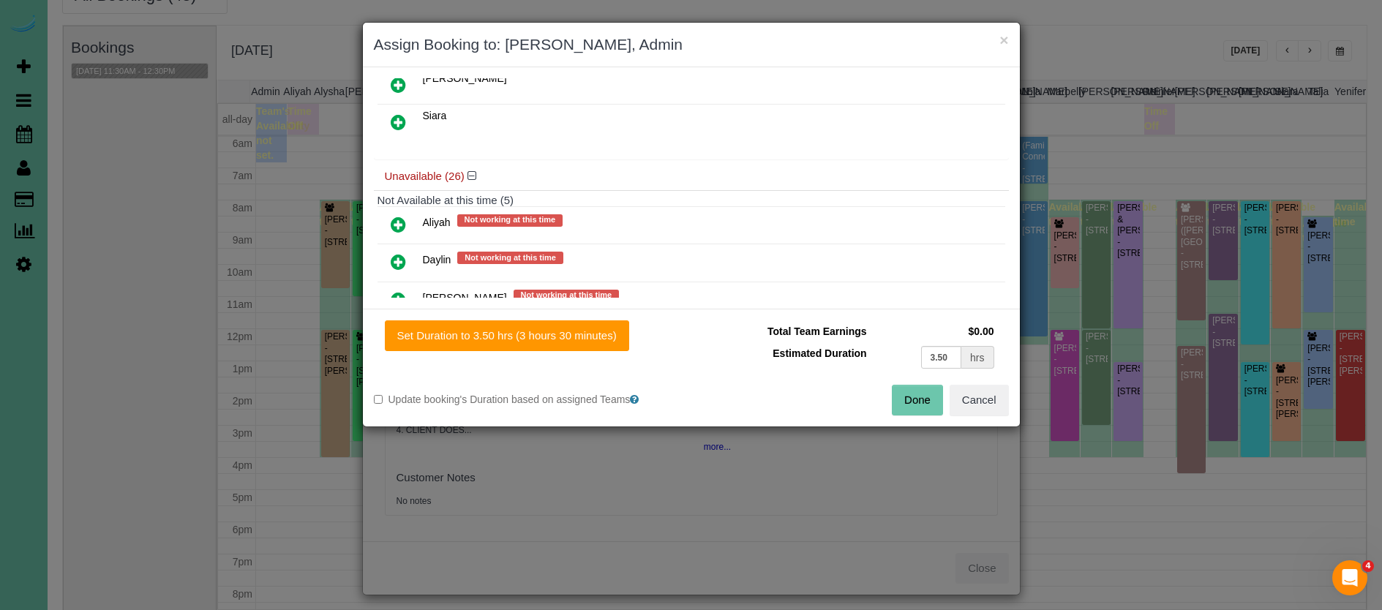
click at [897, 396] on button "Done" at bounding box center [917, 400] width 51 height 31
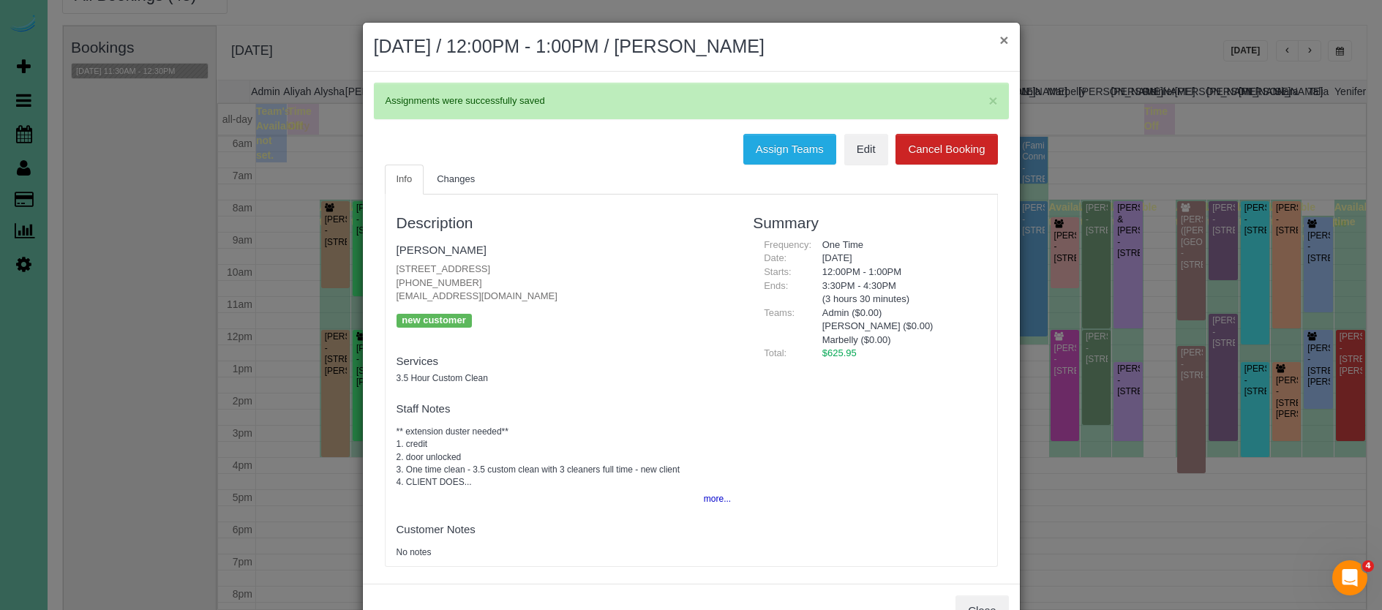
click at [1006, 37] on button "×" at bounding box center [1003, 39] width 9 height 15
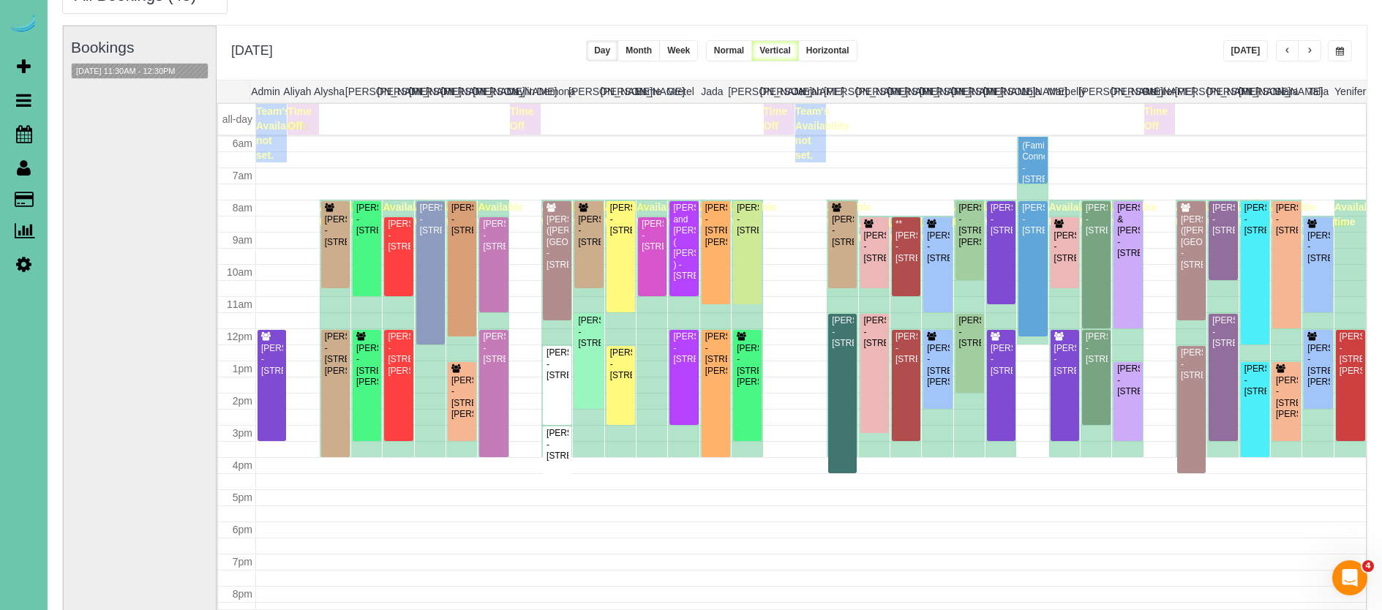
scroll to position [77, 0]
click at [121, 69] on button "[DATE] 11:30AM - 12:30PM" at bounding box center [126, 71] width 108 height 15
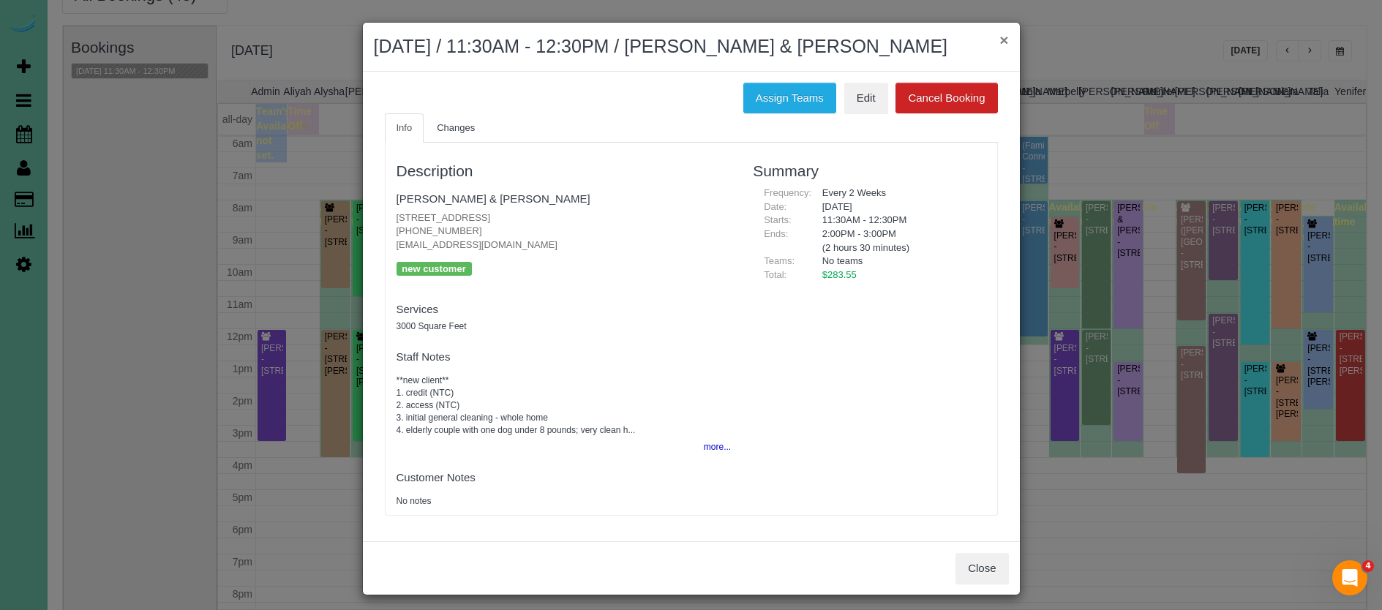
click at [1002, 39] on button "×" at bounding box center [1003, 39] width 9 height 15
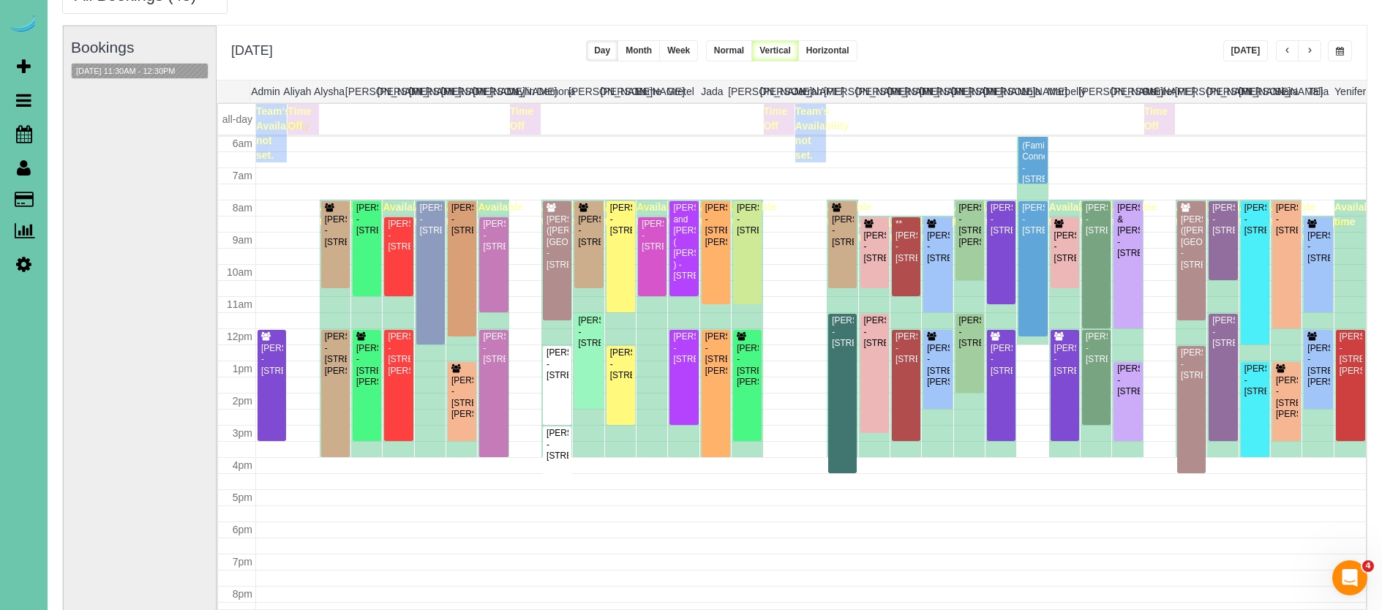
click at [1290, 55] on span "button" at bounding box center [1287, 51] width 7 height 9
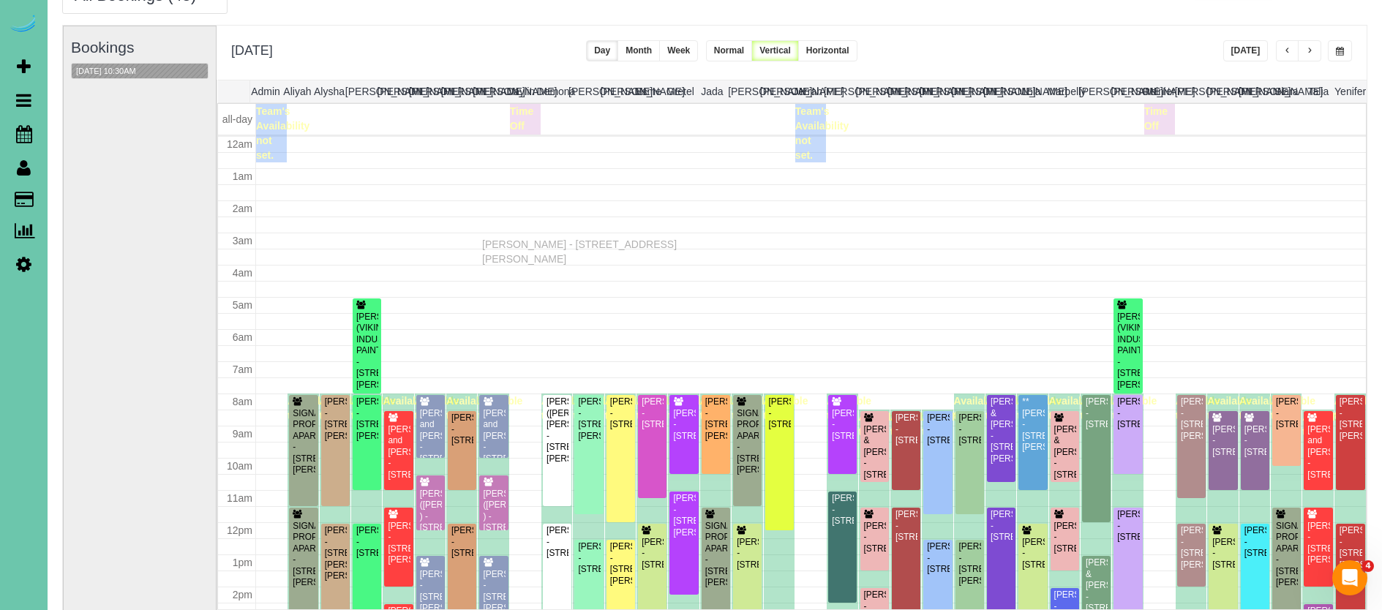
scroll to position [194, 0]
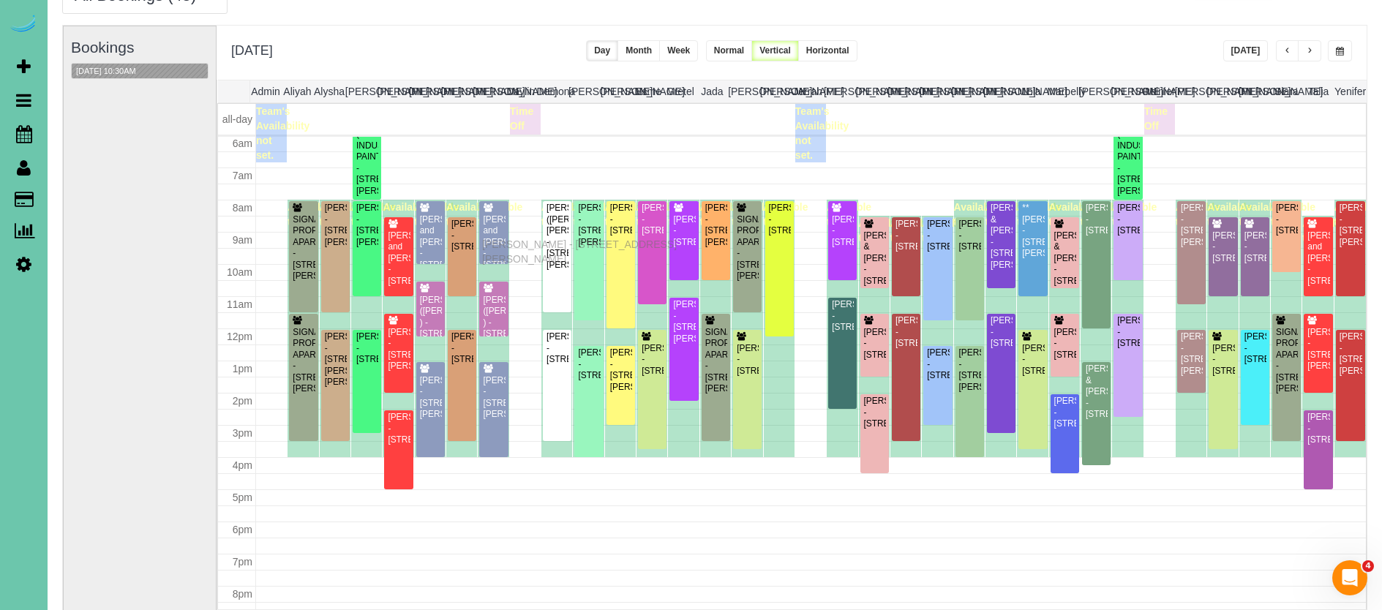
drag, startPoint x: 488, startPoint y: 402, endPoint x: 485, endPoint y: 242, distance: 160.2
drag, startPoint x: 492, startPoint y: 394, endPoint x: 489, endPoint y: 233, distance: 161.0
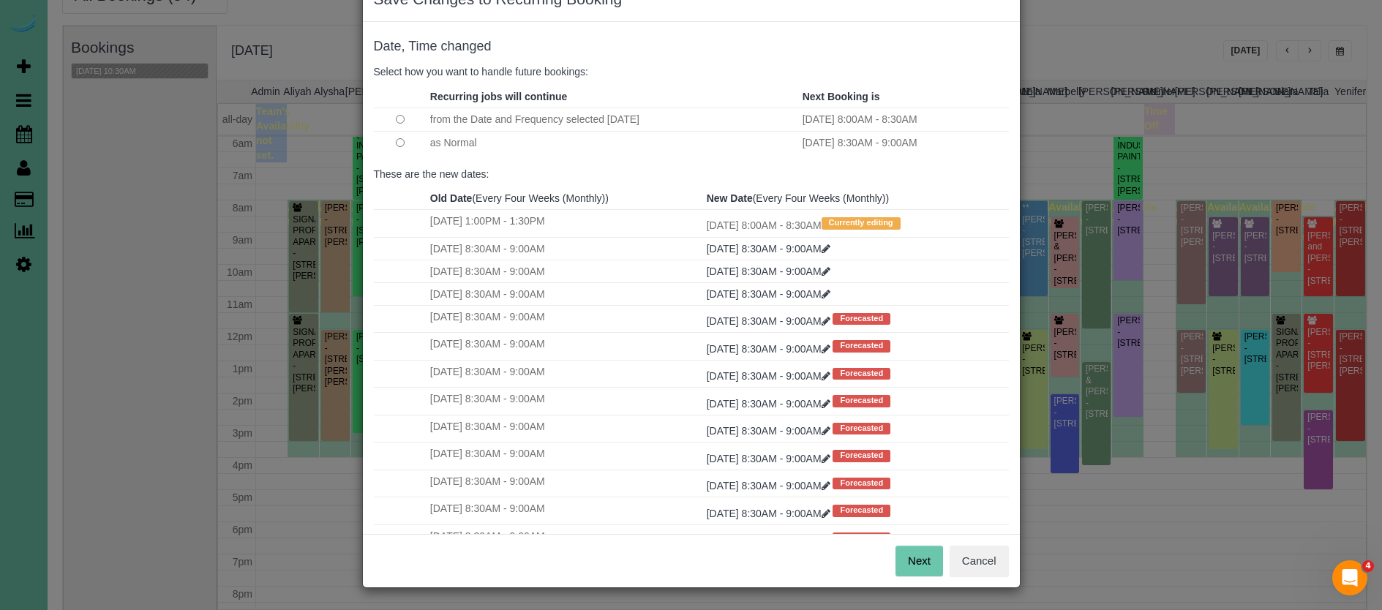
scroll to position [45, 0]
drag, startPoint x: 929, startPoint y: 565, endPoint x: 898, endPoint y: 547, distance: 35.8
click at [928, 565] on button "Next" at bounding box center [919, 561] width 48 height 31
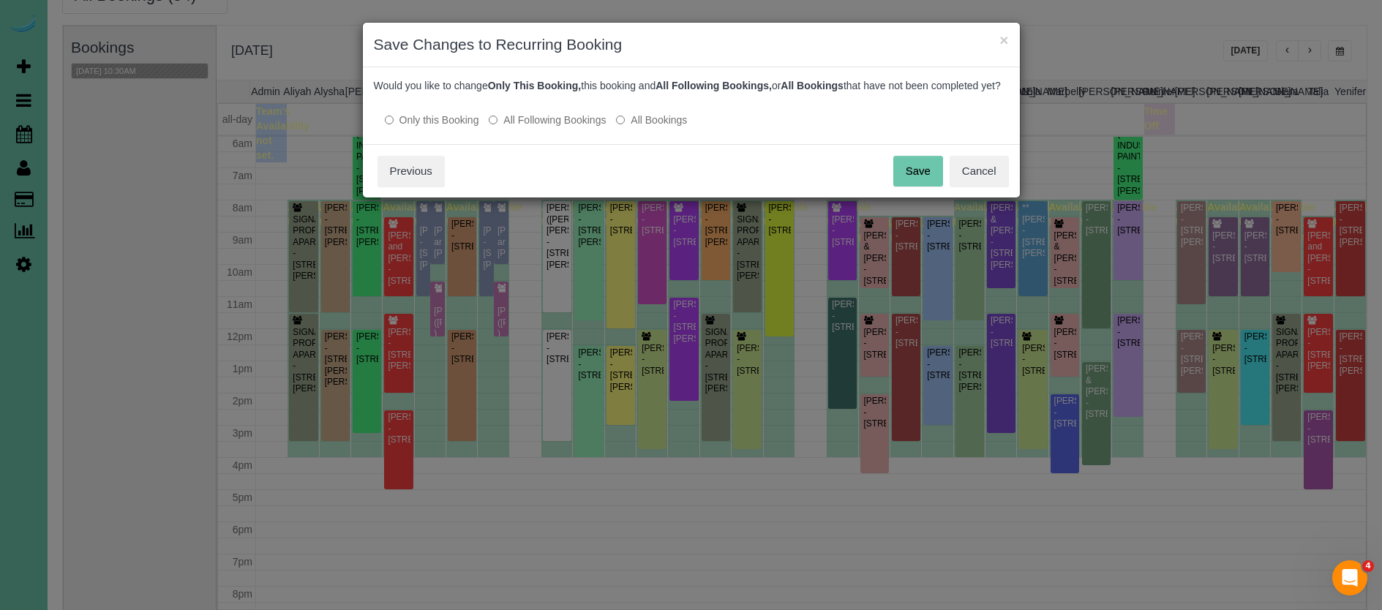
scroll to position [0, 0]
click at [917, 182] on button "Save" at bounding box center [918, 171] width 50 height 31
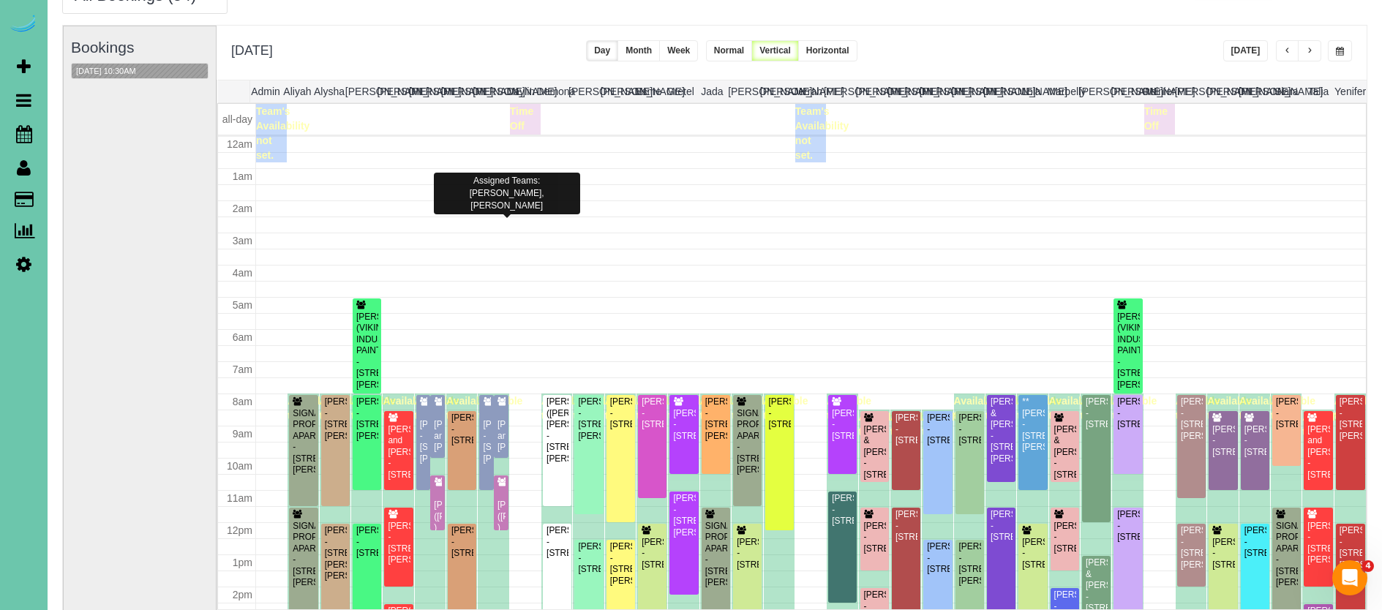
scroll to position [200, 0]
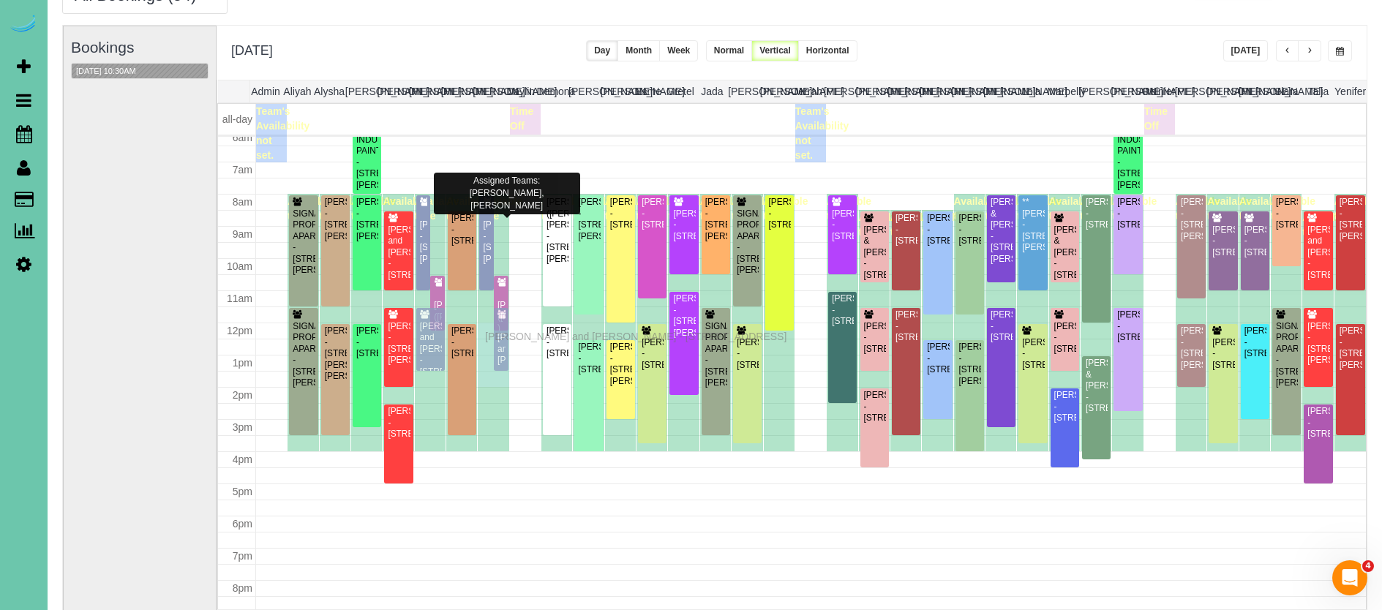
drag, startPoint x: 502, startPoint y: 218, endPoint x: 489, endPoint y: 334, distance: 117.1
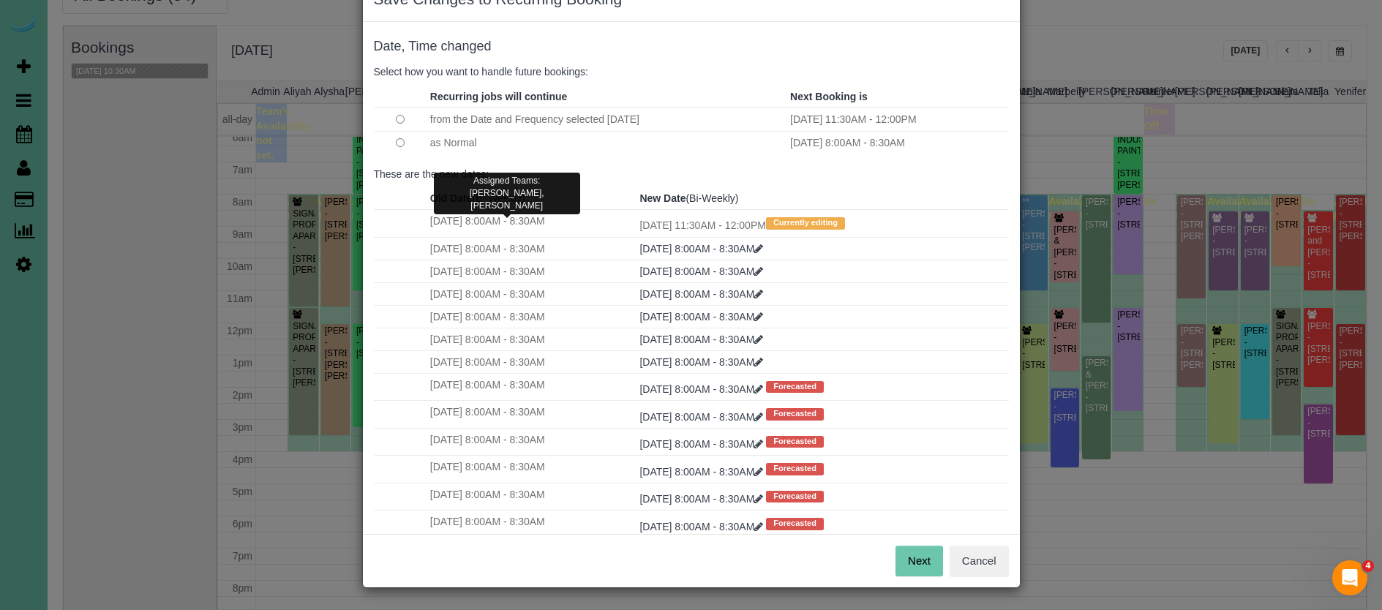
scroll to position [45, 0]
click at [906, 556] on button "Next" at bounding box center [919, 561] width 48 height 31
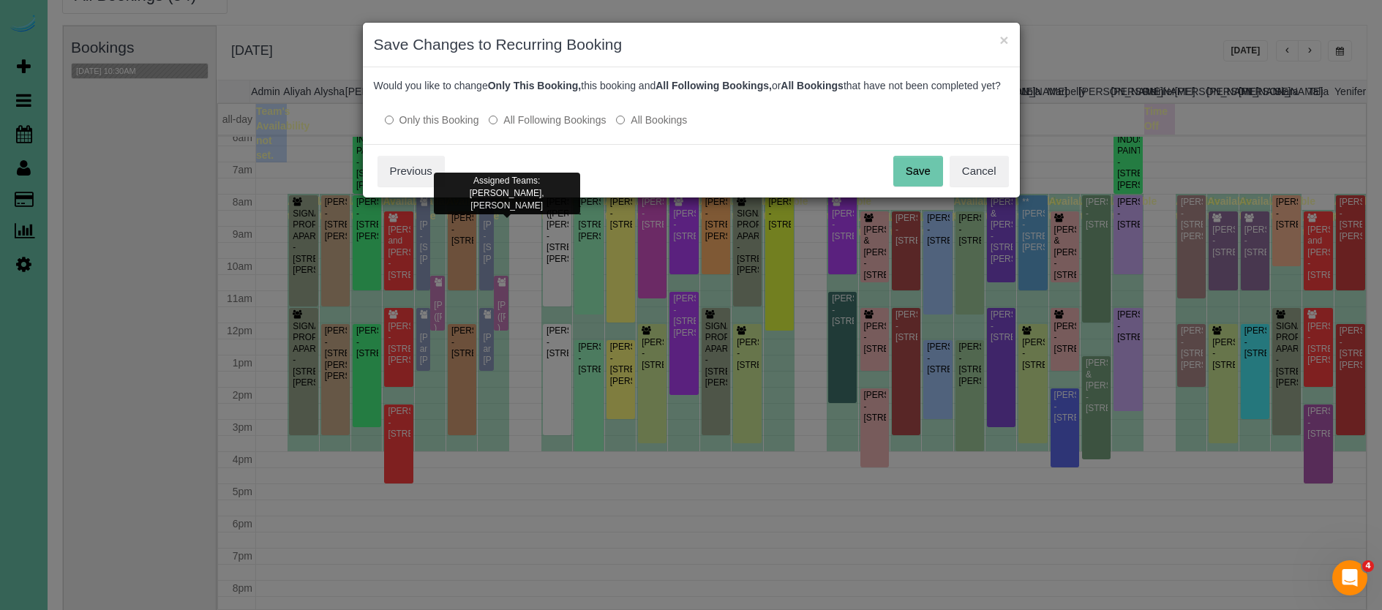
scroll to position [0, 0]
drag, startPoint x: 908, startPoint y: 179, endPoint x: 897, endPoint y: 181, distance: 11.2
click at [908, 179] on button "Save" at bounding box center [918, 171] width 50 height 31
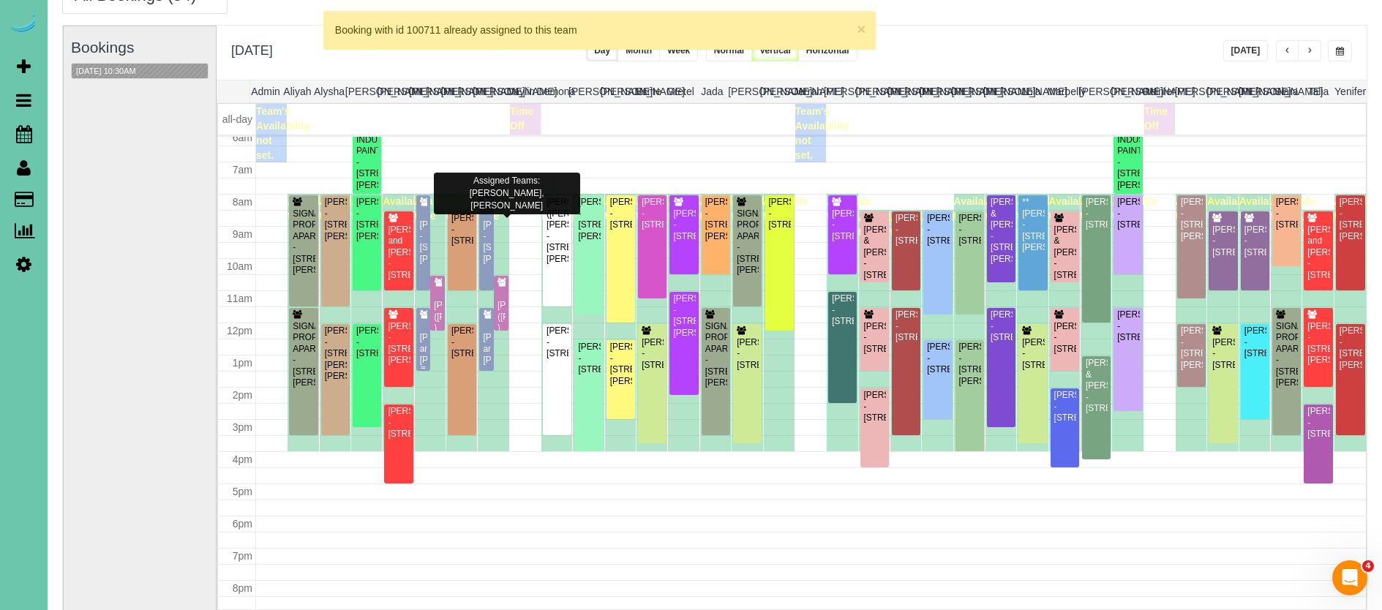
click at [423, 345] on div "[PERSON_NAME] and [PERSON_NAME] - [STREET_ADDRESS]" at bounding box center [423, 360] width 8 height 56
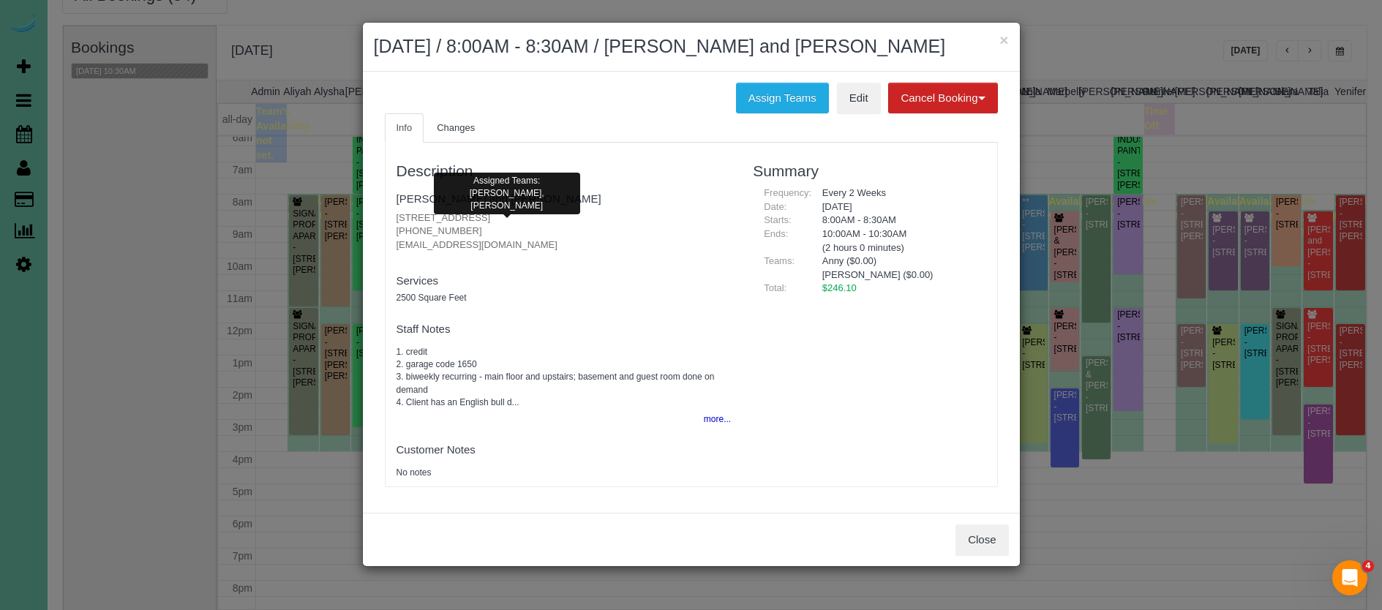
drag, startPoint x: 460, startPoint y: 223, endPoint x: 390, endPoint y: 224, distance: 70.2
click at [390, 224] on div "Description [PERSON_NAME] and [PERSON_NAME] [STREET_ADDRESS] [PHONE_NUMBER] [EM…" at bounding box center [564, 314] width 357 height 329
copy p "[PHONE_NUMBER]"
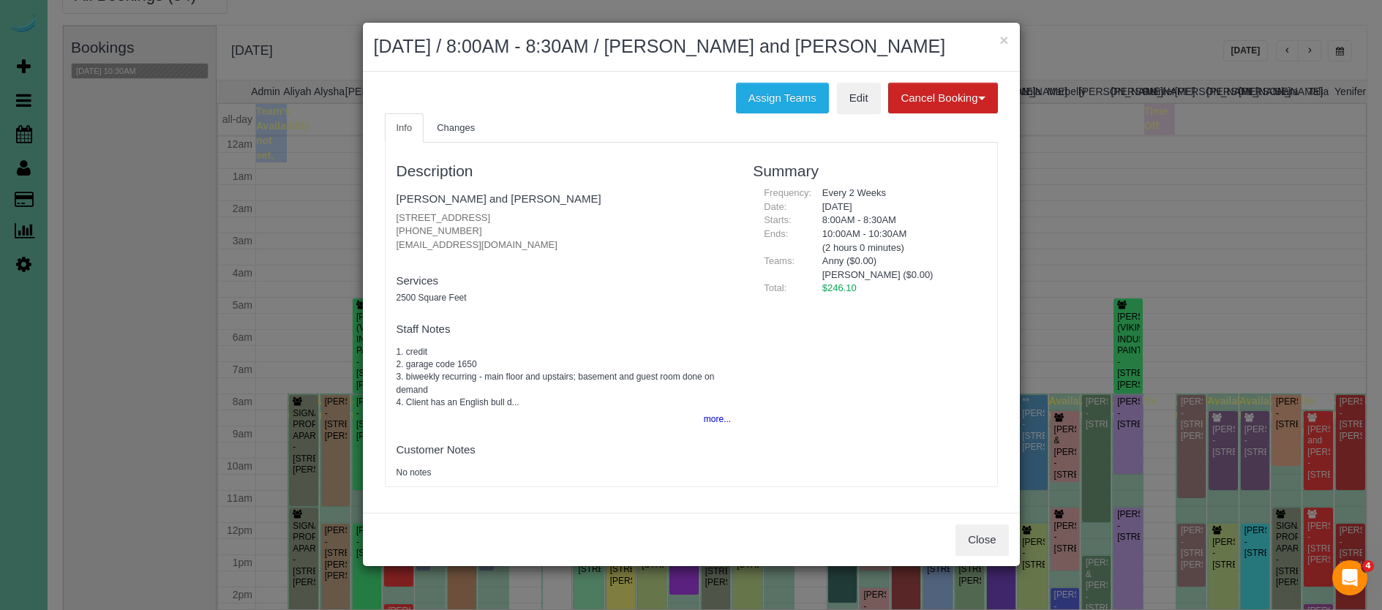
scroll to position [200, 0]
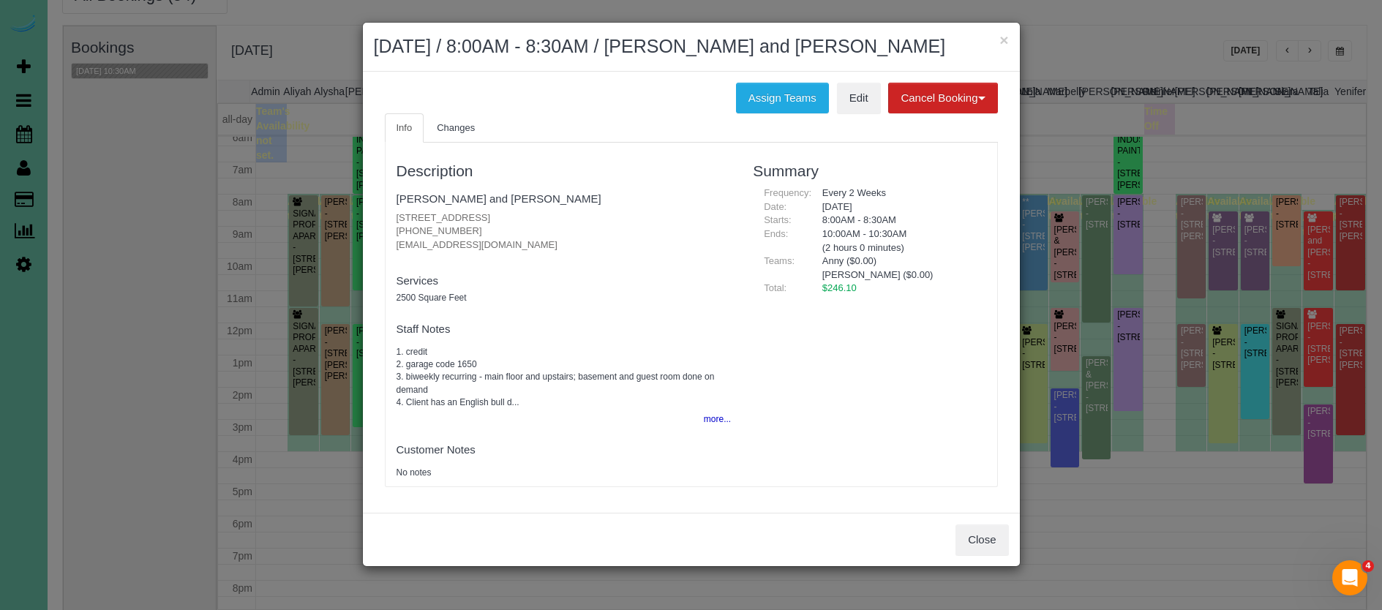
drag, startPoint x: 511, startPoint y: 238, endPoint x: 386, endPoint y: 238, distance: 125.1
click at [386, 238] on div "Description [PERSON_NAME] and [PERSON_NAME] [STREET_ADDRESS] [PHONE_NUMBER] [EM…" at bounding box center [564, 314] width 357 height 329
copy p "[EMAIL_ADDRESS][DOMAIN_NAME]"
click at [985, 529] on button "Close" at bounding box center [981, 539] width 53 height 31
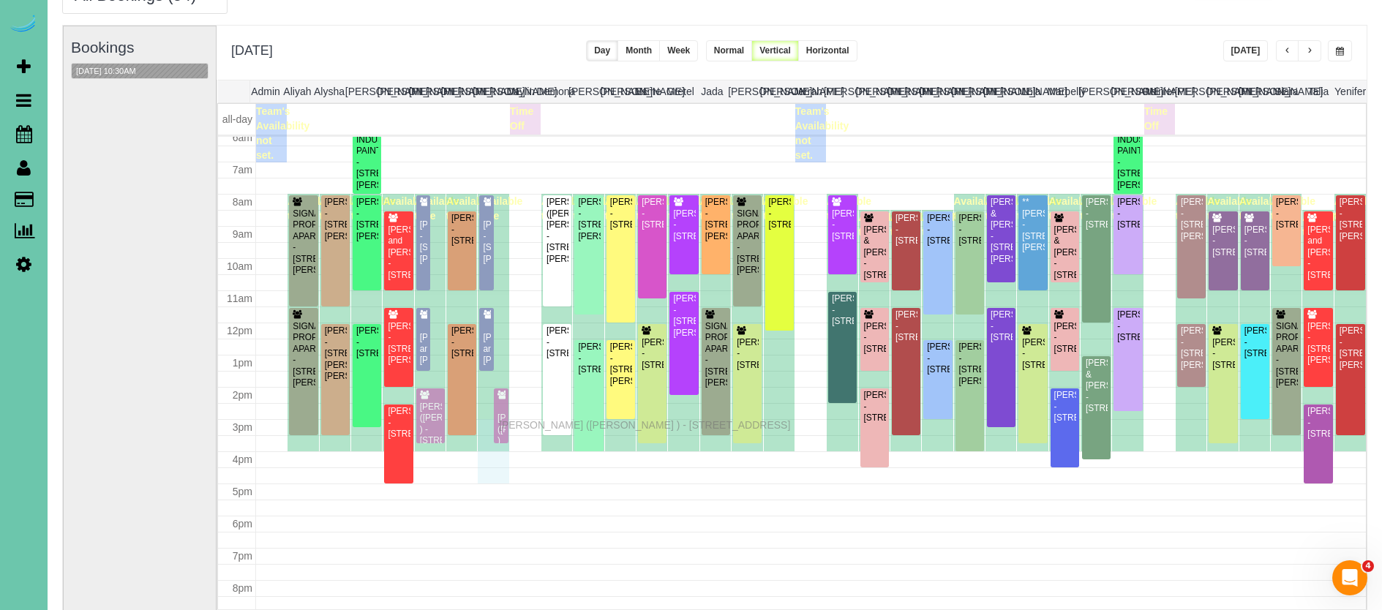
drag, startPoint x: 503, startPoint y: 304, endPoint x: 503, endPoint y: 423, distance: 118.5
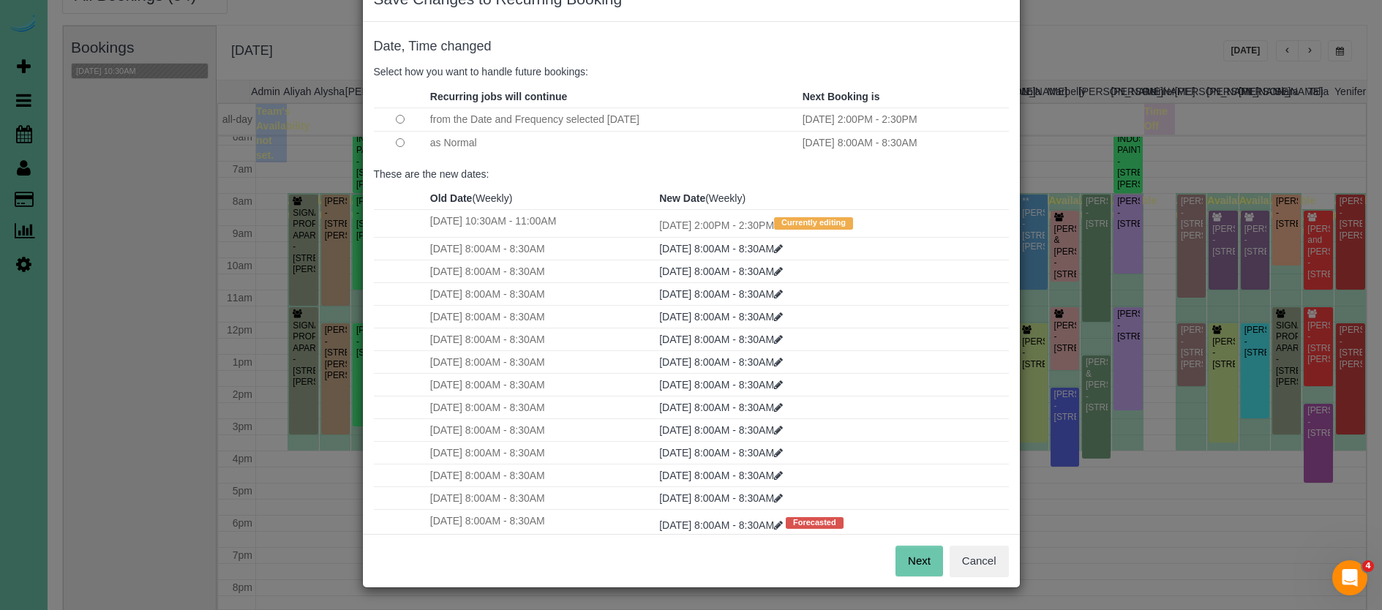
scroll to position [45, 0]
click at [924, 566] on button "Next" at bounding box center [919, 561] width 48 height 31
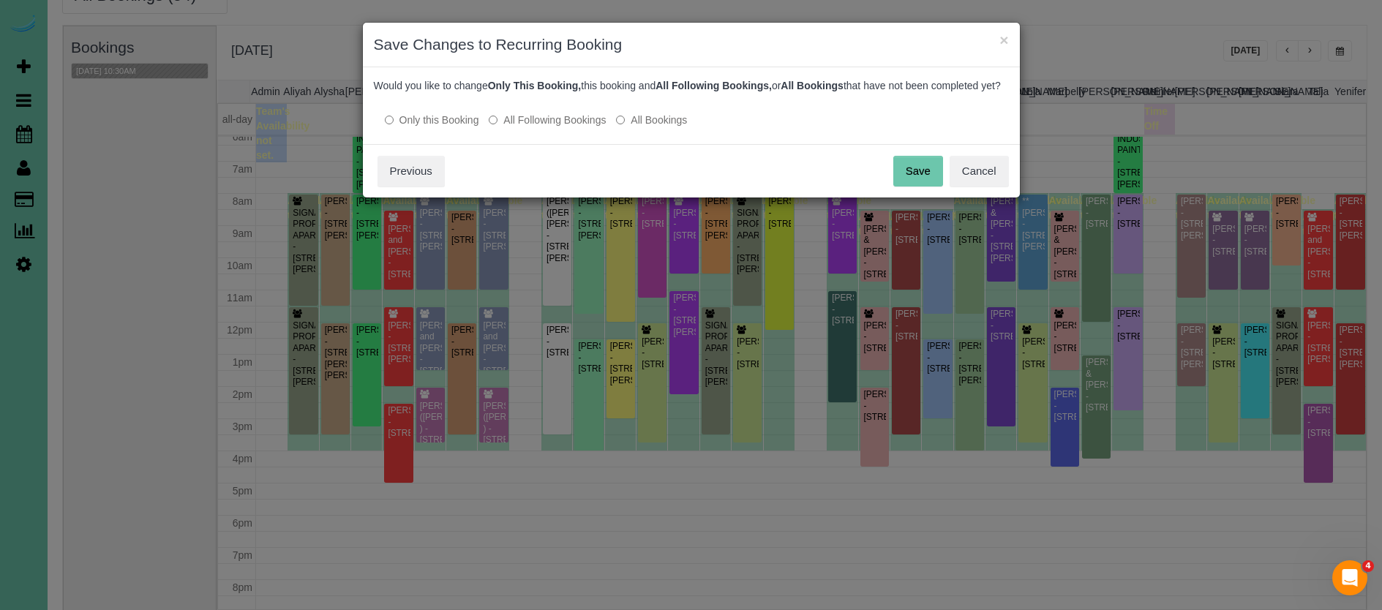
scroll to position [0, 0]
click at [917, 181] on button "Save" at bounding box center [918, 171] width 50 height 31
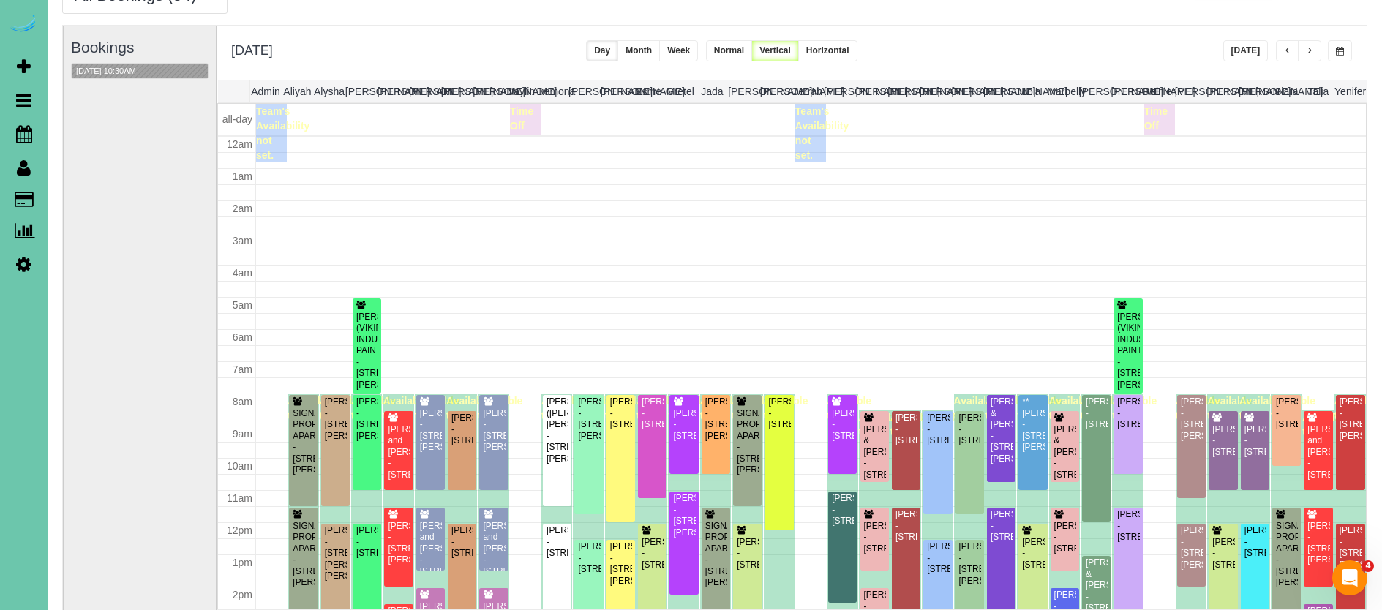
scroll to position [200, 0]
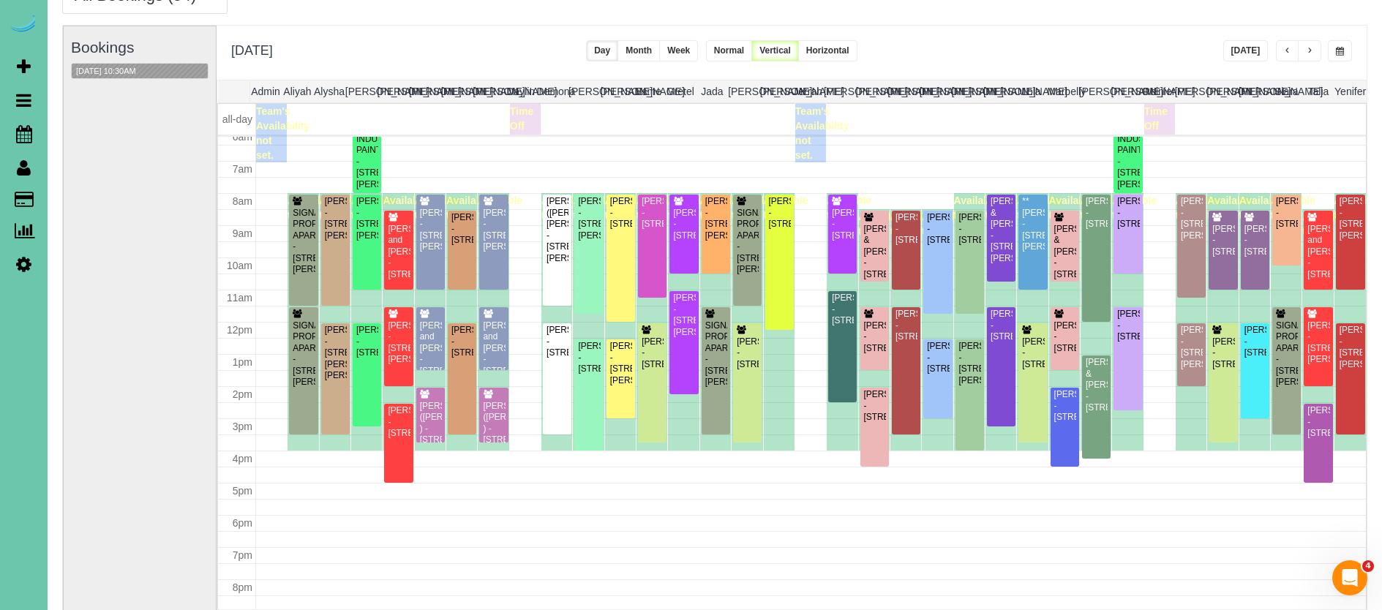
click at [1336, 53] on span "button" at bounding box center [1340, 51] width 8 height 9
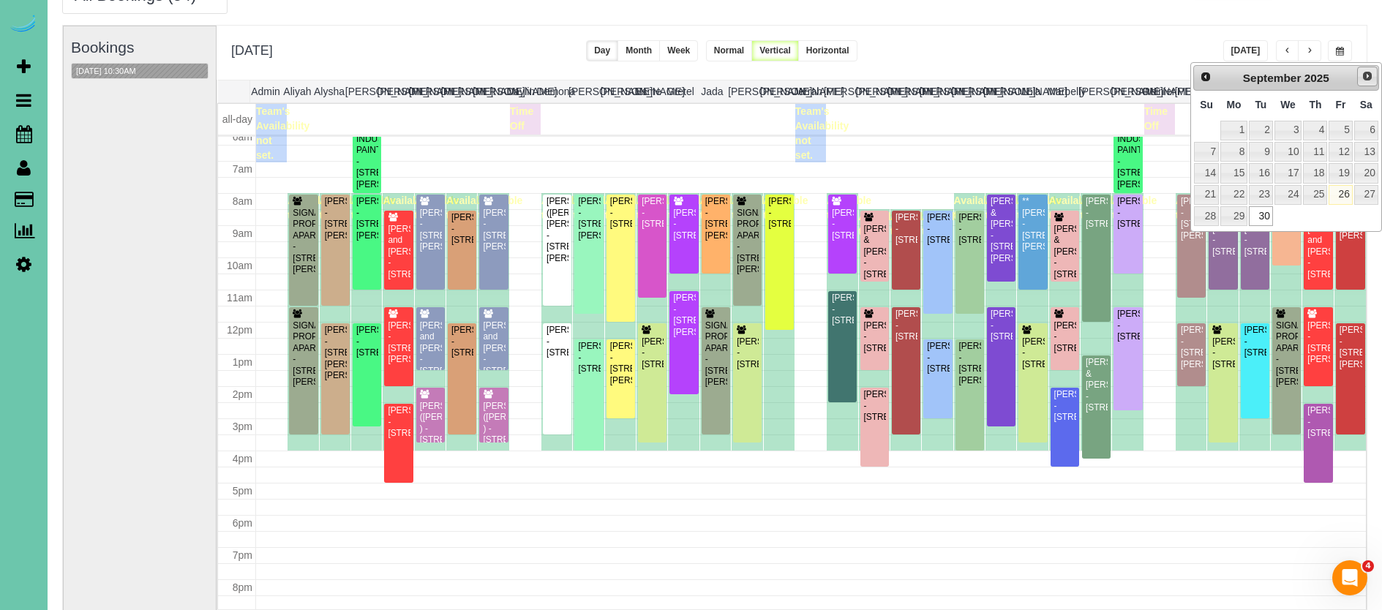
click at [1364, 74] on span "Next" at bounding box center [1367, 76] width 12 height 12
click at [1293, 127] on link "1" at bounding box center [1288, 131] width 28 height 20
type input "**********"
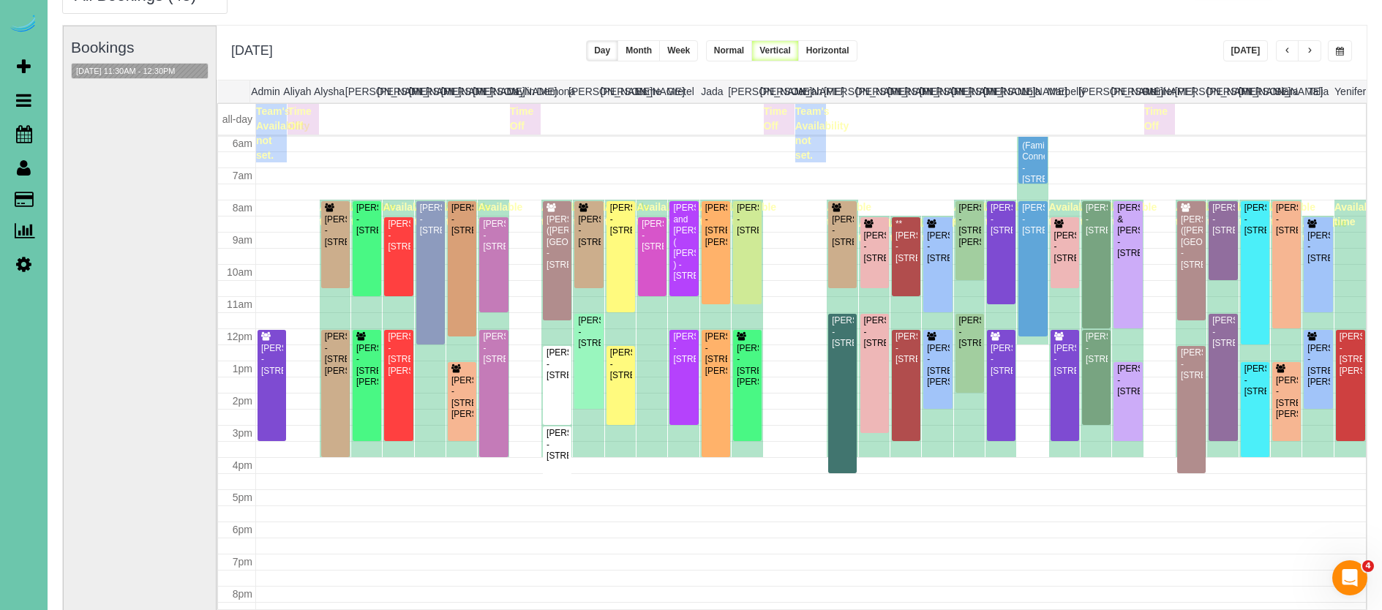
scroll to position [77, 1]
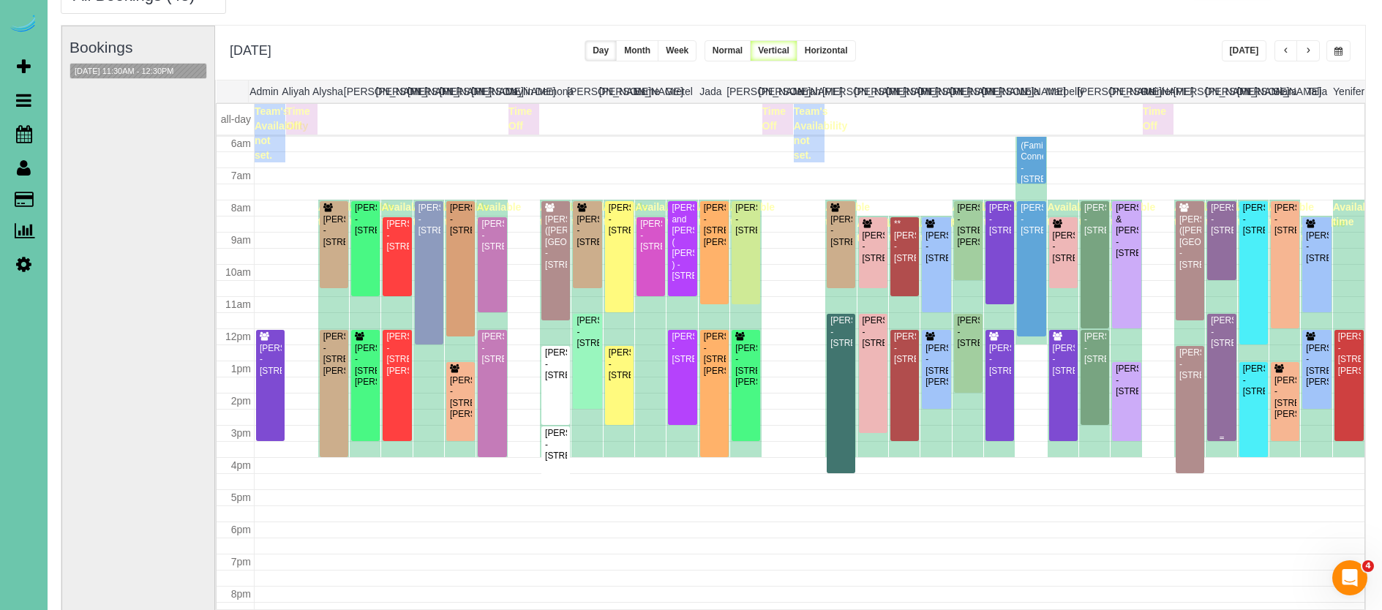
click at [1233, 349] on div "[PERSON_NAME] - [STREET_ADDRESS]" at bounding box center [1221, 332] width 23 height 34
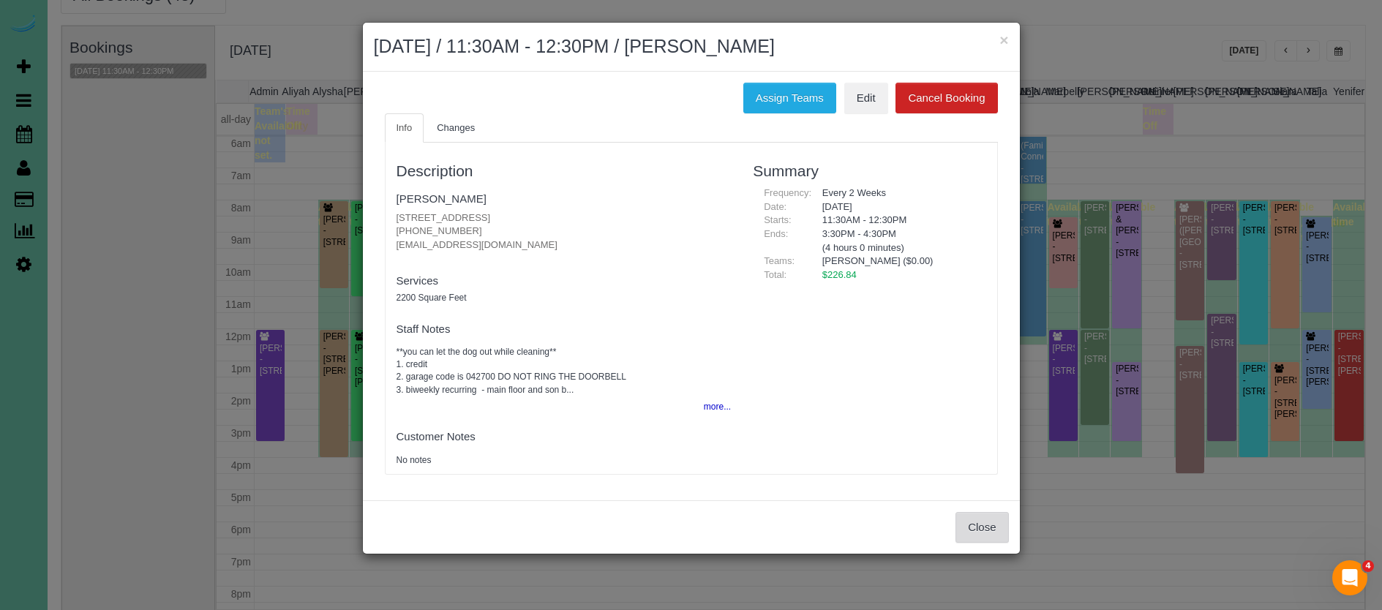
click at [981, 521] on button "Close" at bounding box center [981, 527] width 53 height 31
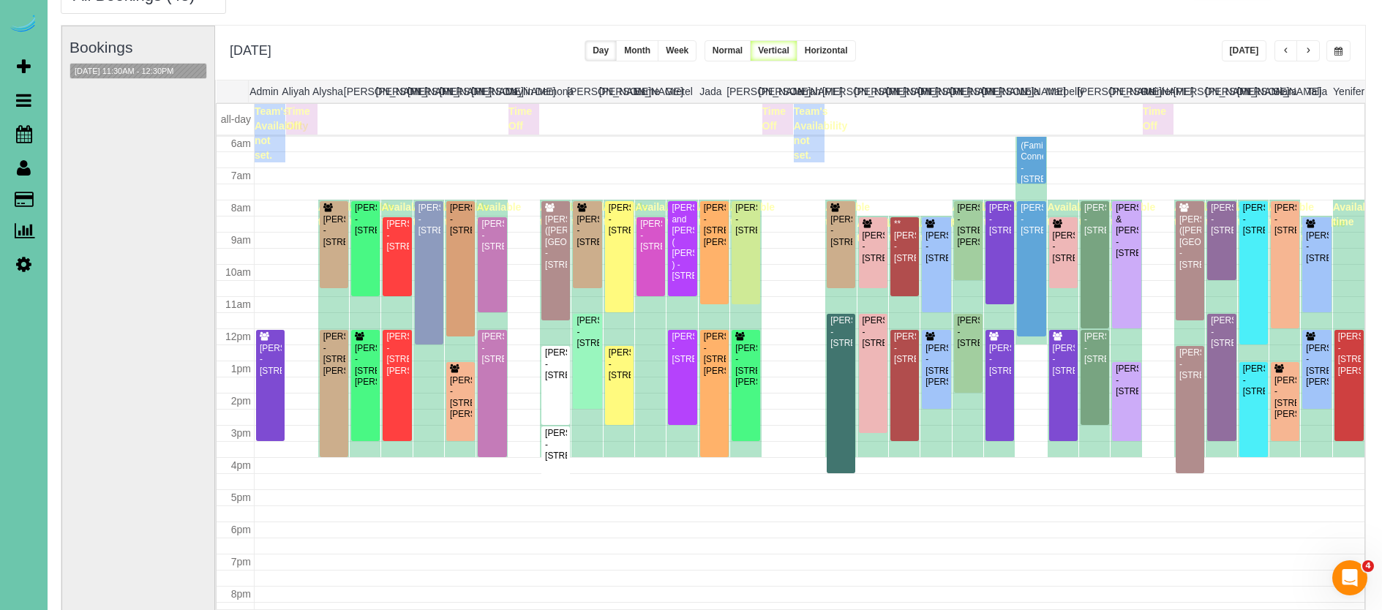
click at [1279, 55] on button "button" at bounding box center [1285, 50] width 23 height 21
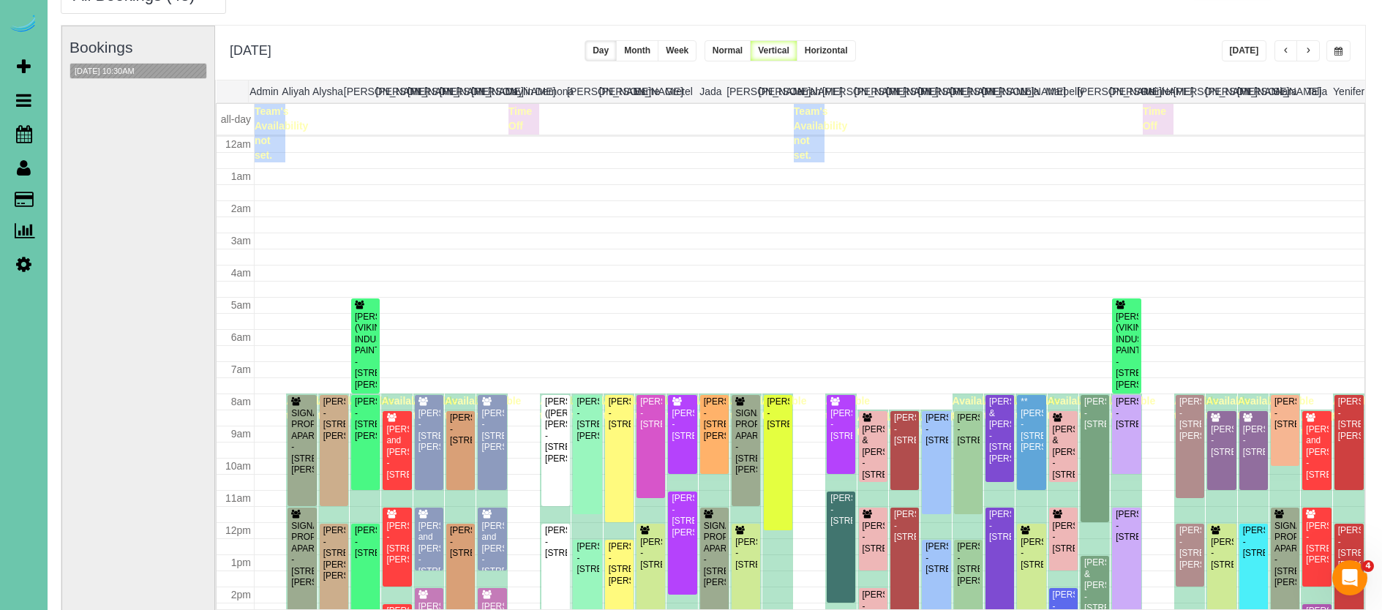
scroll to position [194, 0]
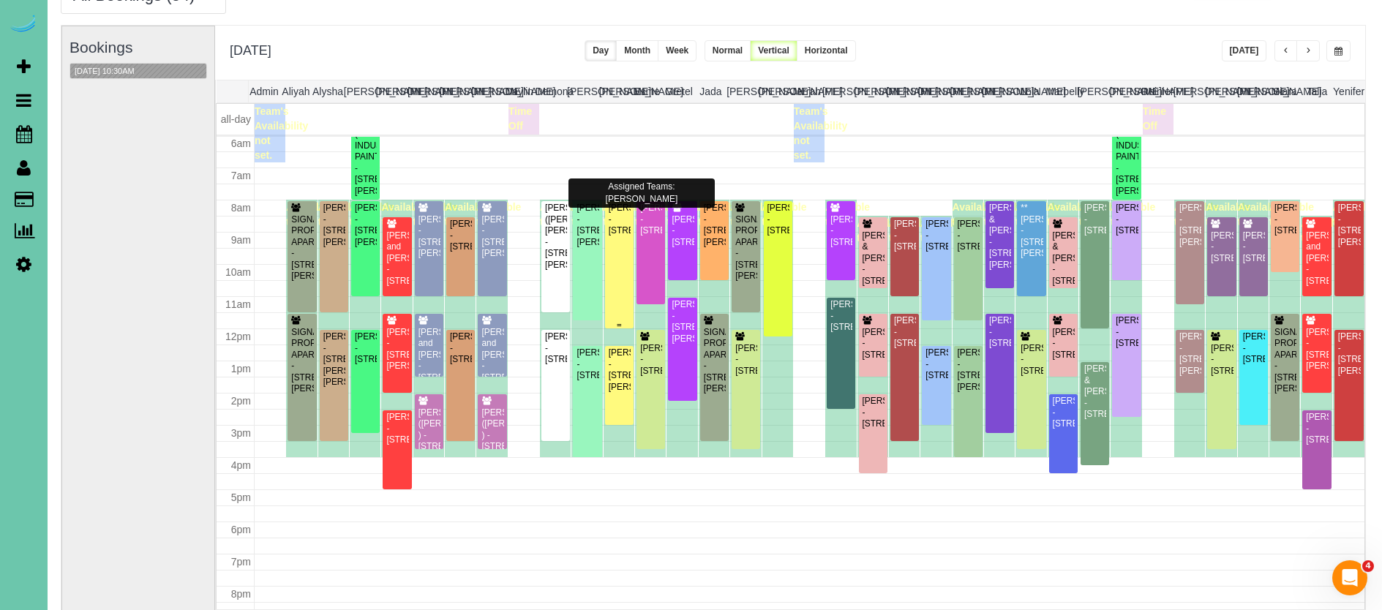
click at [609, 236] on div "[PERSON_NAME] - [STREET_ADDRESS]" at bounding box center [619, 220] width 23 height 34
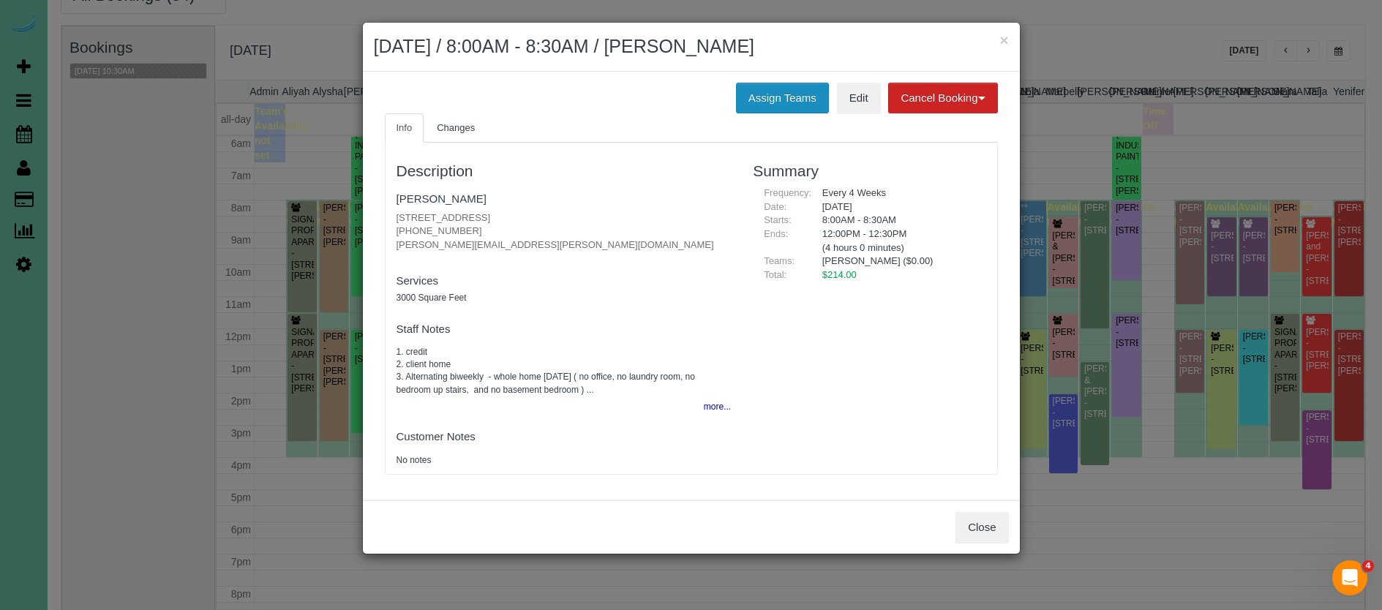
click at [749, 97] on button "Assign Teams" at bounding box center [782, 98] width 93 height 31
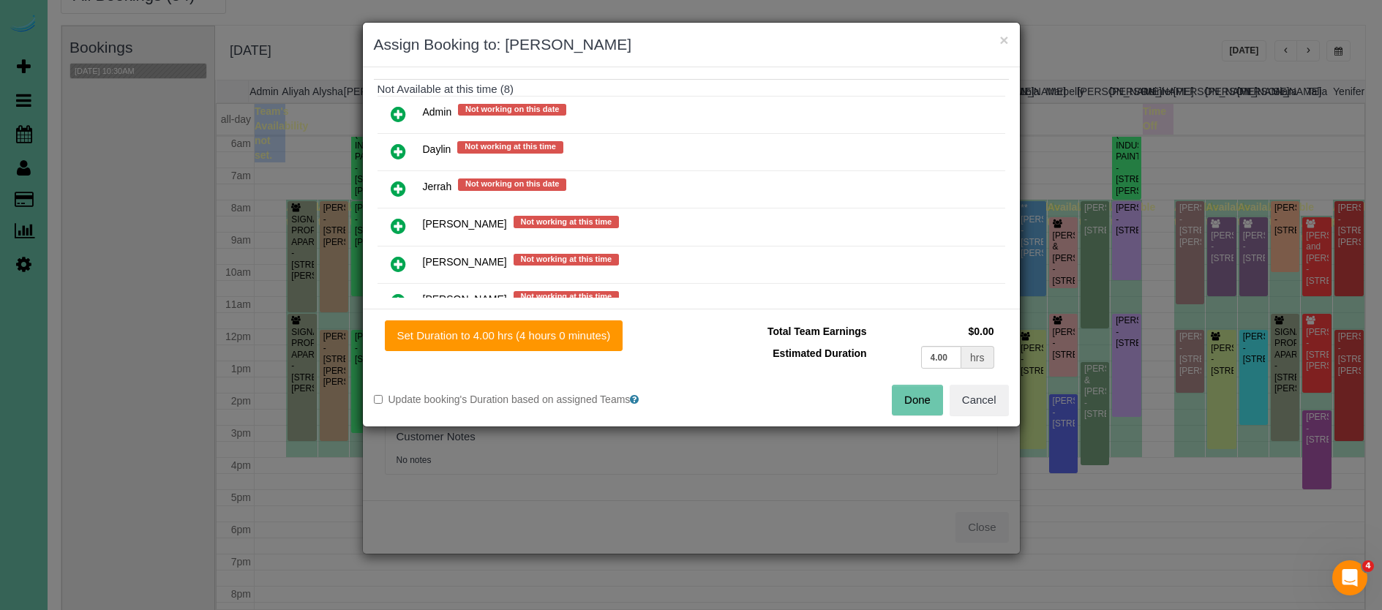
scroll to position [388, 0]
click at [399, 185] on icon at bounding box center [398, 188] width 15 height 18
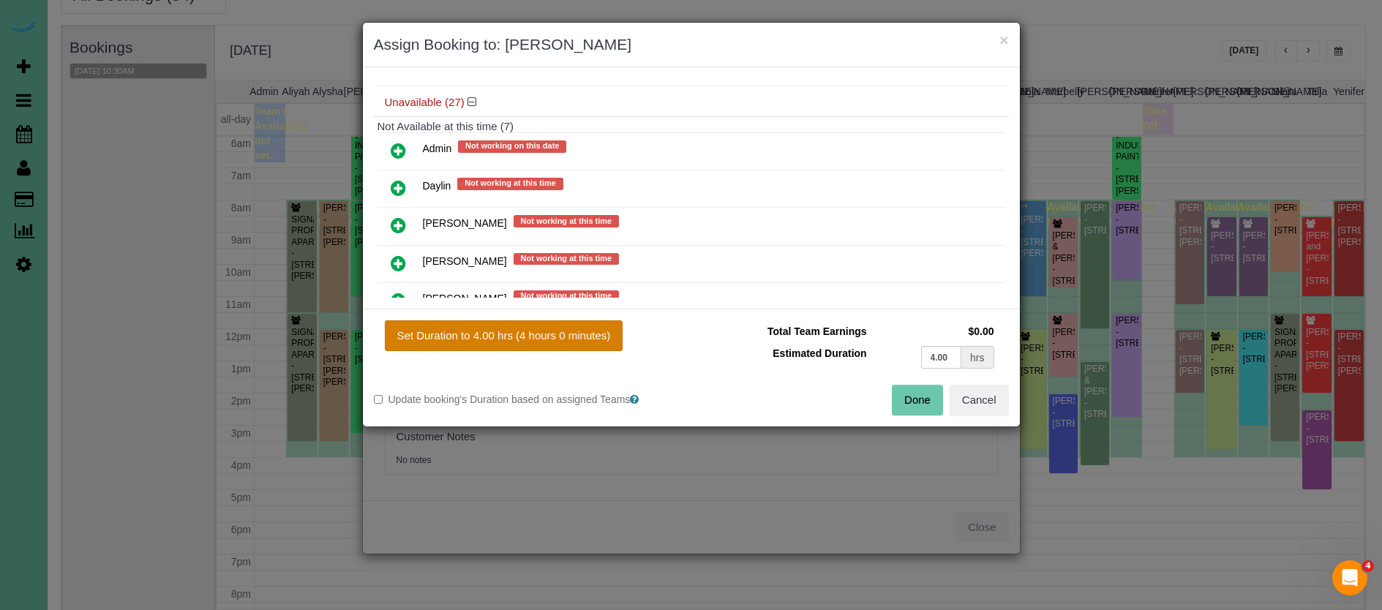
click at [449, 326] on button "Set Duration to 4.00 hrs (4 hours 0 minutes)" at bounding box center [504, 335] width 238 height 31
type input "4.00"
click at [564, 334] on button "Set Duration to 4.00 hrs (4 hours 0 minutes)" at bounding box center [504, 335] width 238 height 31
click at [900, 397] on button "Done" at bounding box center [917, 400] width 51 height 31
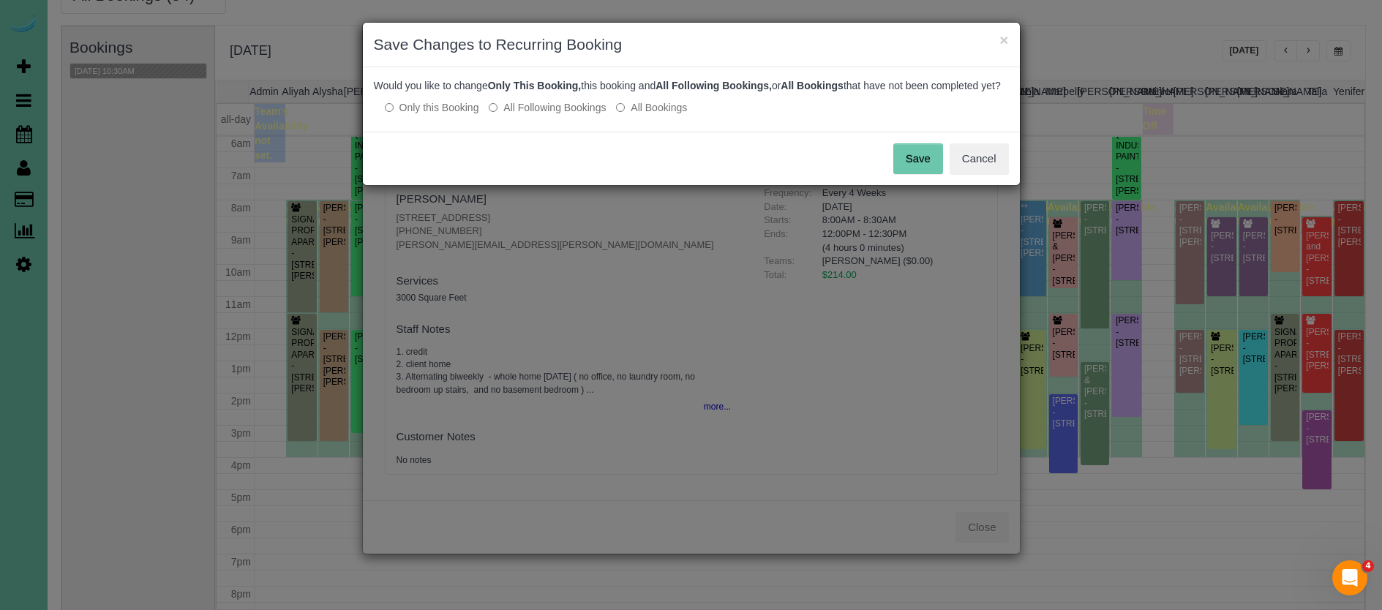
click at [923, 171] on button "Save" at bounding box center [918, 158] width 50 height 31
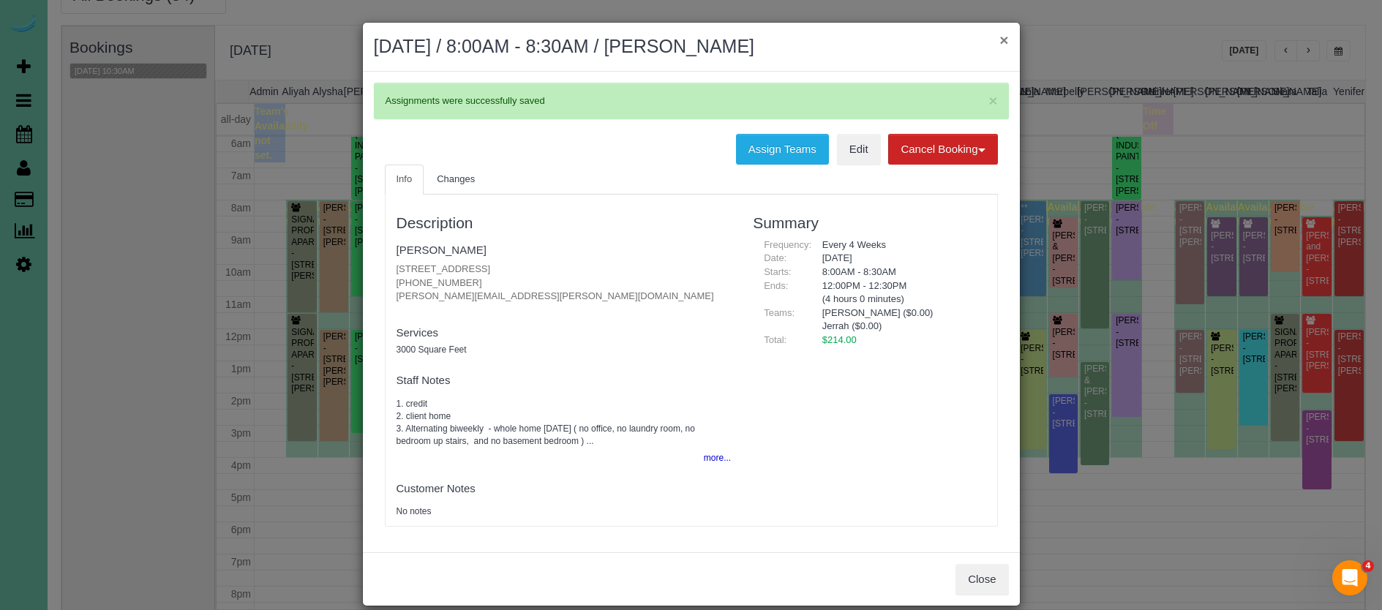
click at [1007, 40] on button "×" at bounding box center [1003, 39] width 9 height 15
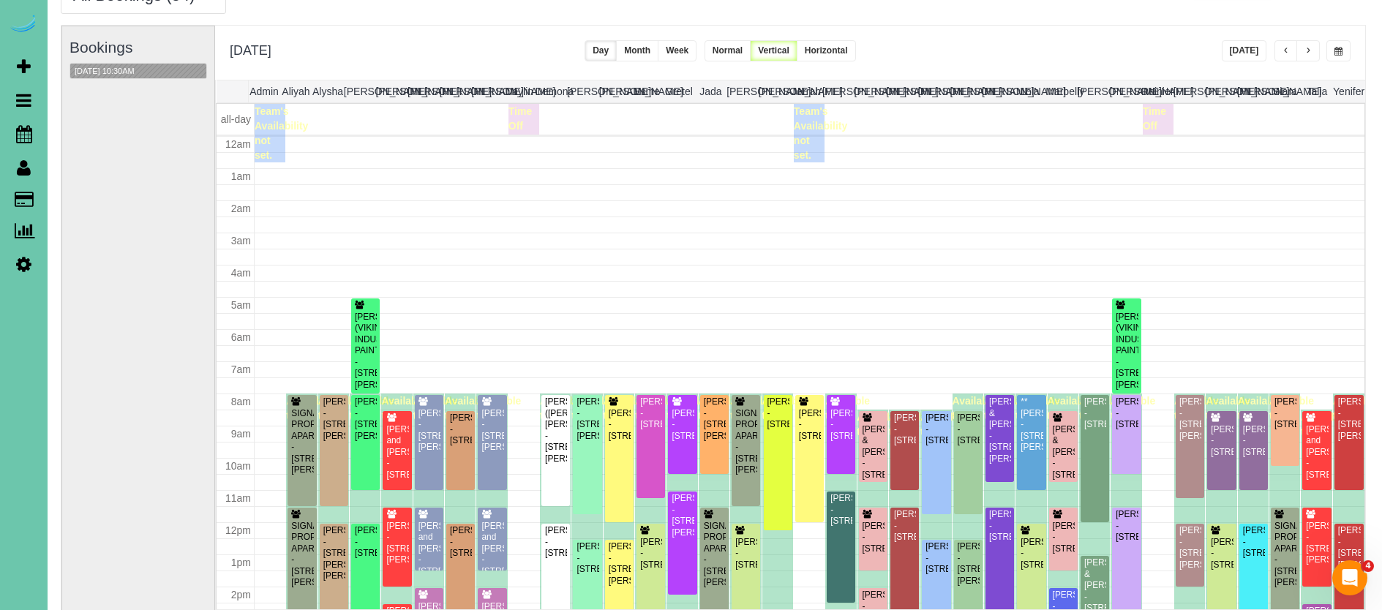
scroll to position [194, 0]
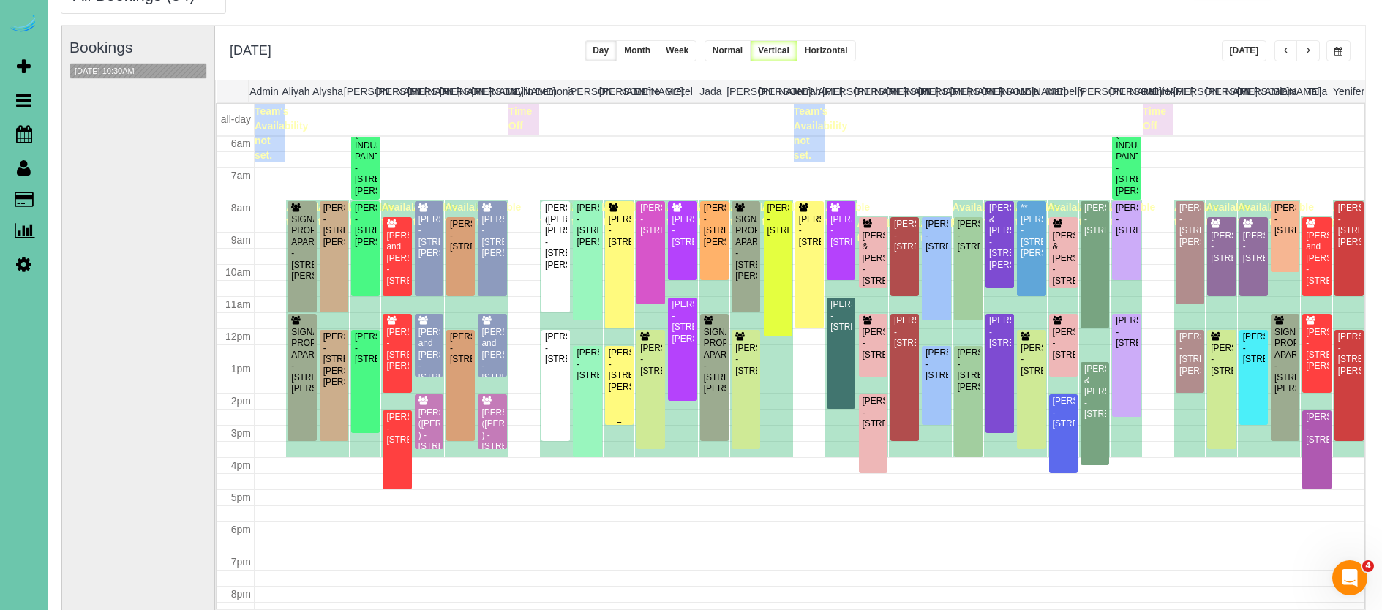
click at [618, 377] on div "[PERSON_NAME] - [STREET_ADDRESS][PERSON_NAME]" at bounding box center [619, 369] width 23 height 45
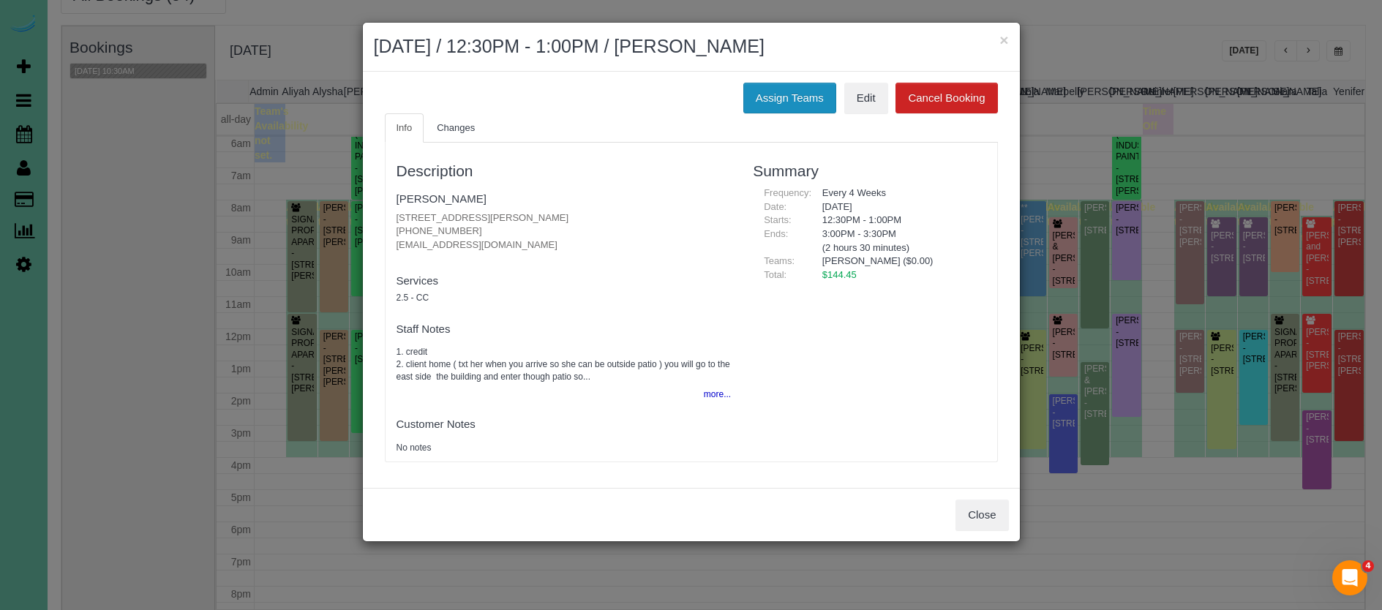
click at [775, 96] on button "Assign Teams" at bounding box center [789, 98] width 93 height 31
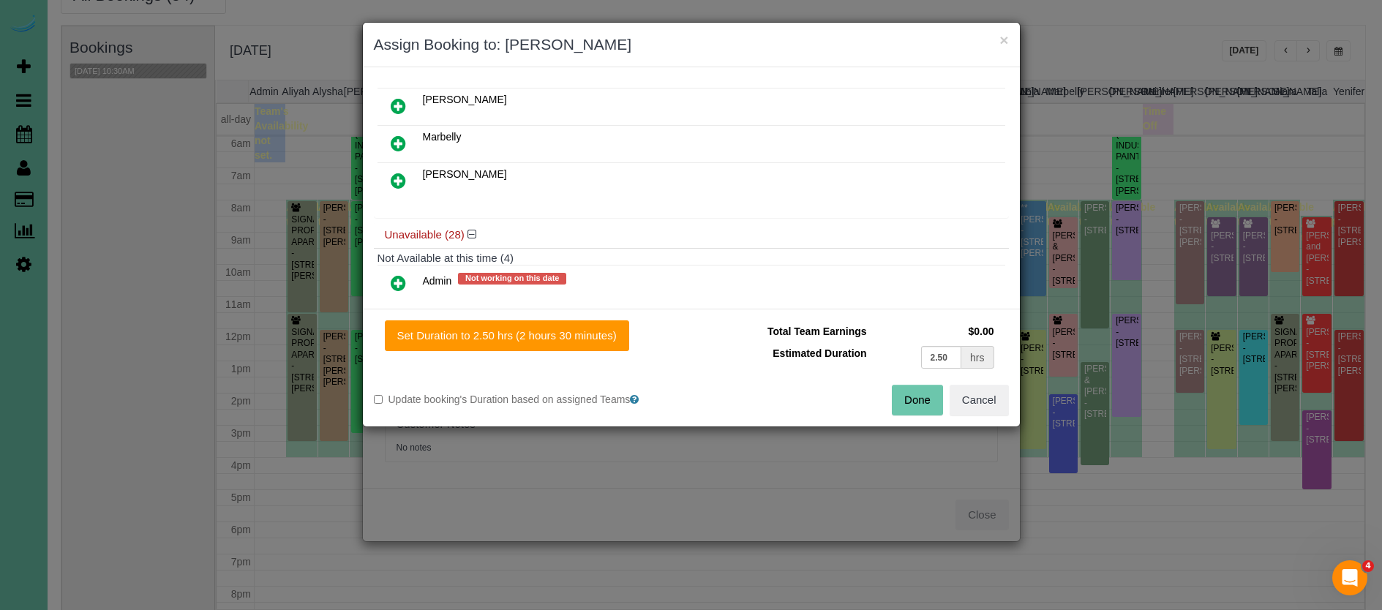
scroll to position [227, 0]
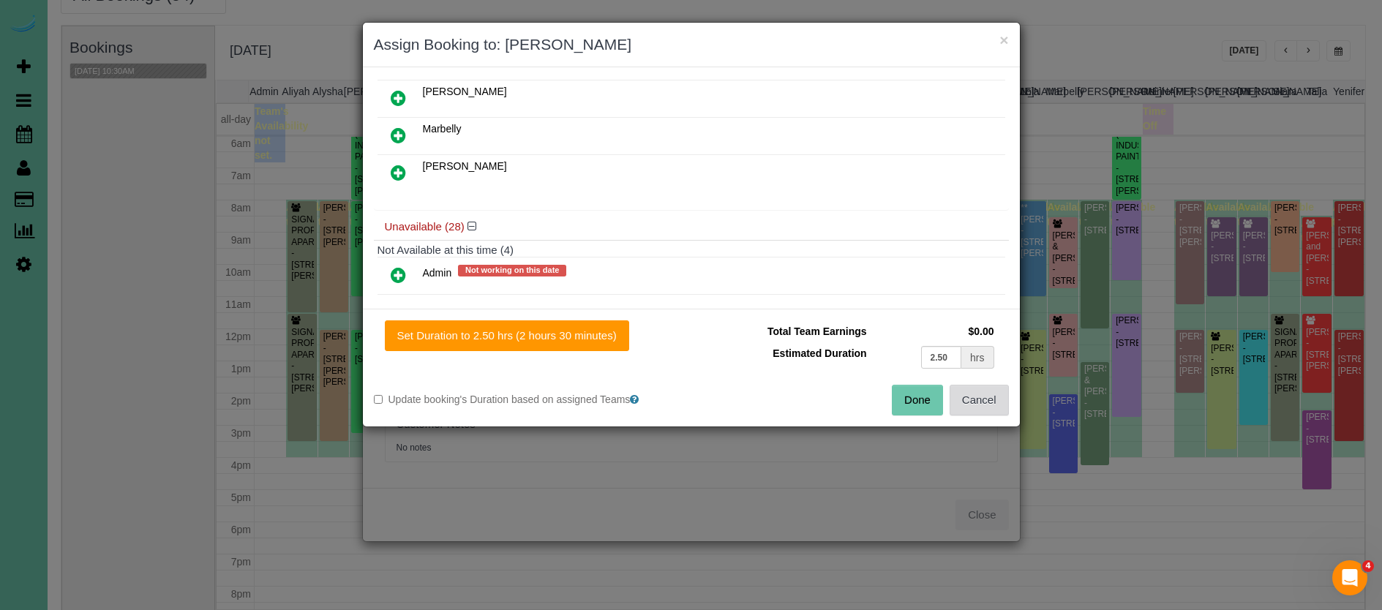
click at [985, 405] on button "Cancel" at bounding box center [979, 400] width 59 height 31
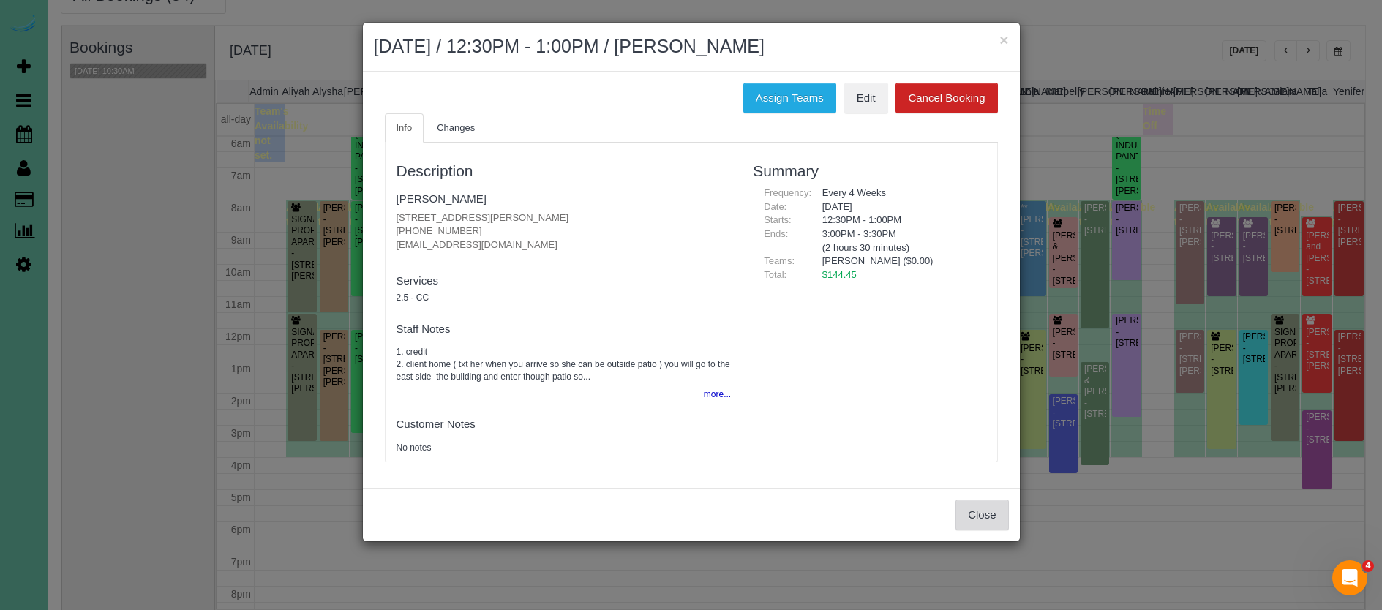
click at [988, 501] on button "Close" at bounding box center [981, 515] width 53 height 31
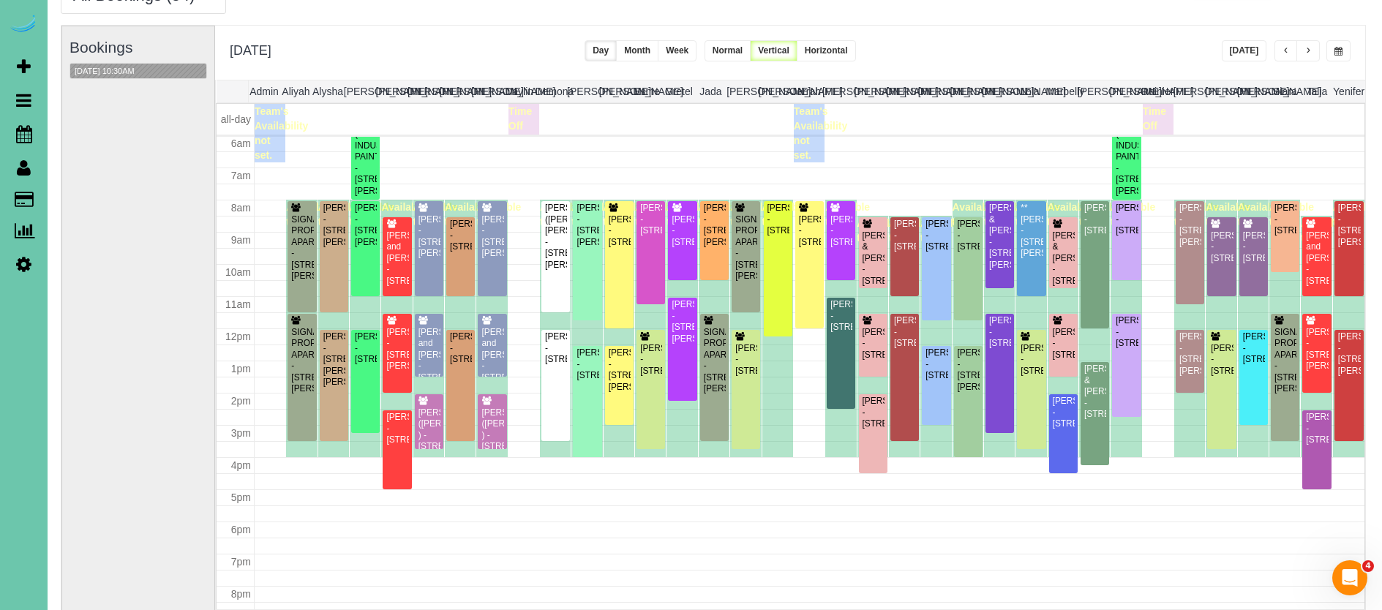
scroll to position [77, 1]
click at [1233, 56] on button "[DATE]" at bounding box center [1244, 50] width 45 height 21
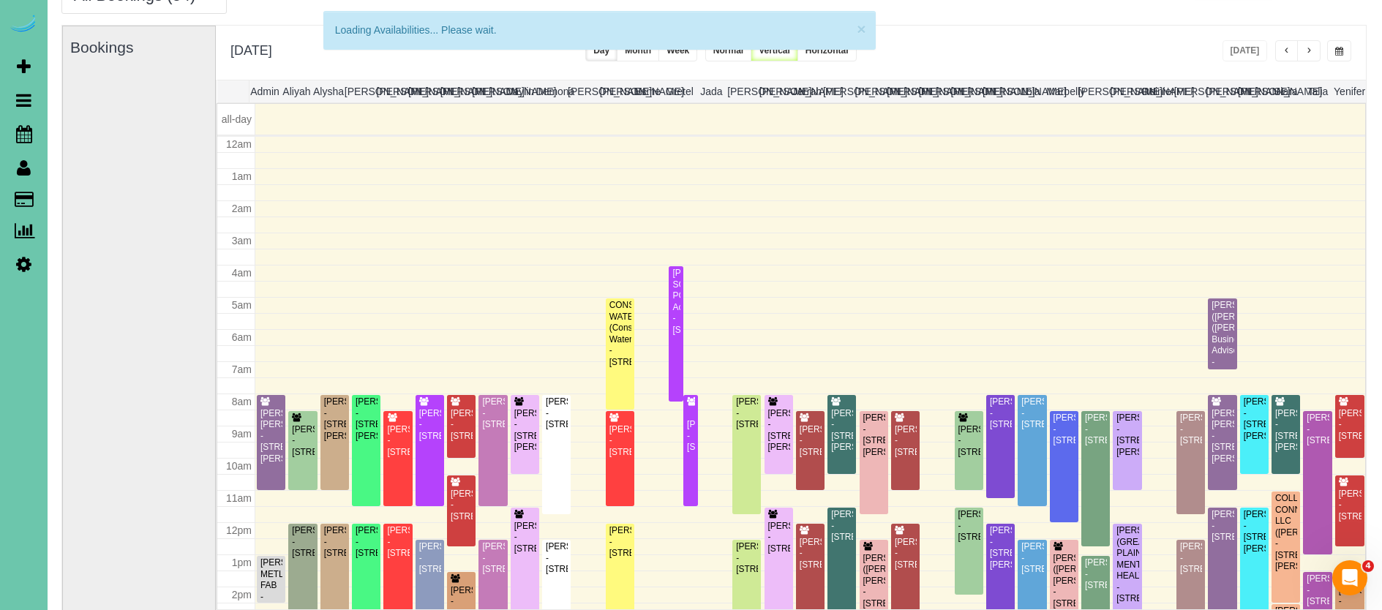
scroll to position [194, 0]
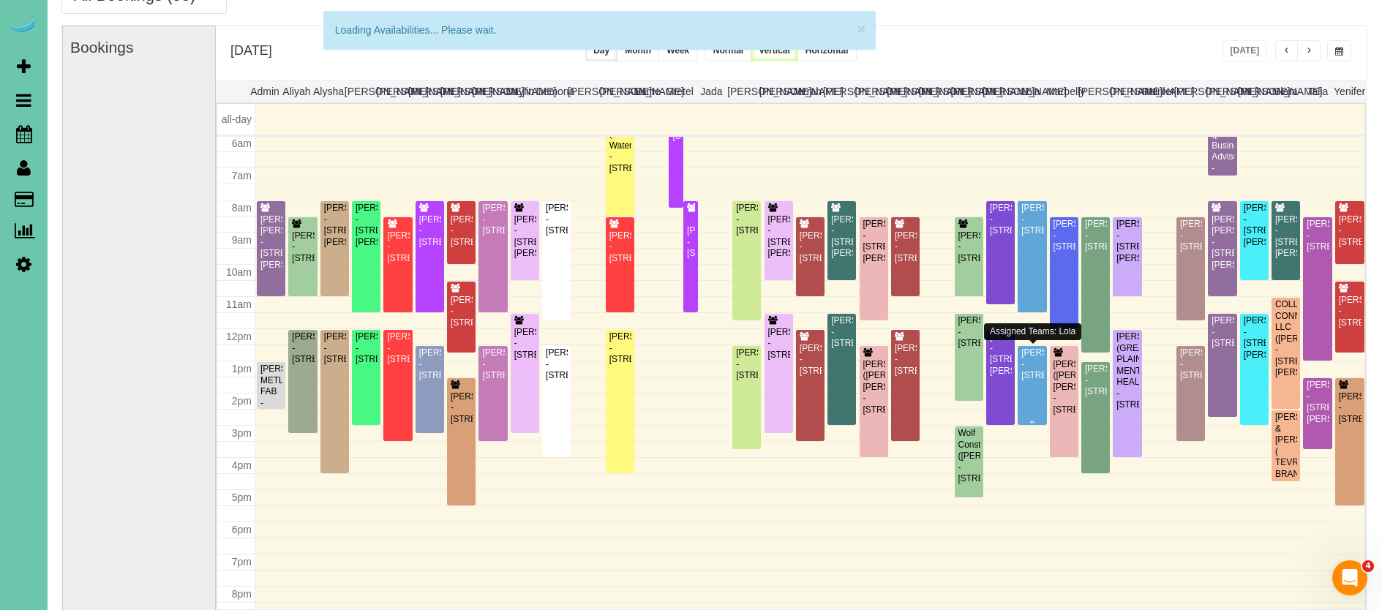
click at [1035, 381] on div "[PERSON_NAME] - [STREET_ADDRESS]" at bounding box center [1031, 364] width 23 height 34
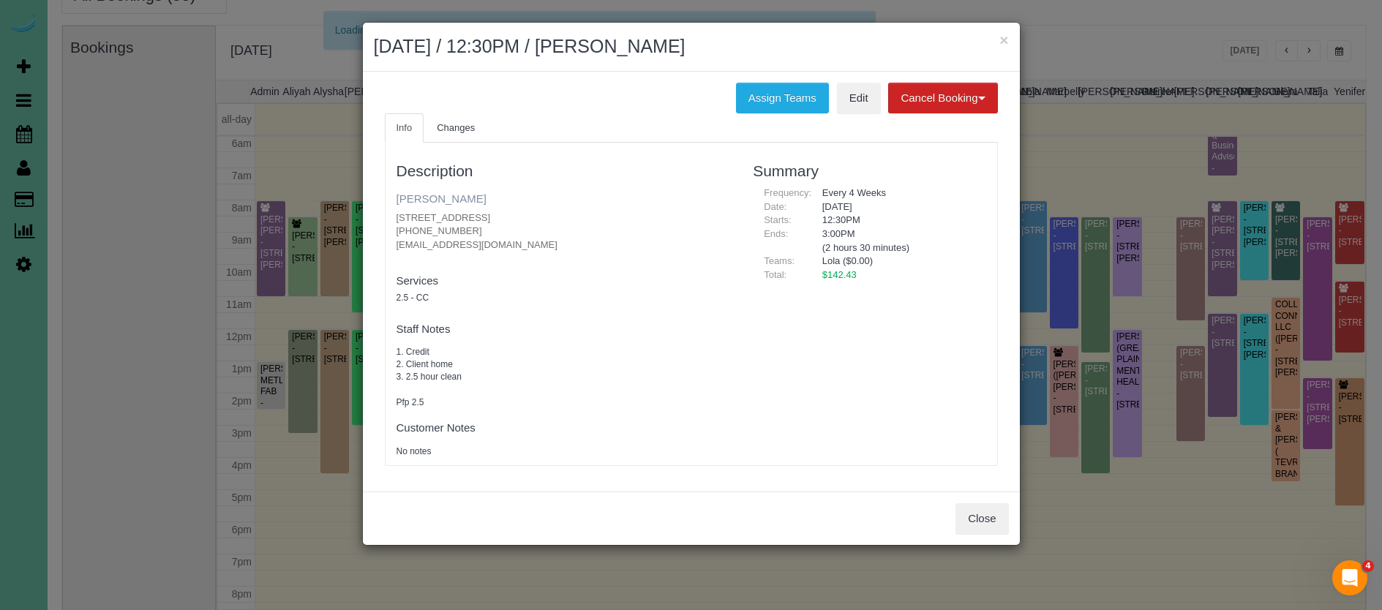
click at [441, 197] on link "[PERSON_NAME]" at bounding box center [441, 198] width 90 height 12
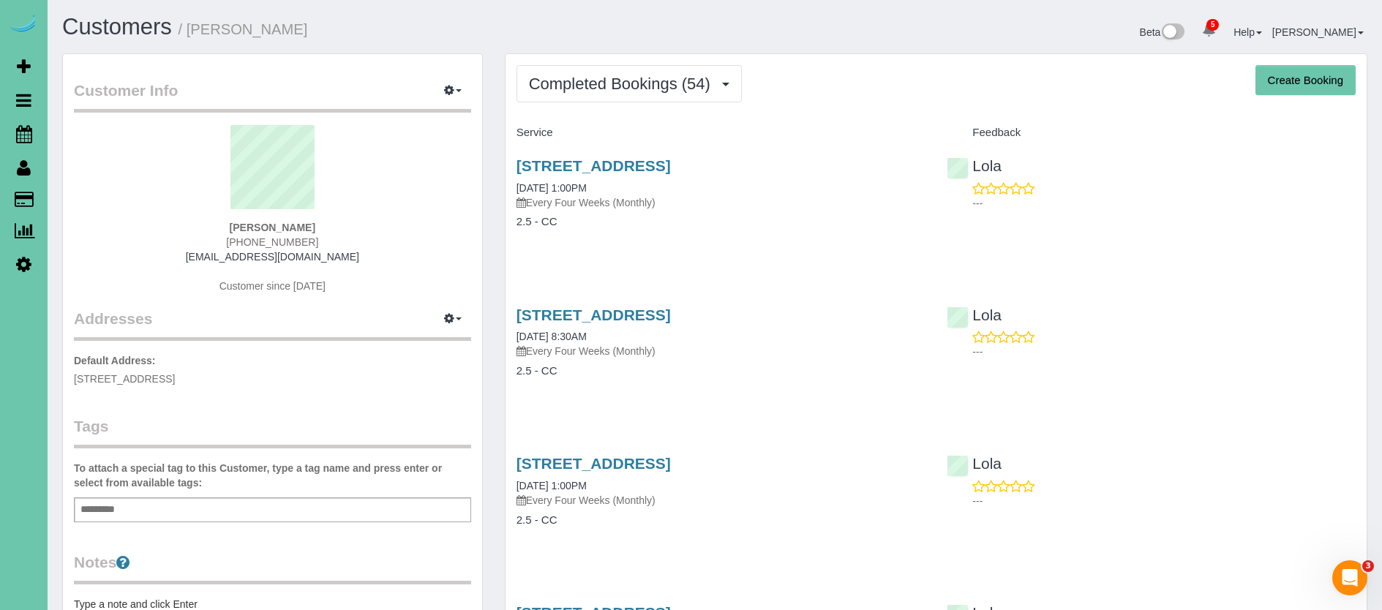
drag, startPoint x: 313, startPoint y: 242, endPoint x: 225, endPoint y: 244, distance: 88.5
click at [225, 244] on div "[PERSON_NAME] [PHONE_NUMBER] [EMAIL_ADDRESS][DOMAIN_NAME] Customer since [DATE]" at bounding box center [272, 216] width 397 height 183
copy span "402-679-6305"
click at [682, 82] on span "Completed Bookings (54)" at bounding box center [623, 84] width 189 height 18
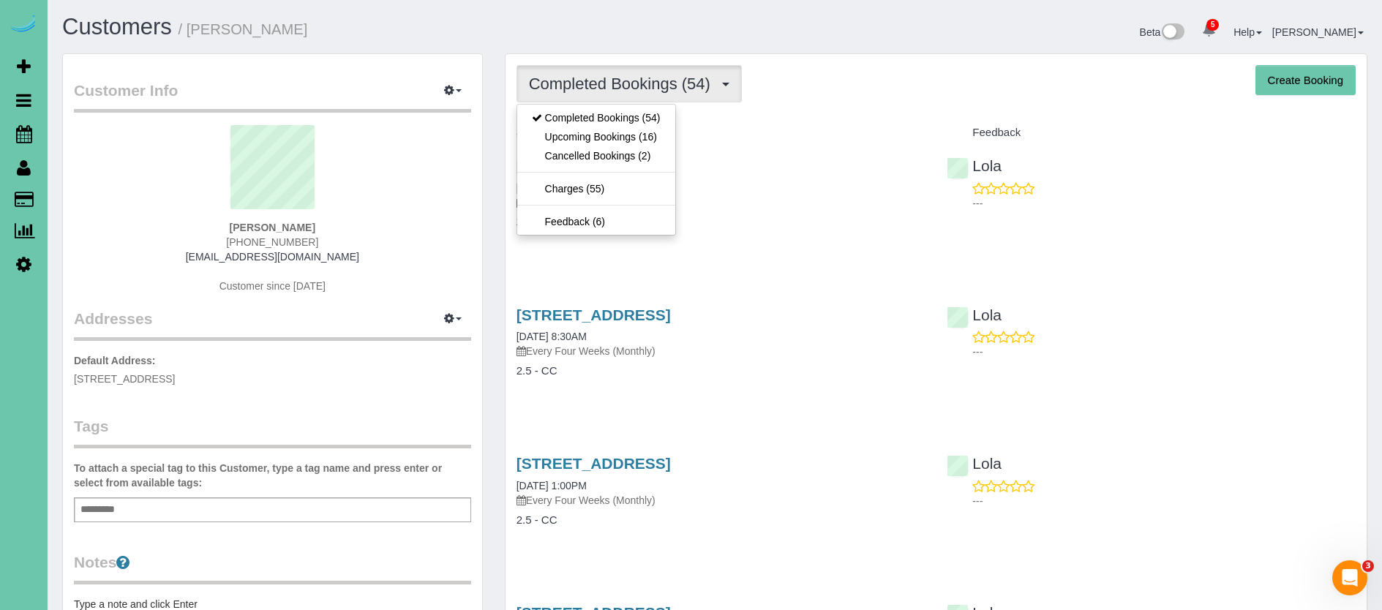
click at [820, 84] on div "Completed Bookings (54) Completed Bookings (54) Upcoming Bookings (16) Cancelle…" at bounding box center [935, 83] width 839 height 37
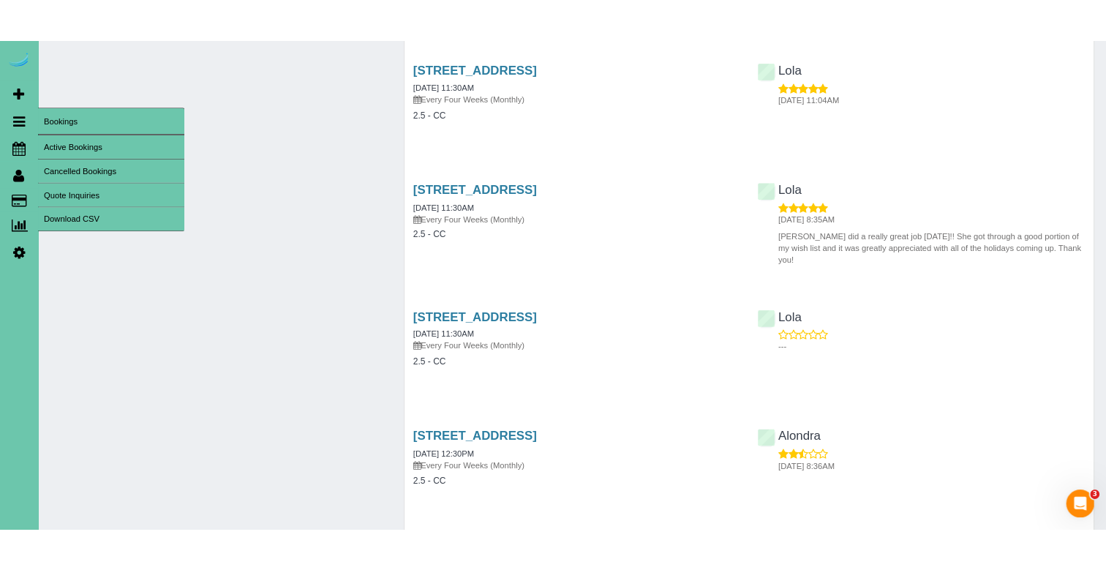
scroll to position [5194, 0]
